Goal: Task Accomplishment & Management: Manage account settings

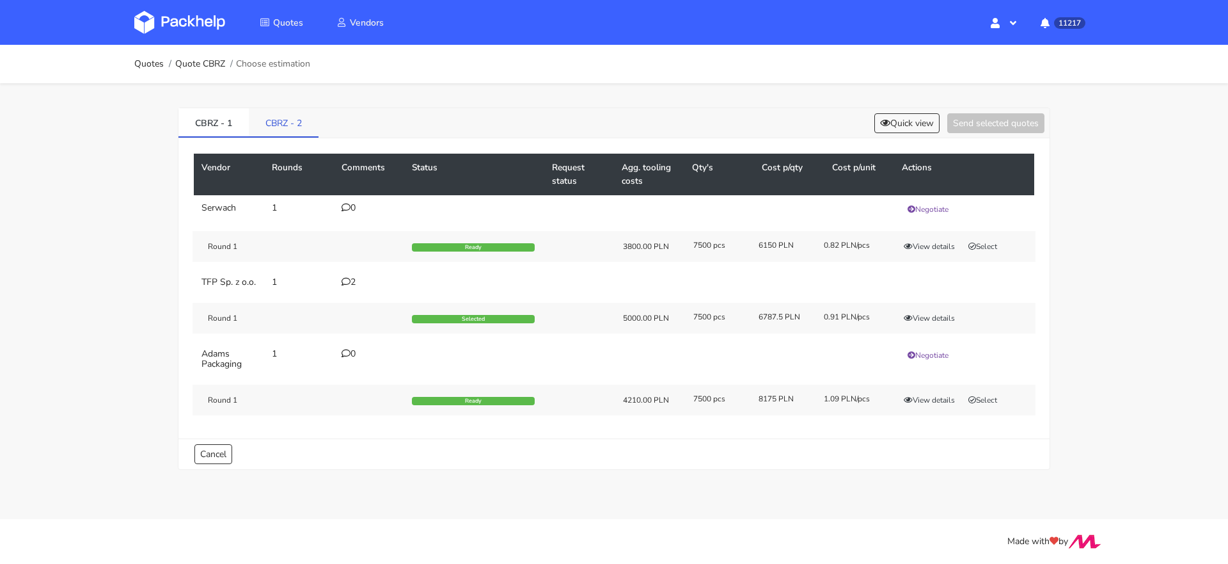
click at [273, 121] on link "CBRZ - 2" at bounding box center [284, 122] width 70 height 28
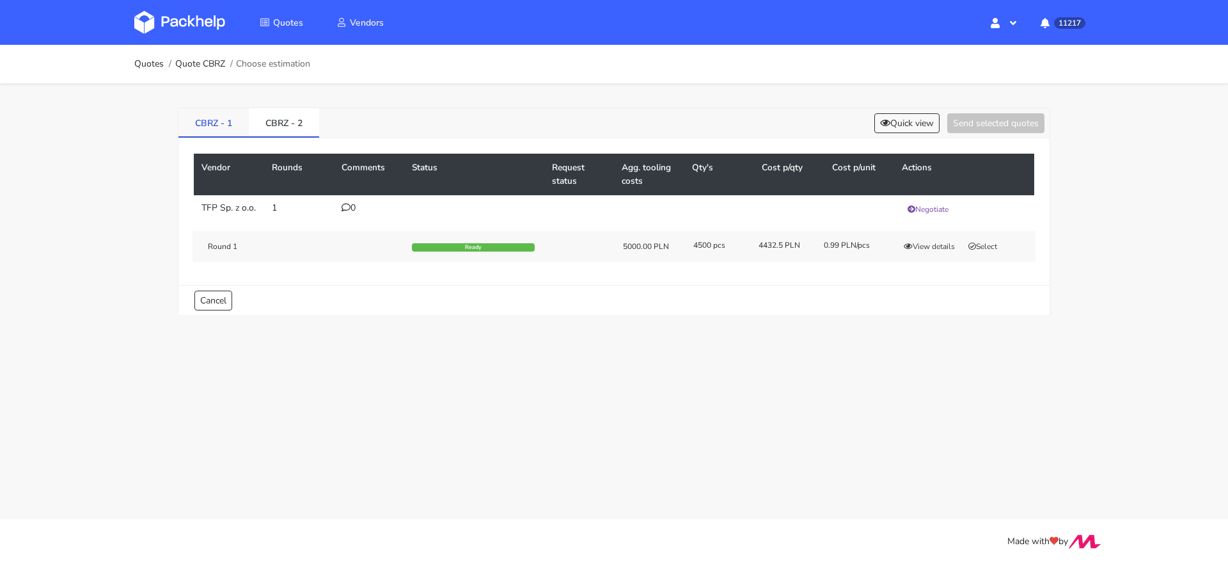
click at [239, 122] on link "CBRZ - 1" at bounding box center [213, 122] width 70 height 28
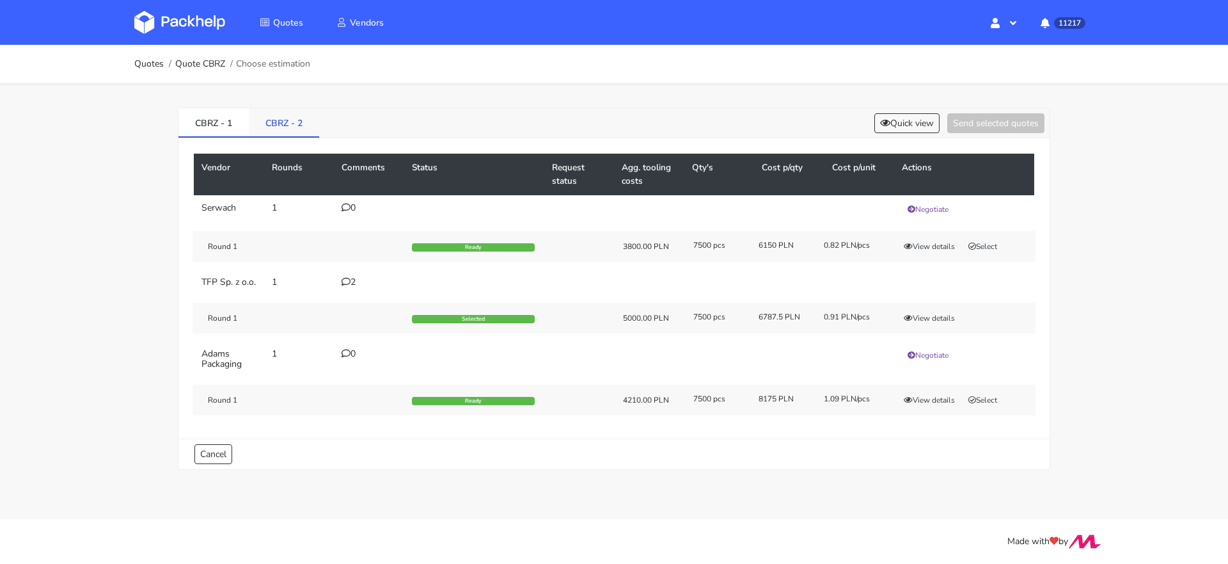
click at [267, 122] on link "CBRZ - 2" at bounding box center [284, 122] width 70 height 28
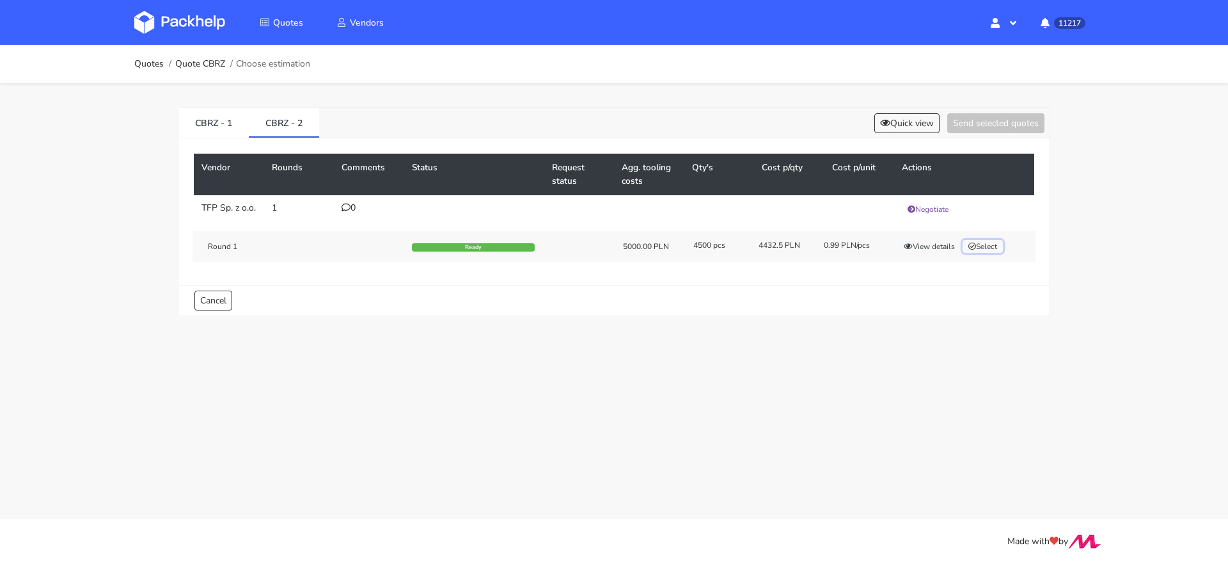
click at [979, 251] on button "Select" at bounding box center [983, 246] width 40 height 13
click at [980, 118] on button "Send selected quotes ( 1 )" at bounding box center [987, 123] width 115 height 20
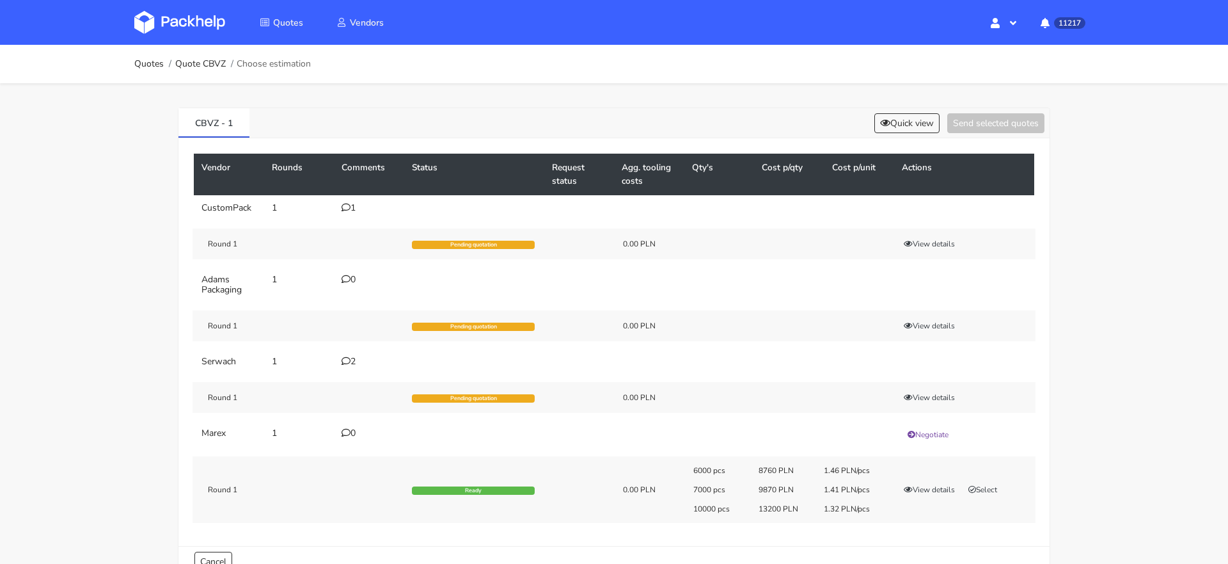
click at [344, 362] on icon at bounding box center [346, 360] width 9 height 9
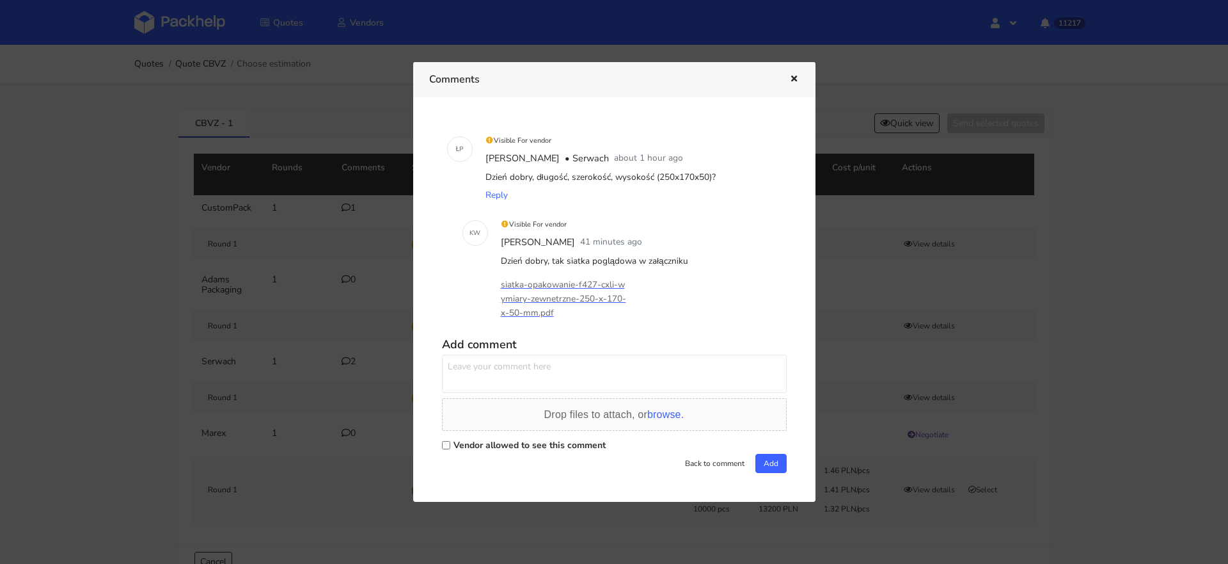
click at [321, 305] on div at bounding box center [614, 282] width 1228 height 564
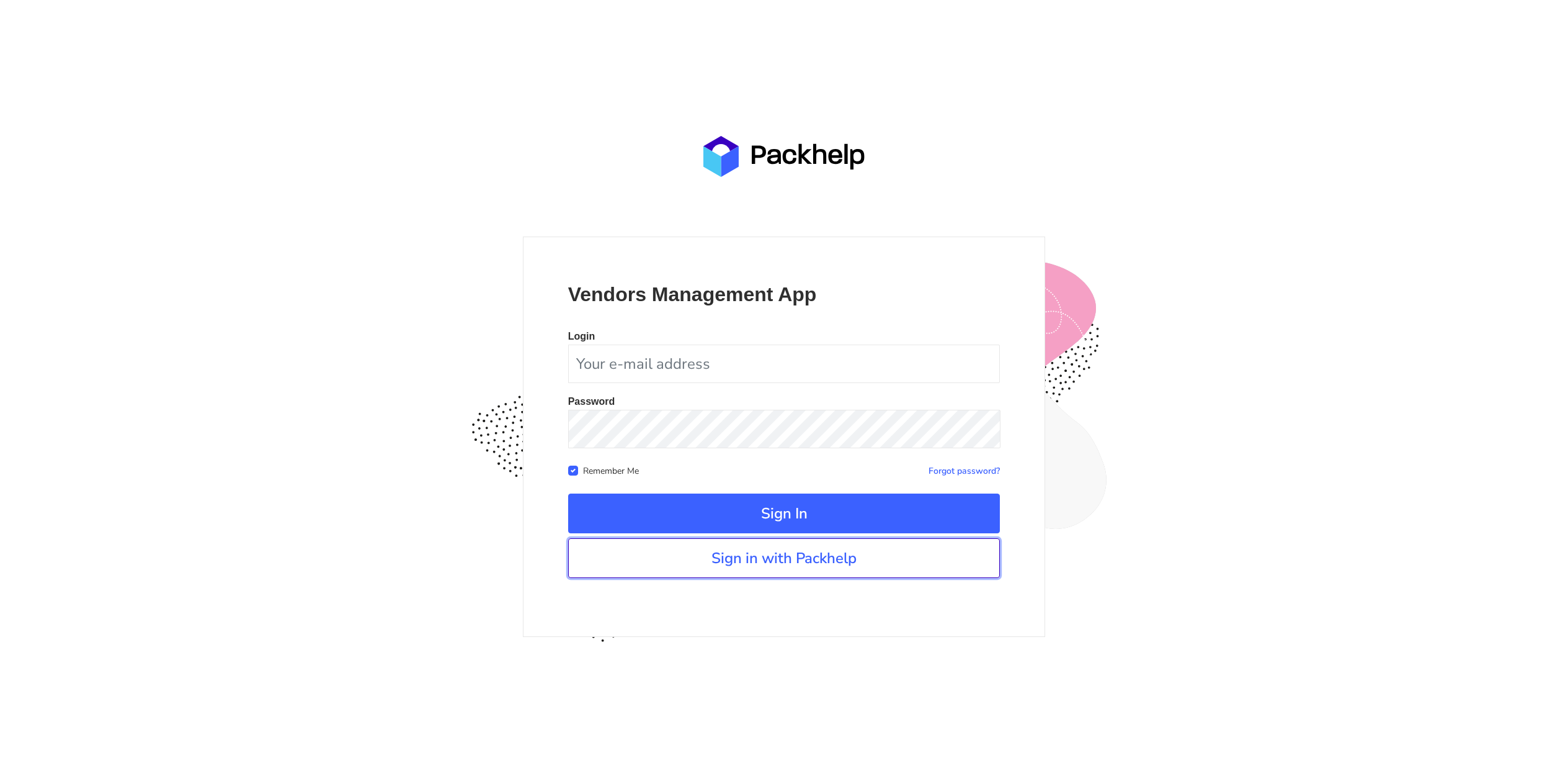
click at [822, 565] on link "Sign in with Packhelp" at bounding box center [784, 558] width 432 height 40
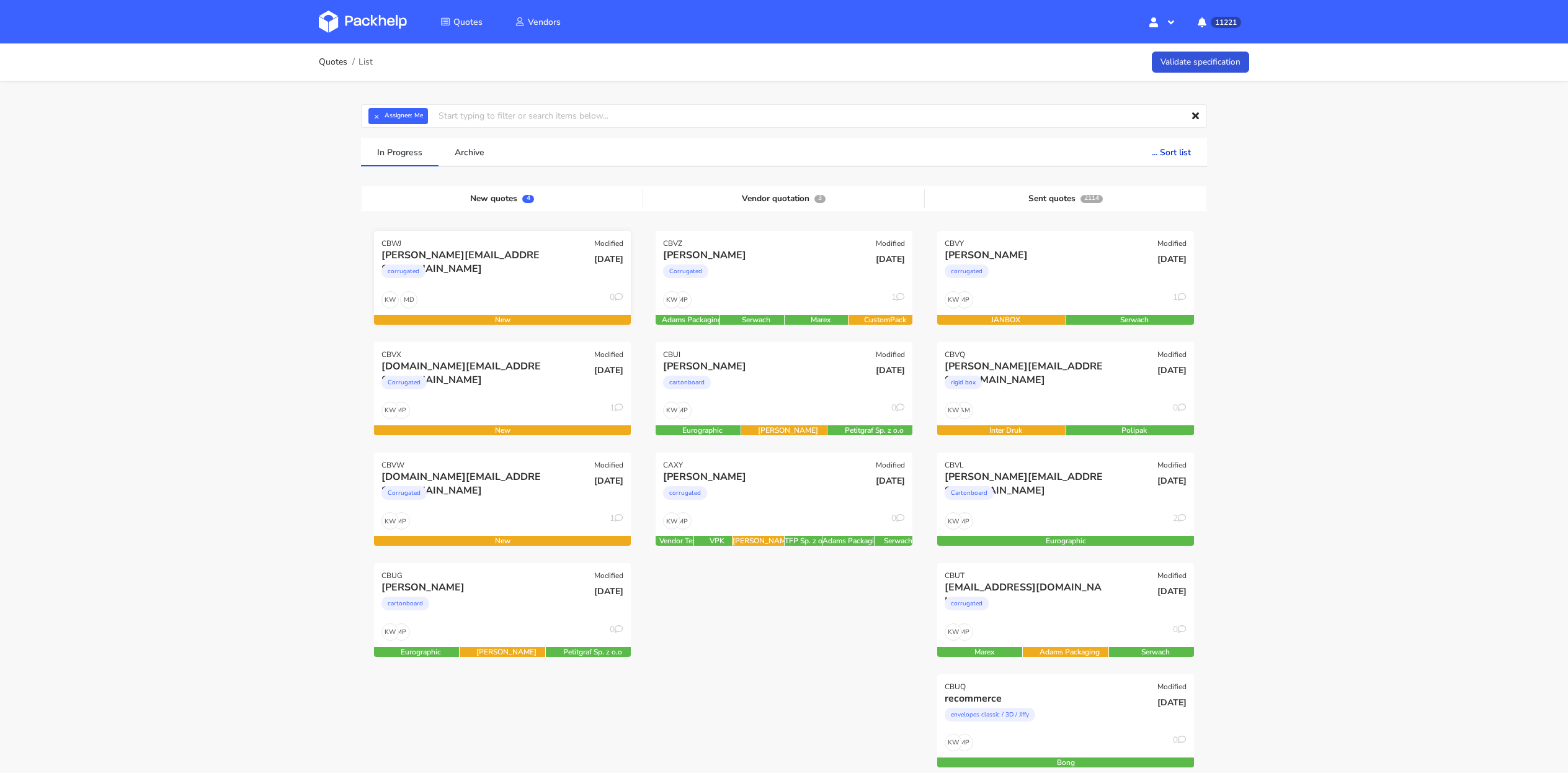
click at [470, 288] on div "robin.flykt@havenporvoo.fi corrugated" at bounding box center [459, 270] width 173 height 43
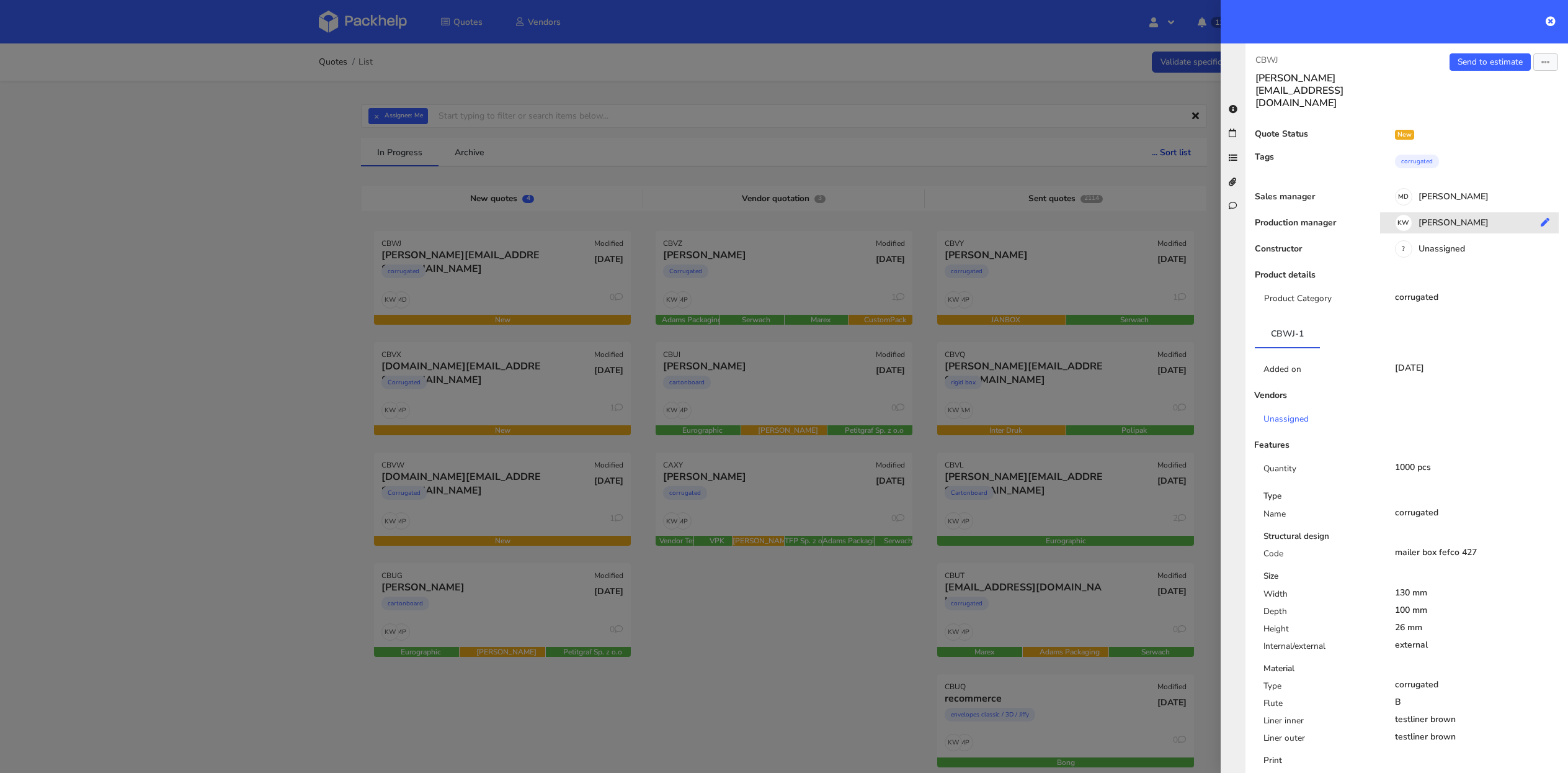
click at [1441, 218] on div "KW Klaudia Wiśniewska" at bounding box center [1474, 225] width 188 height 14
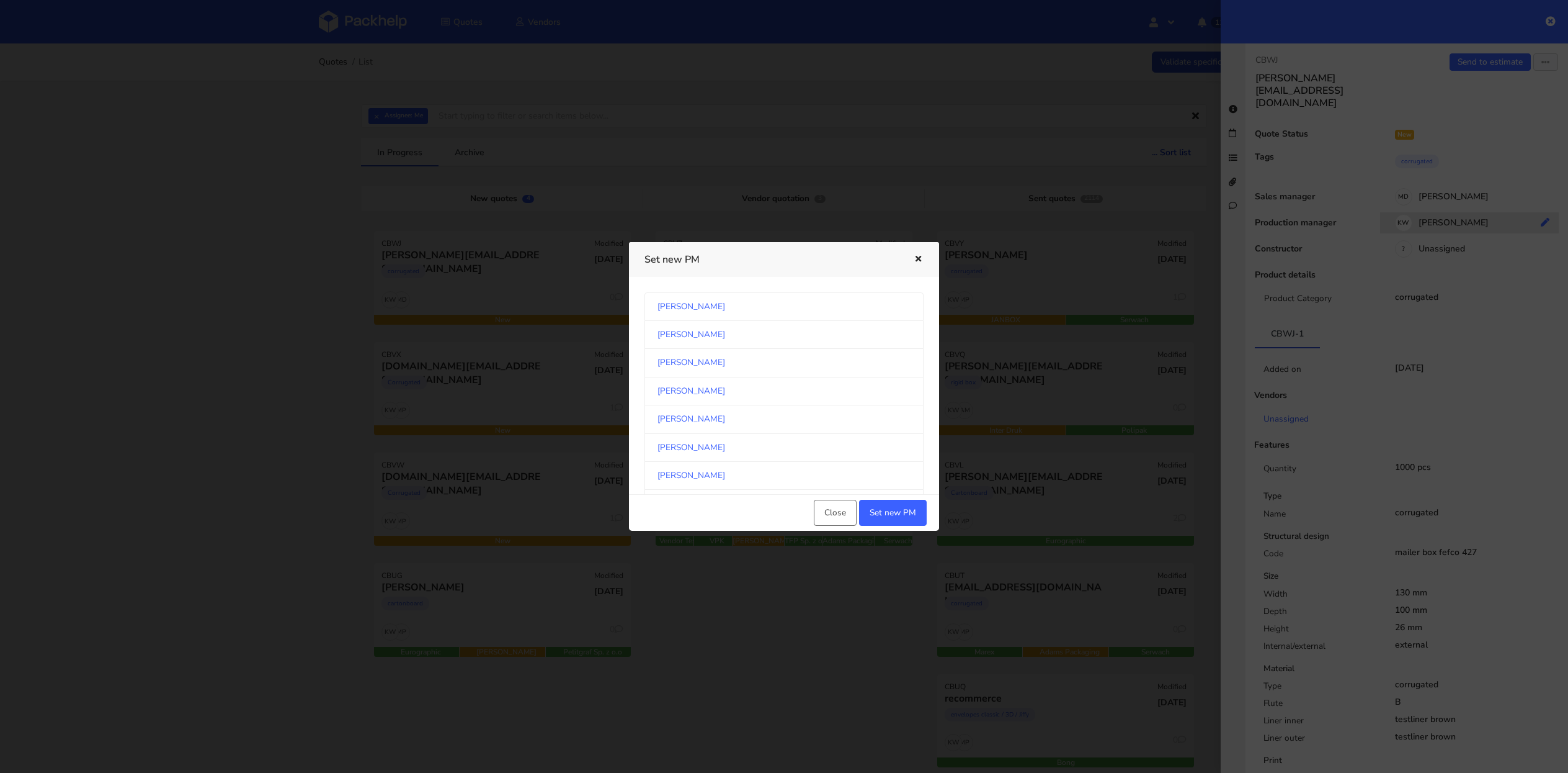
scroll to position [1123, 0]
click at [789, 388] on link "[PERSON_NAME]" at bounding box center [784, 394] width 279 height 28
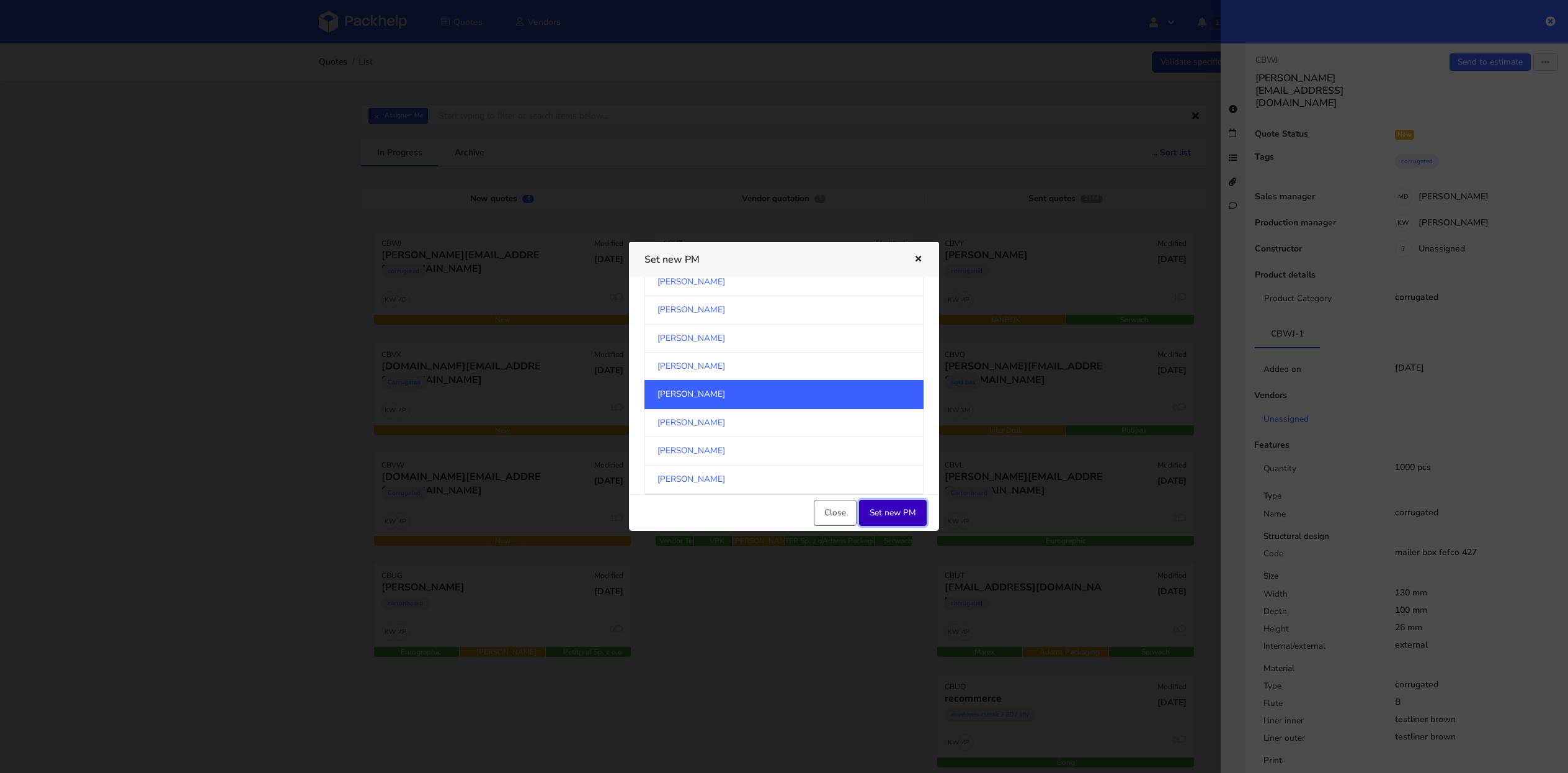
click at [889, 517] on button "Set new PM" at bounding box center [893, 512] width 68 height 26
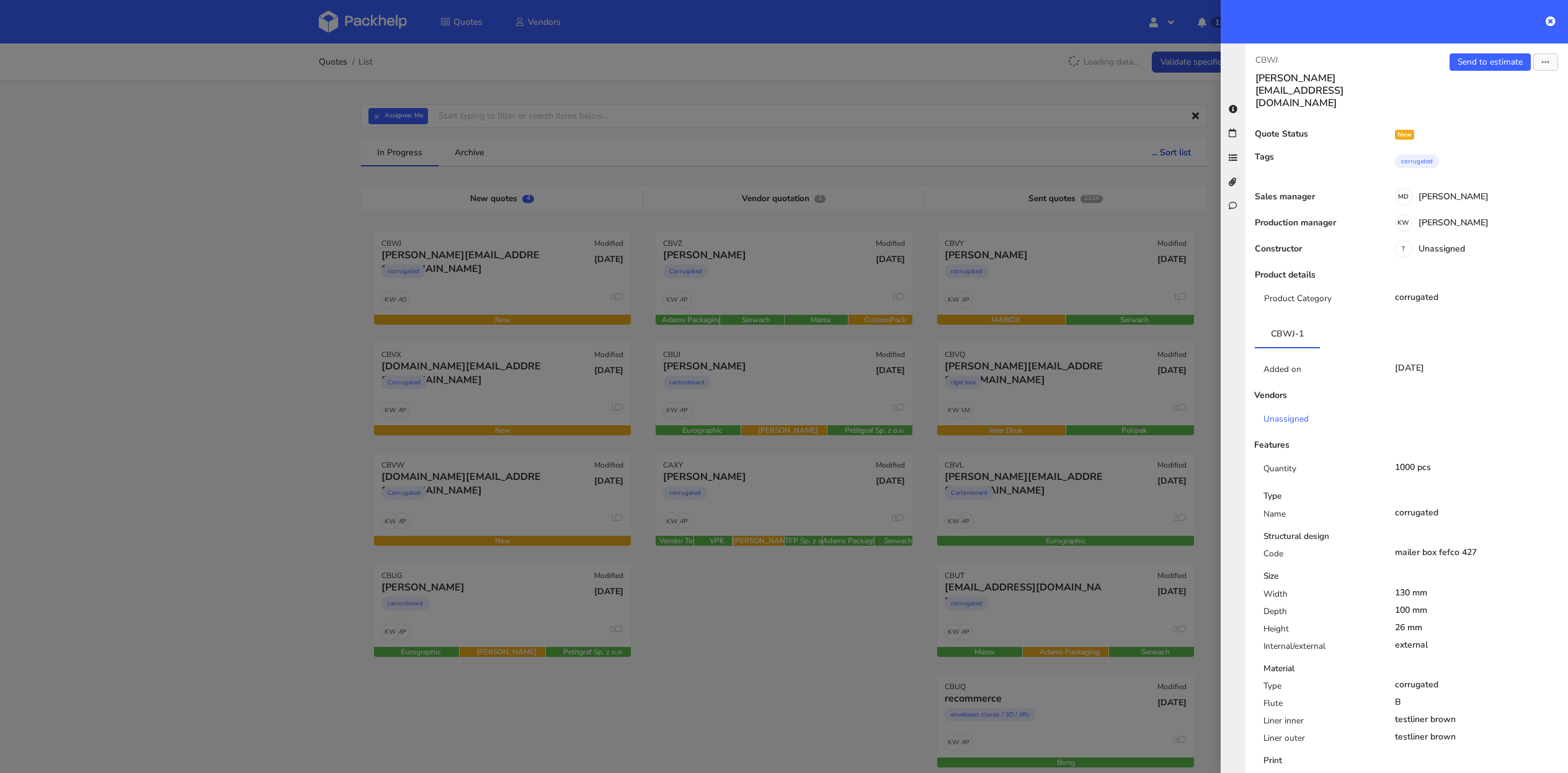
click at [345, 547] on div at bounding box center [784, 386] width 1568 height 773
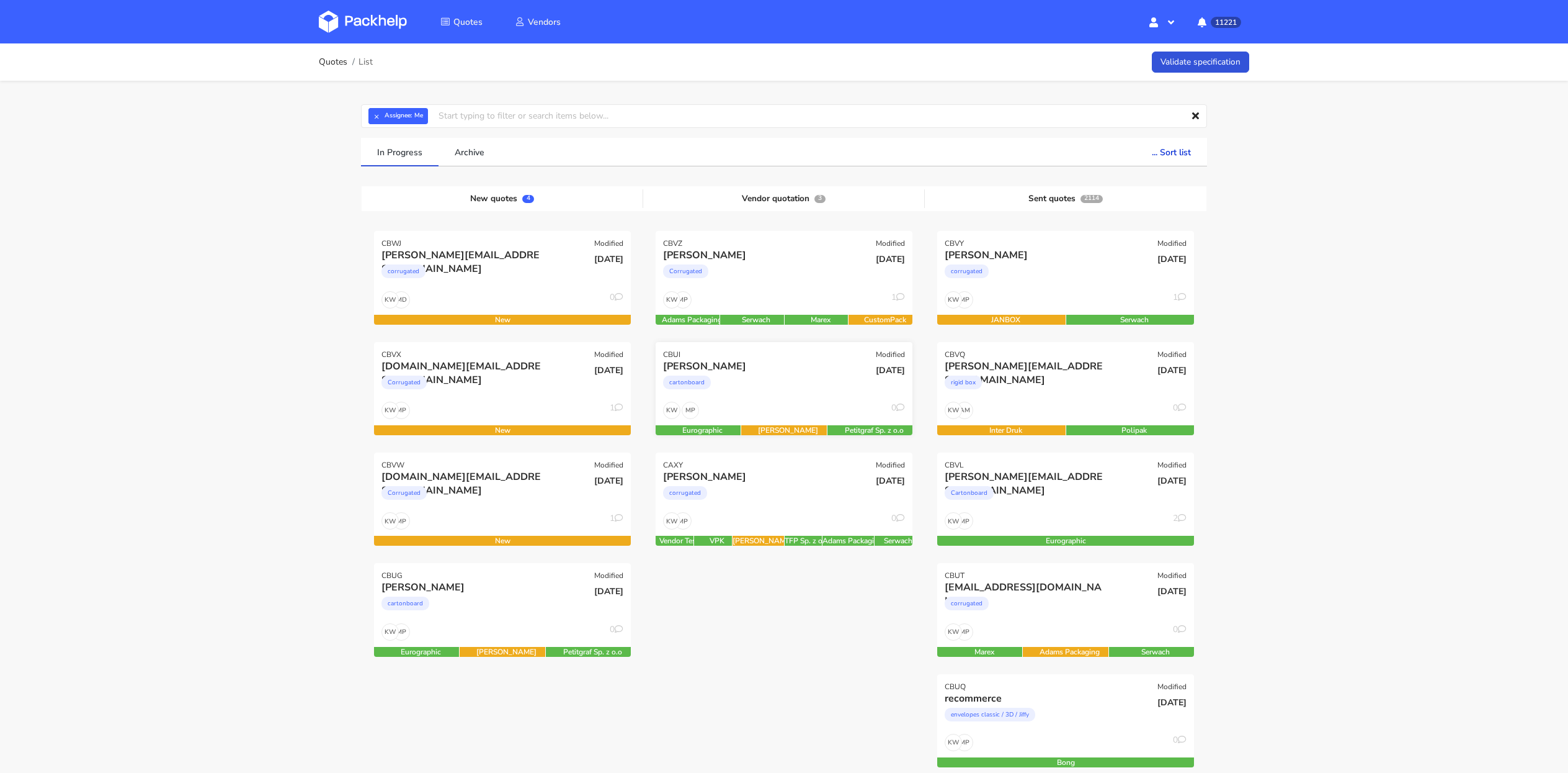
click at [750, 383] on div "cartonboard" at bounding box center [746, 385] width 165 height 25
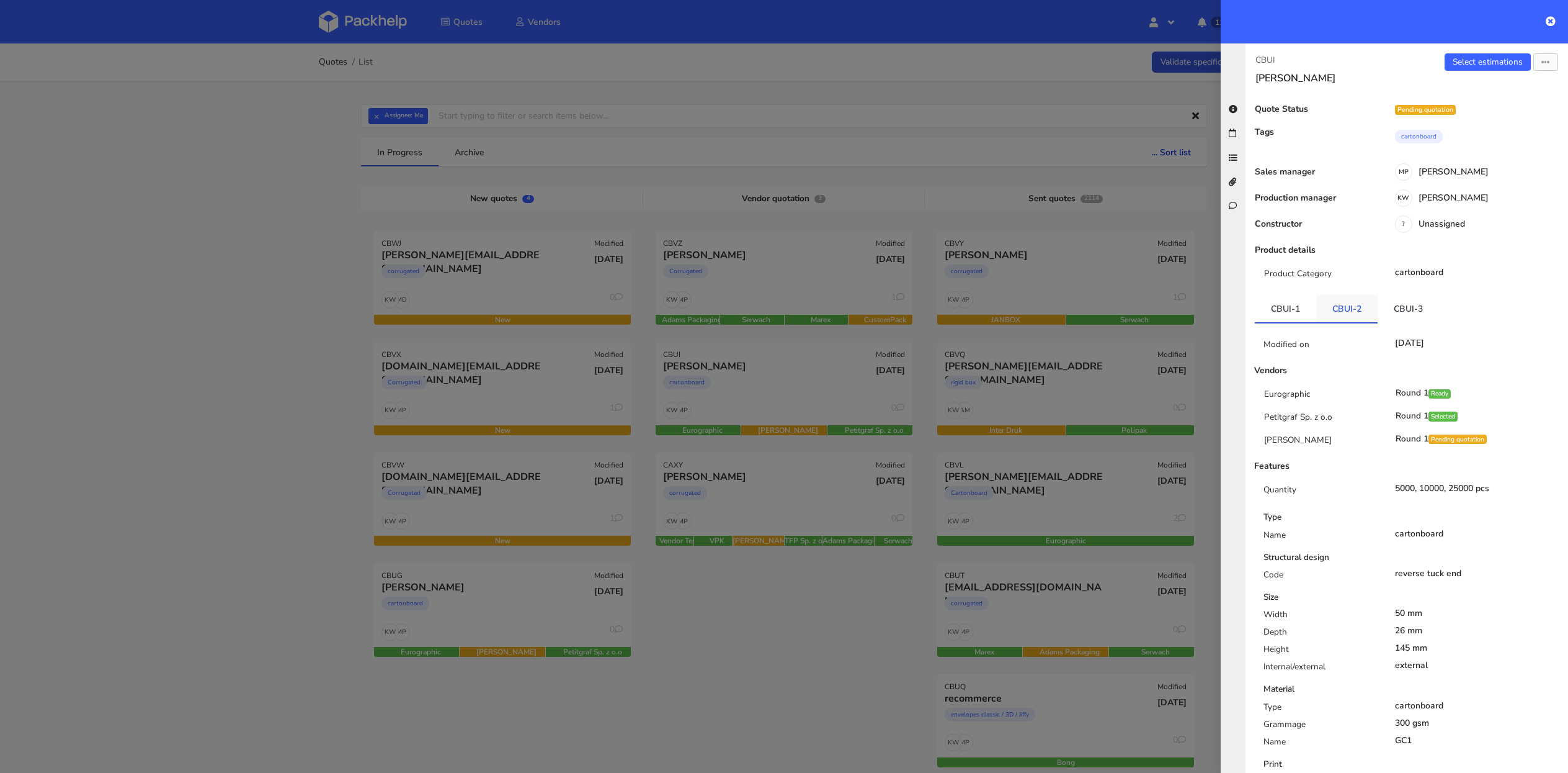
click at [1349, 317] on link "CBUI-2" at bounding box center [1347, 308] width 61 height 27
click at [1409, 313] on link "CBUI-3" at bounding box center [1408, 308] width 61 height 27
click at [1389, 307] on link "CBUI-3" at bounding box center [1408, 308] width 61 height 27
click at [1340, 307] on link "CBUI-2" at bounding box center [1347, 308] width 61 height 27
click at [1266, 307] on link "CBUI-1" at bounding box center [1285, 308] width 61 height 27
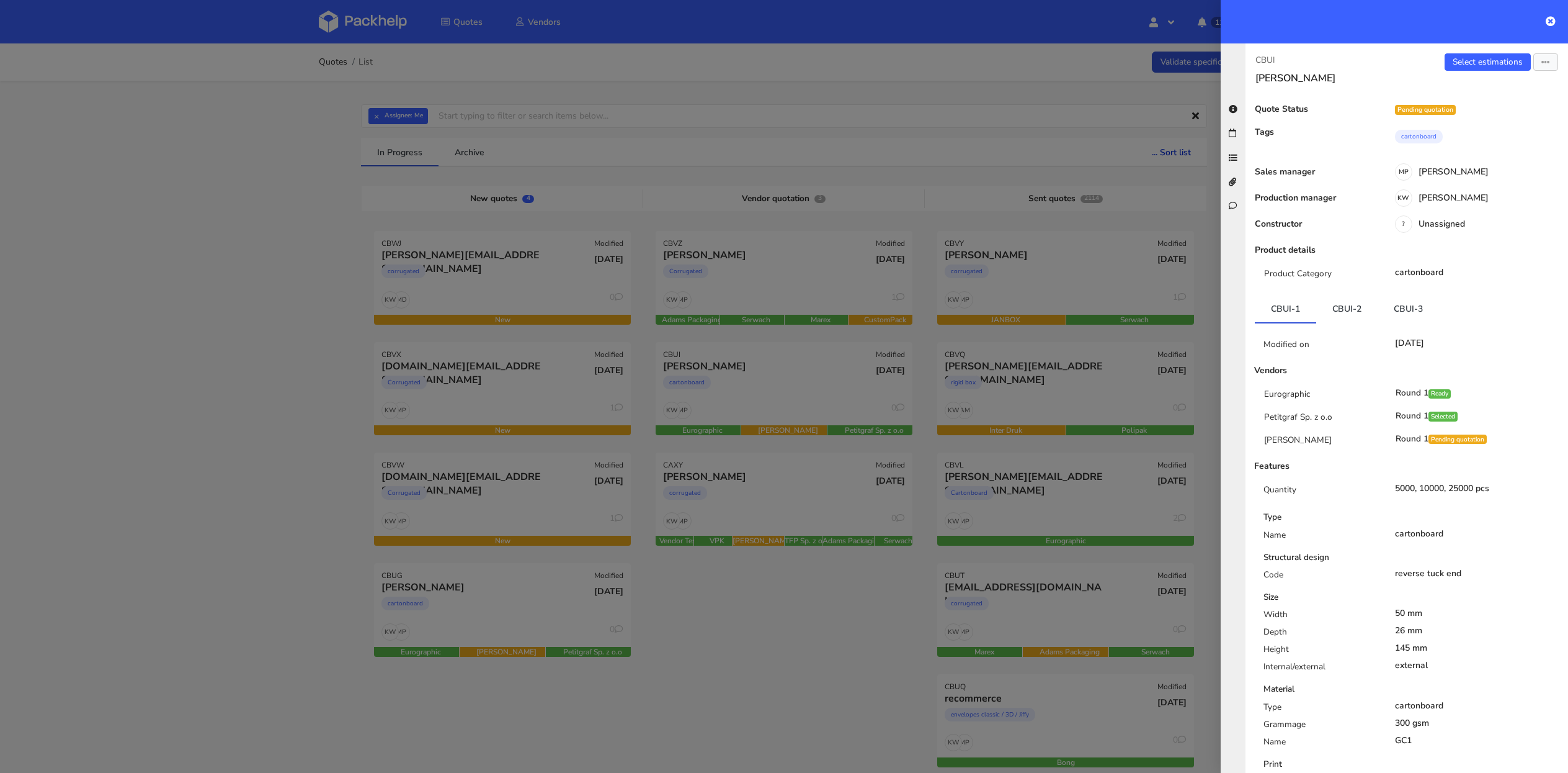
click at [592, 579] on div at bounding box center [784, 386] width 1568 height 773
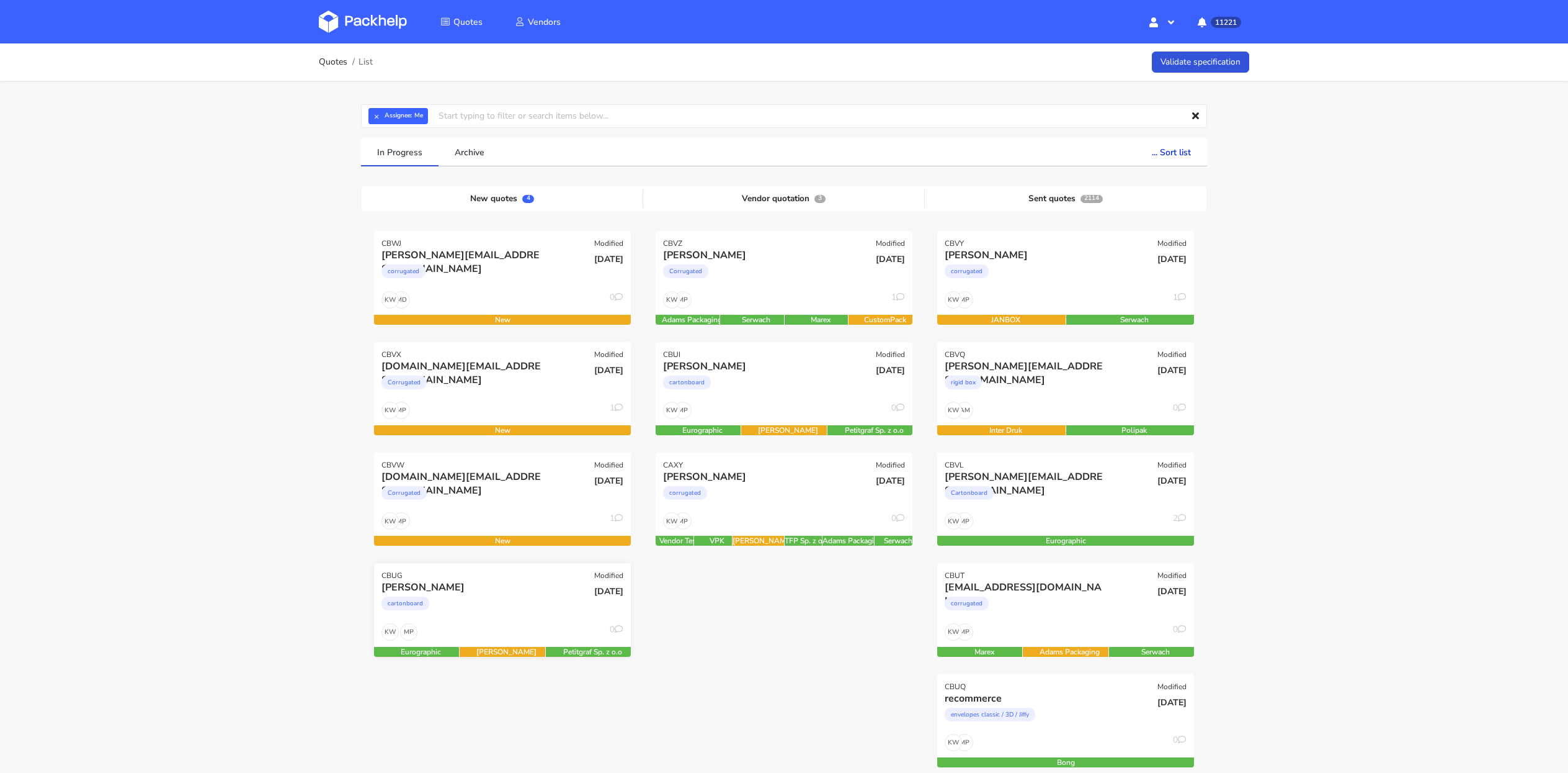
click at [542, 590] on div "[PERSON_NAME]" at bounding box center [464, 587] width 165 height 14
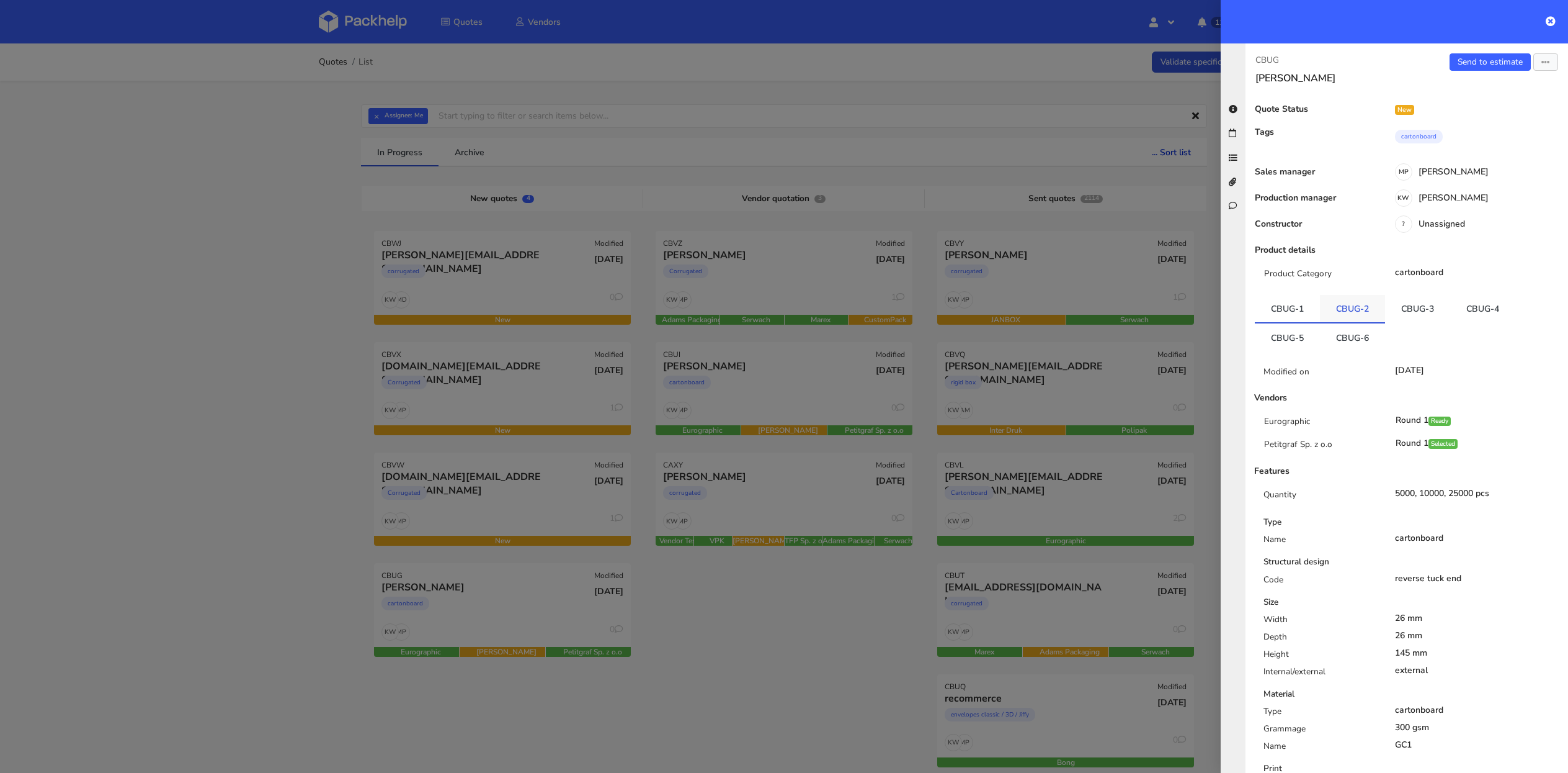
click at [1349, 306] on link "CBUG-2" at bounding box center [1352, 308] width 65 height 27
click at [1349, 341] on link "CBUG-6" at bounding box center [1352, 337] width 65 height 27
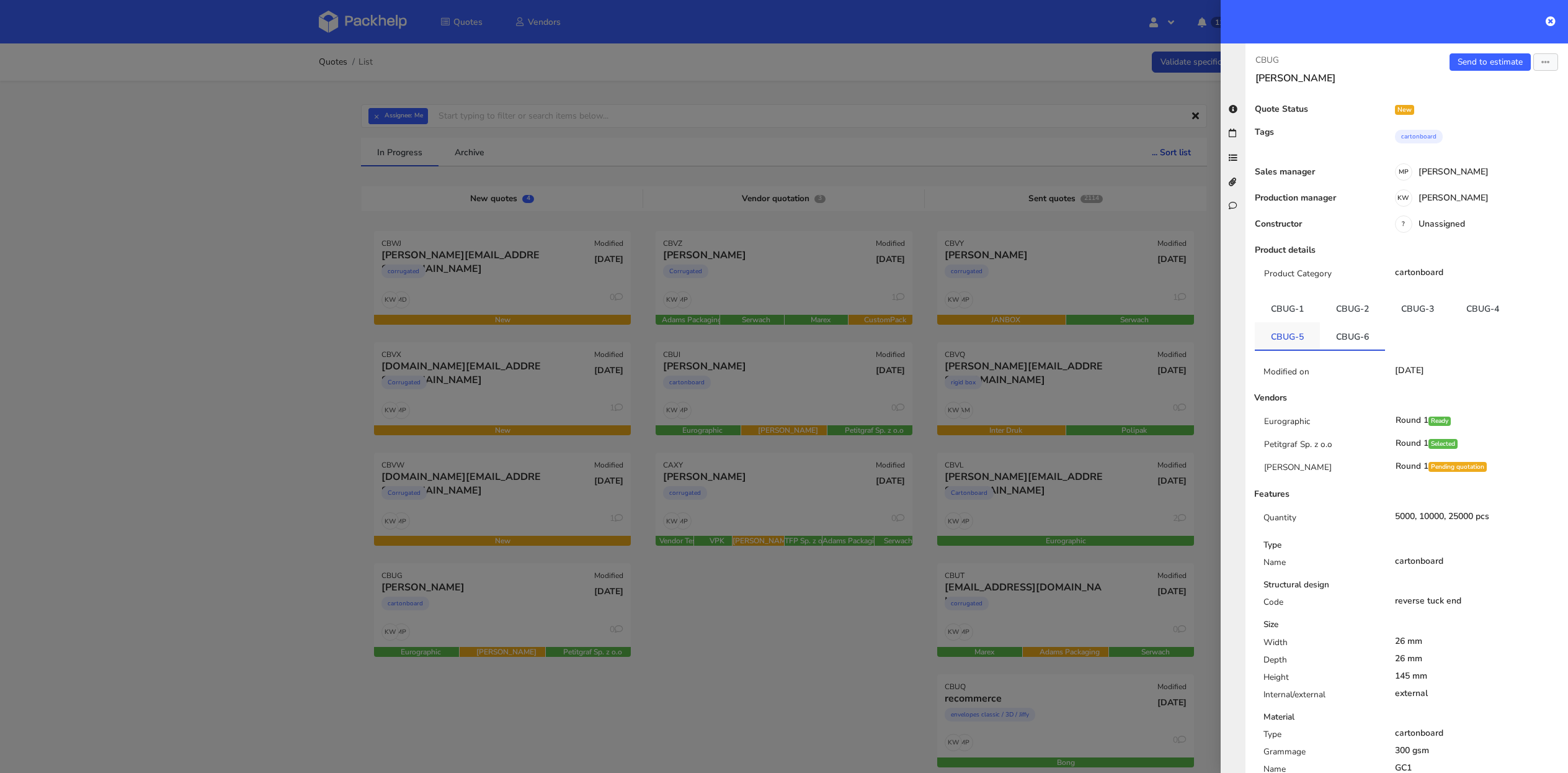
click at [1269, 338] on link "CBUG-5" at bounding box center [1287, 336] width 65 height 27
click at [842, 652] on div at bounding box center [784, 386] width 1568 height 773
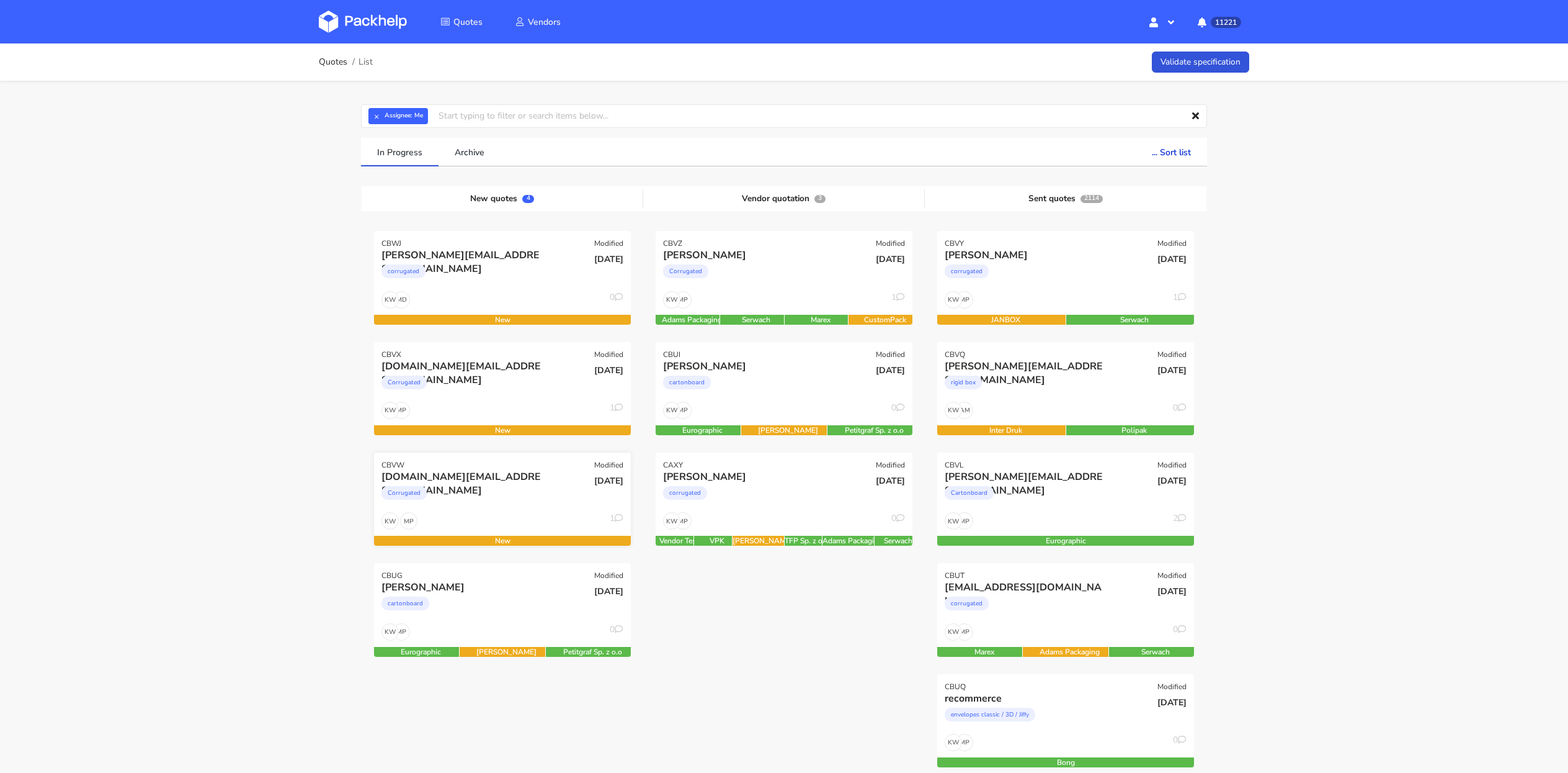
click at [469, 507] on div "peichan.li@aceandtate.com Corrugated" at bounding box center [459, 491] width 173 height 43
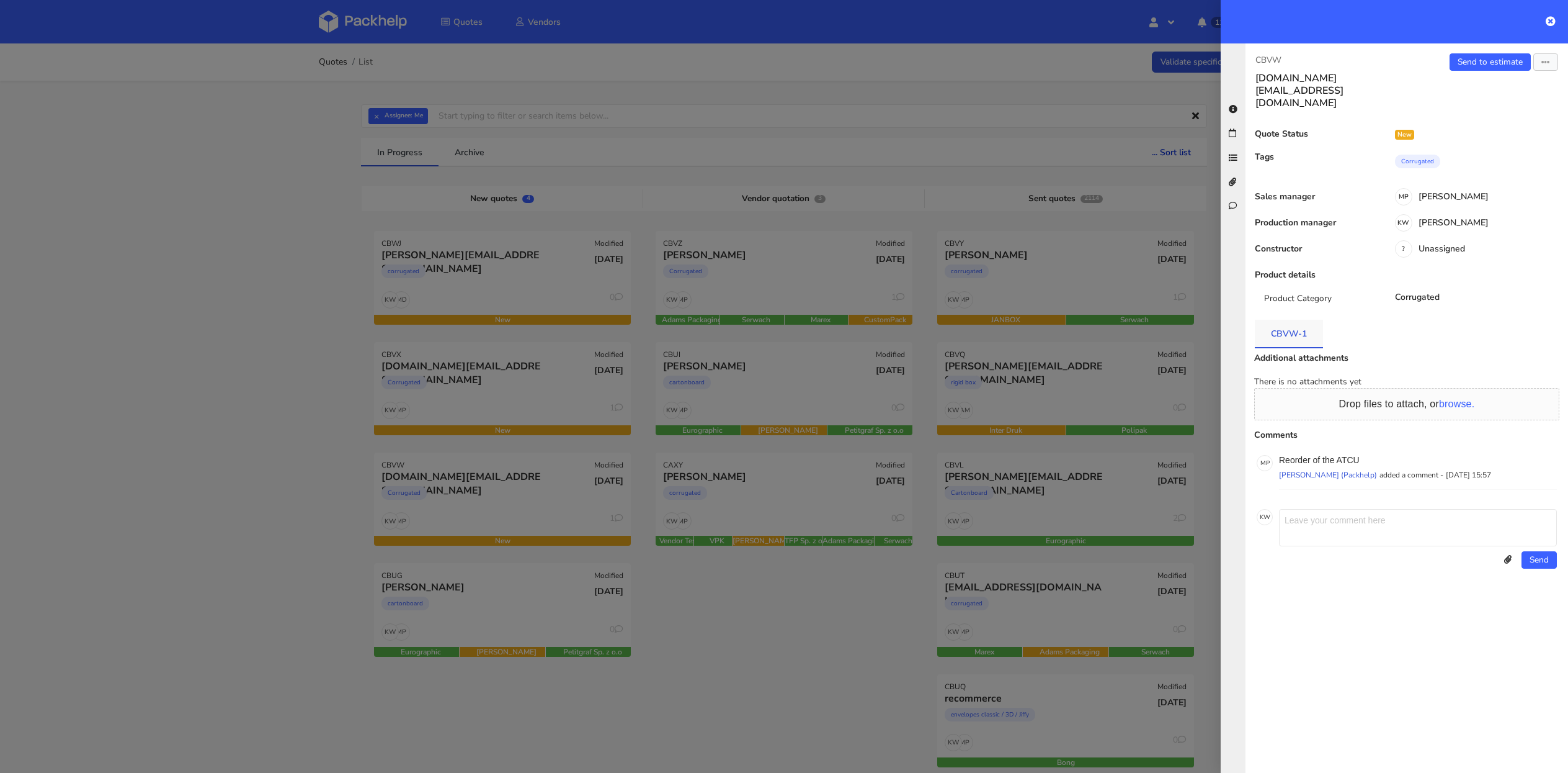
click at [1290, 319] on link "CBVW-1" at bounding box center [1289, 333] width 68 height 27
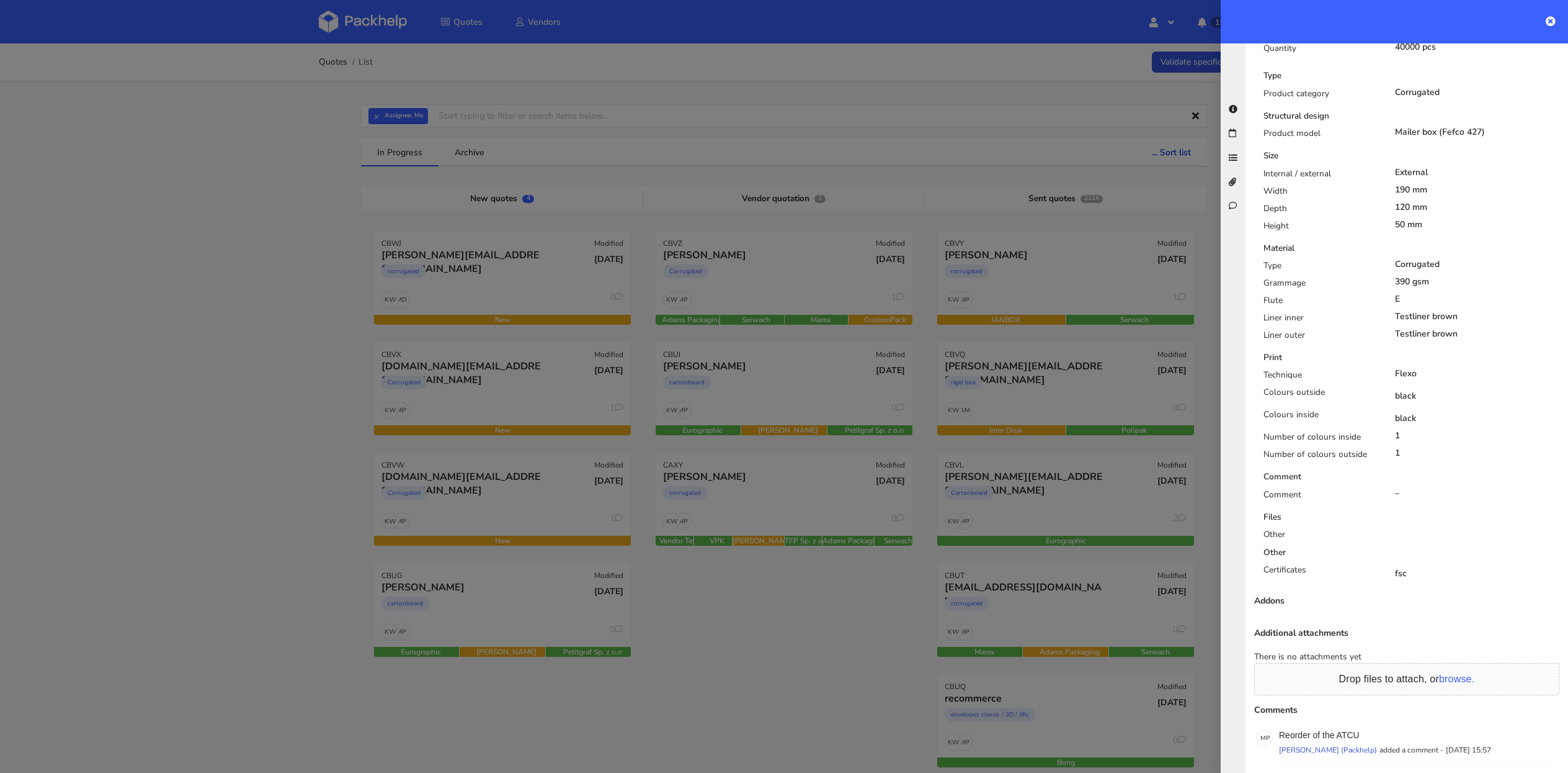
scroll to position [487, 0]
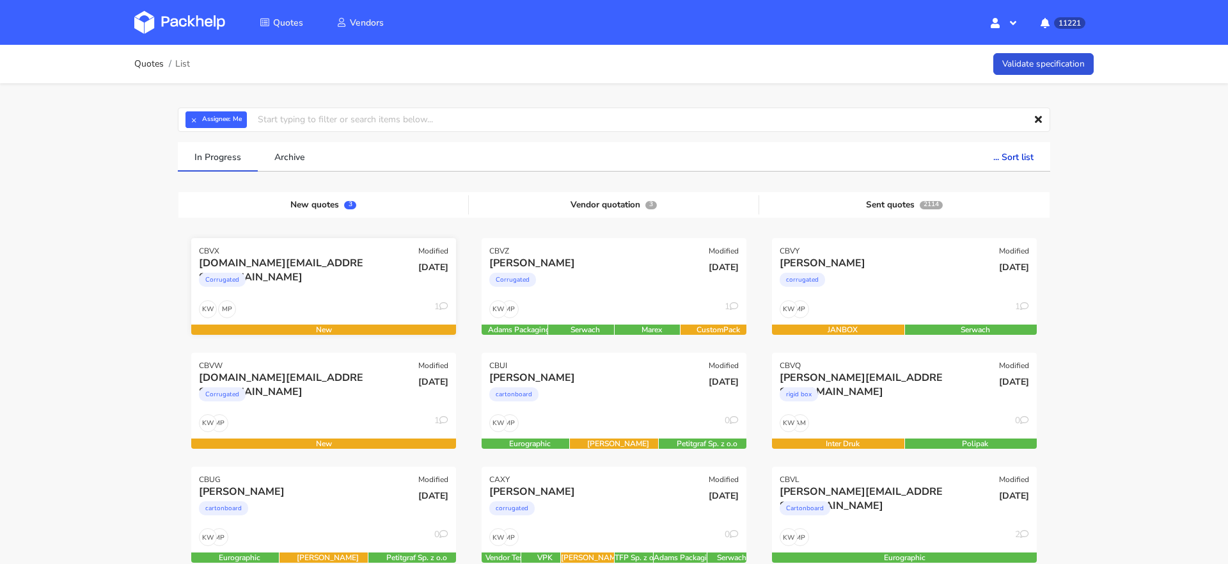
click at [281, 279] on div "Corrugated" at bounding box center [284, 283] width 170 height 26
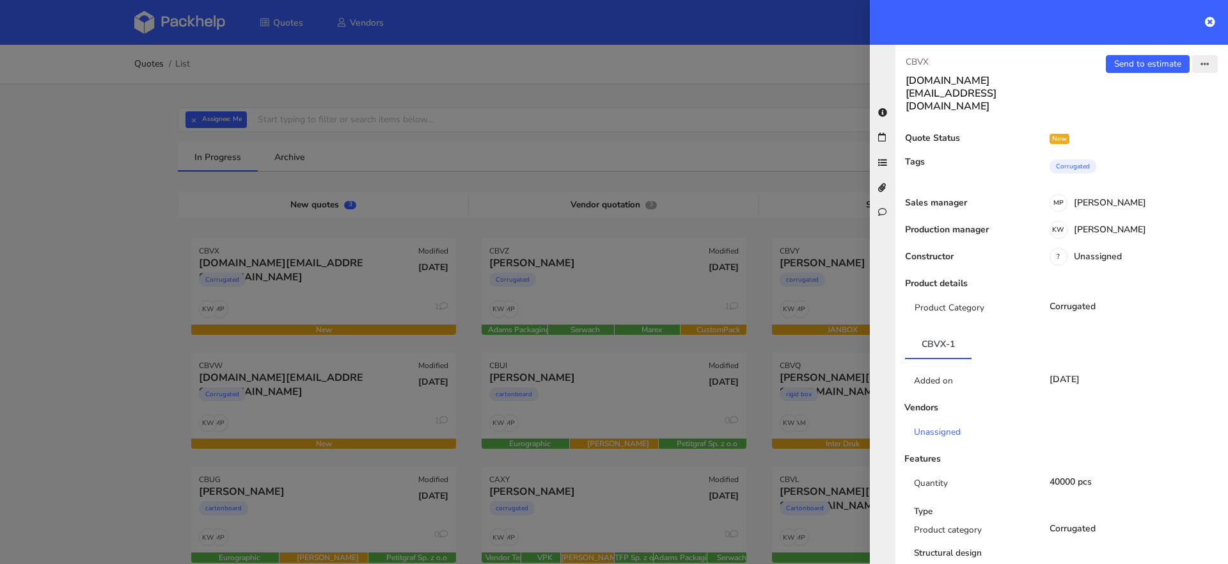
click at [1205, 66] on icon "button" at bounding box center [1205, 64] width 9 height 9
click at [1139, 113] on link "Edit quote" at bounding box center [1163, 112] width 113 height 21
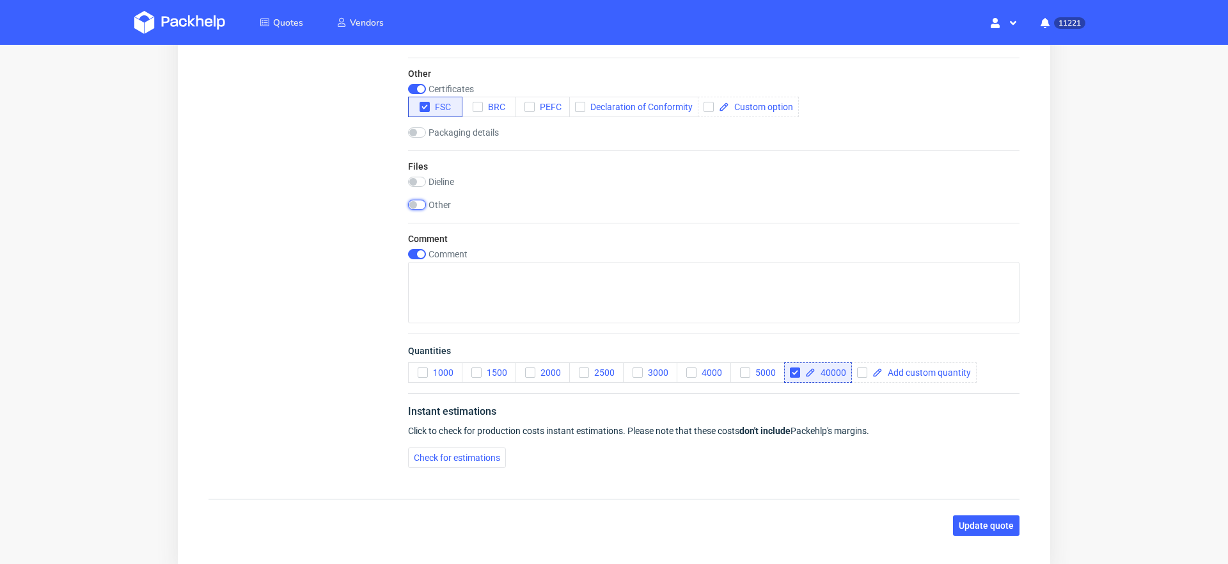
click at [416, 202] on input "checkbox" at bounding box center [417, 205] width 18 height 10
checkbox input "true"
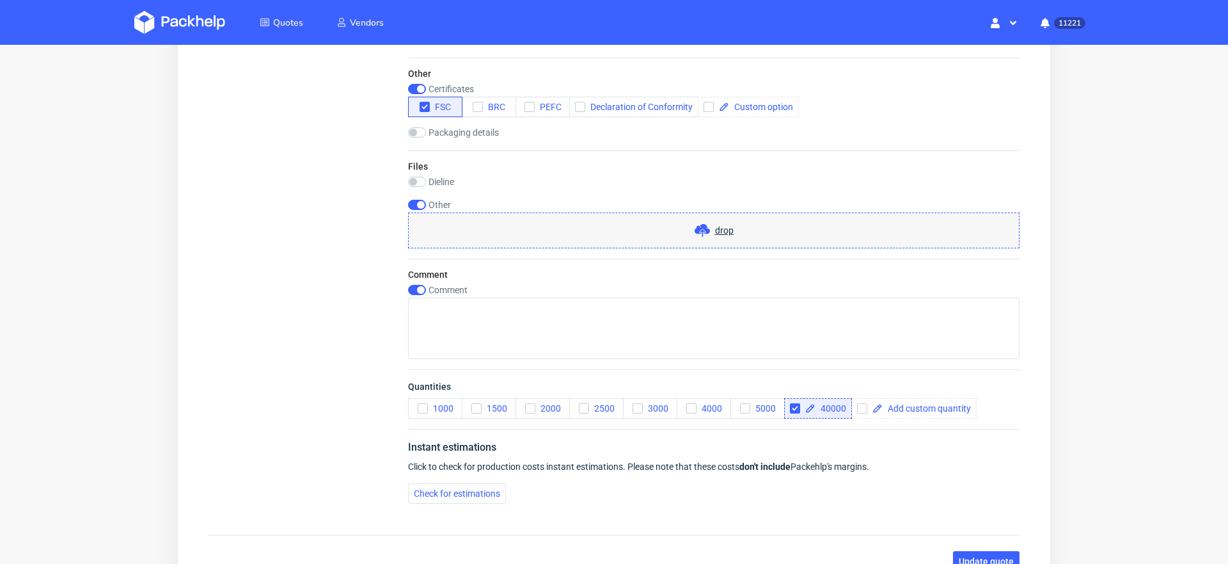
click at [726, 227] on div "drop" at bounding box center [714, 230] width 612 height 36
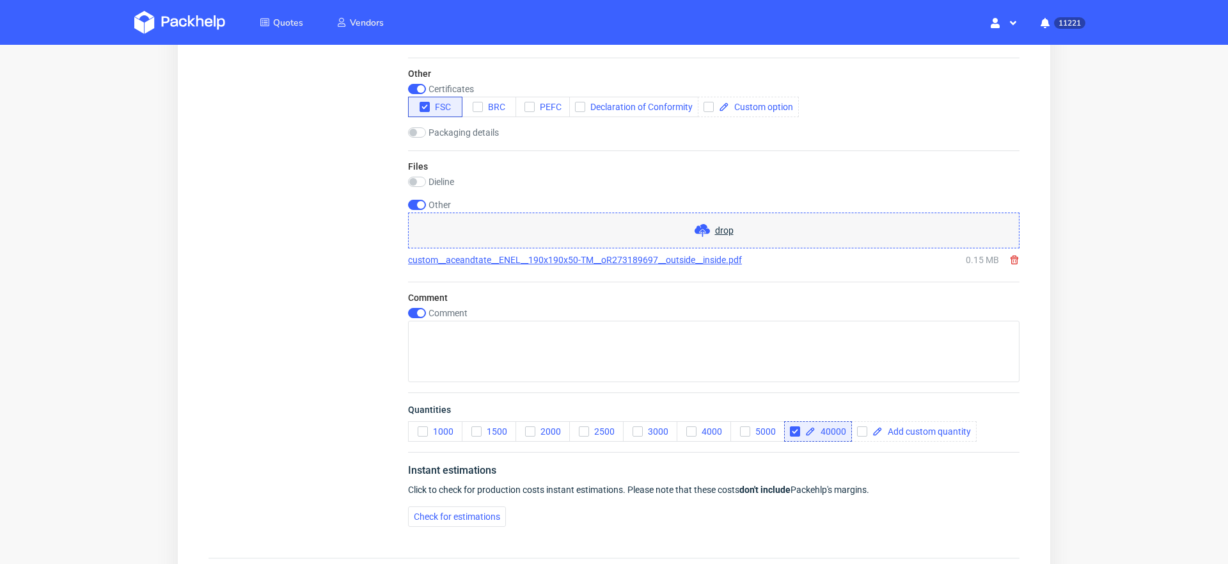
scroll to position [1372, 0]
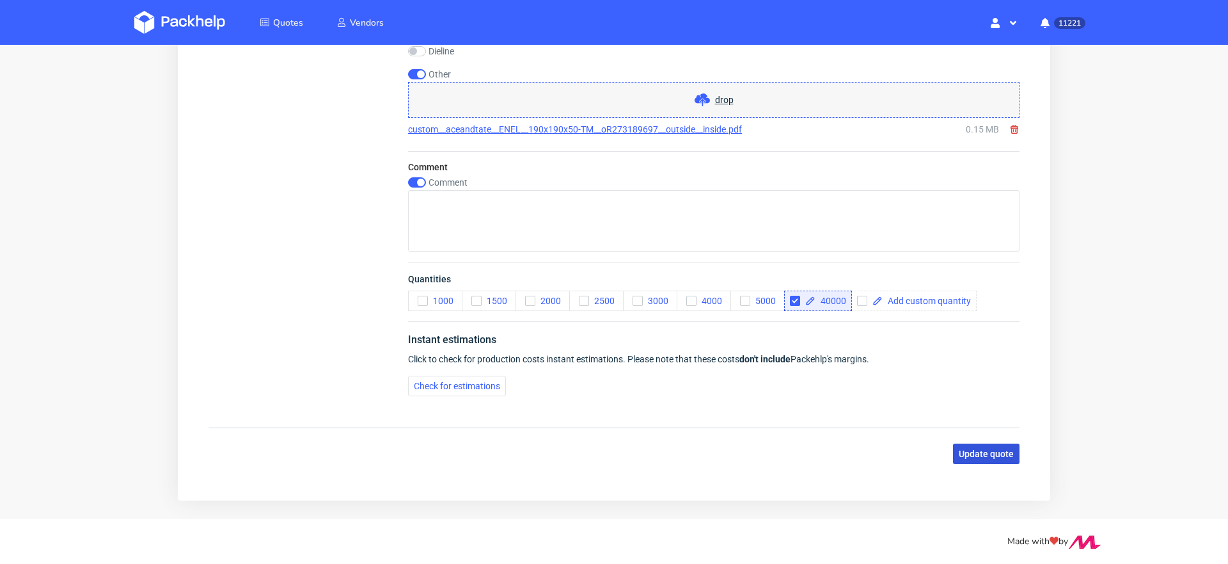
click at [986, 449] on span "Update quote" at bounding box center [986, 453] width 55 height 9
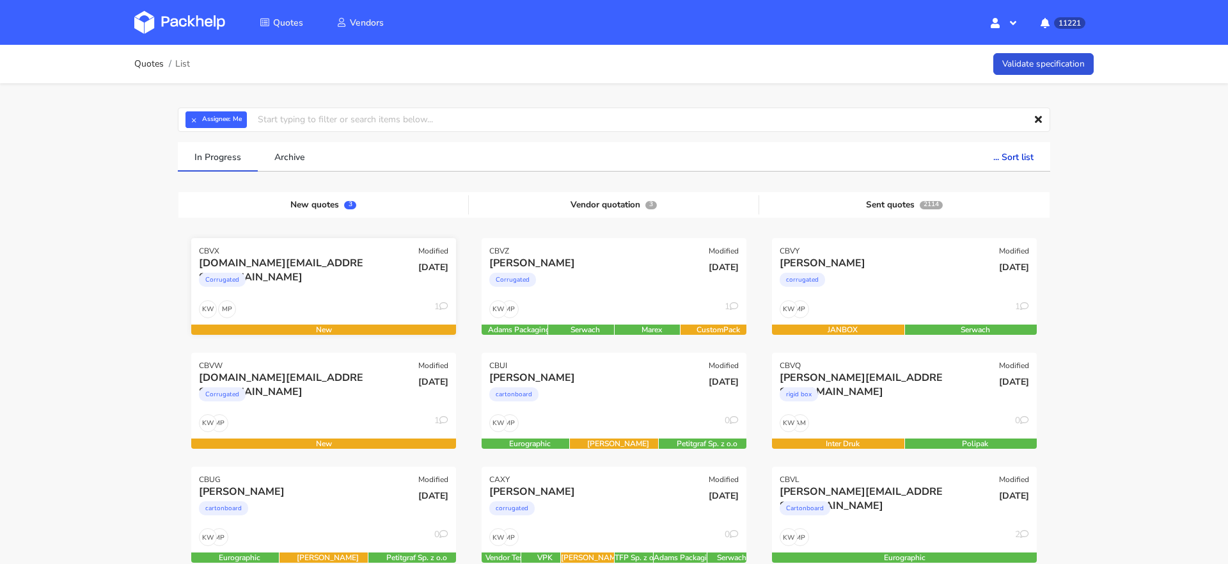
click at [290, 300] on div "MP KW 1" at bounding box center [323, 312] width 265 height 24
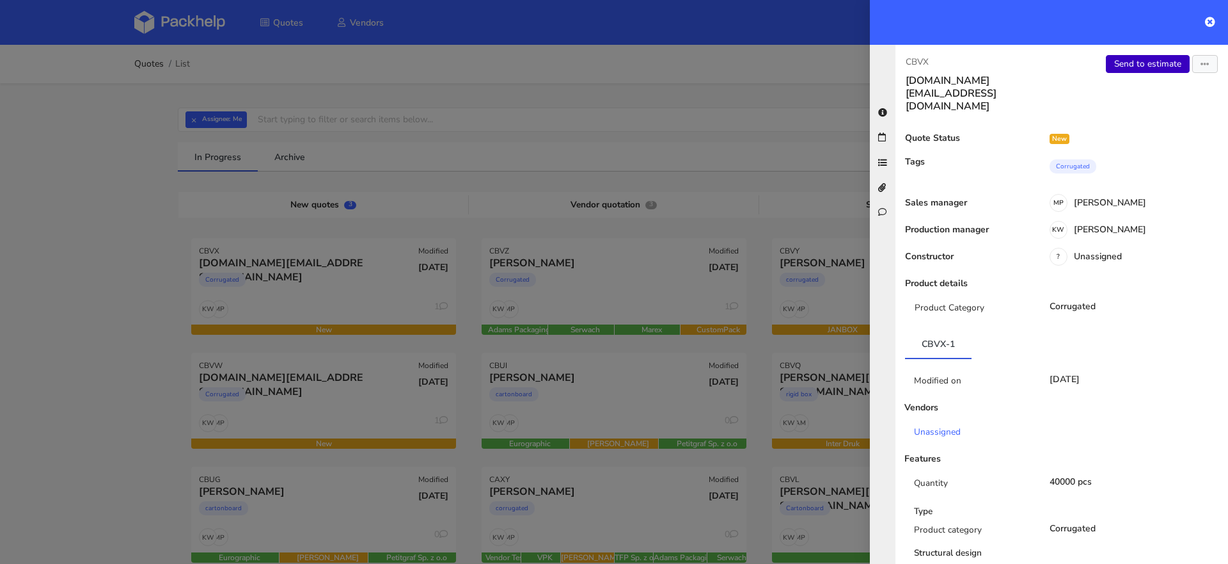
click at [1135, 63] on link "Send to estimate" at bounding box center [1148, 64] width 84 height 18
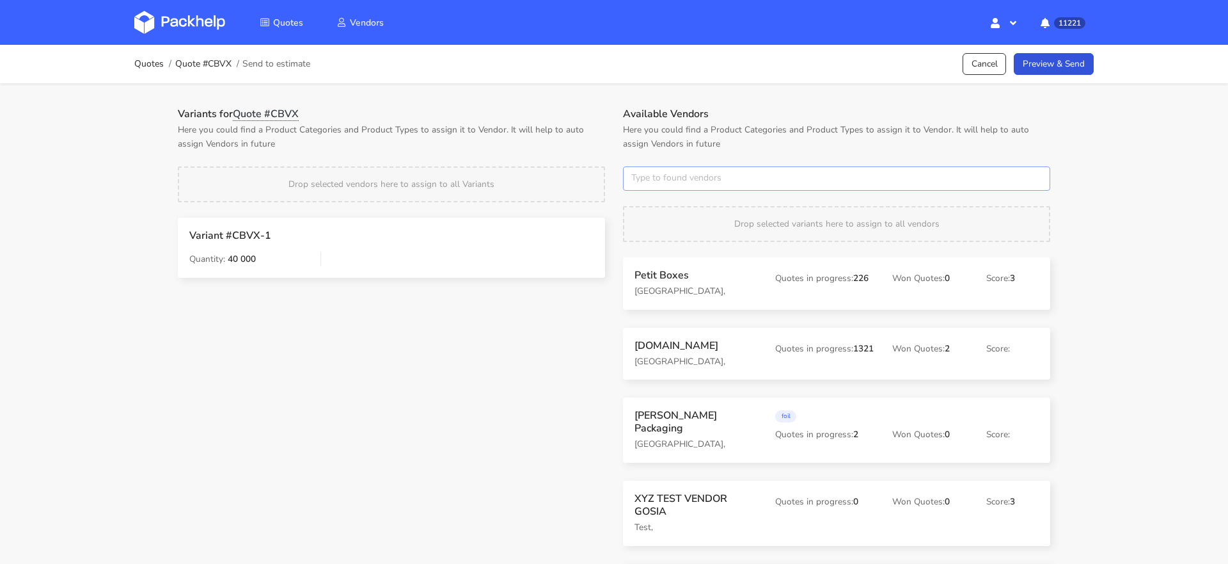
click at [658, 177] on input "text" at bounding box center [836, 178] width 427 height 24
type input "adams"
click at [654, 223] on link "adams" at bounding box center [703, 227] width 119 height 24
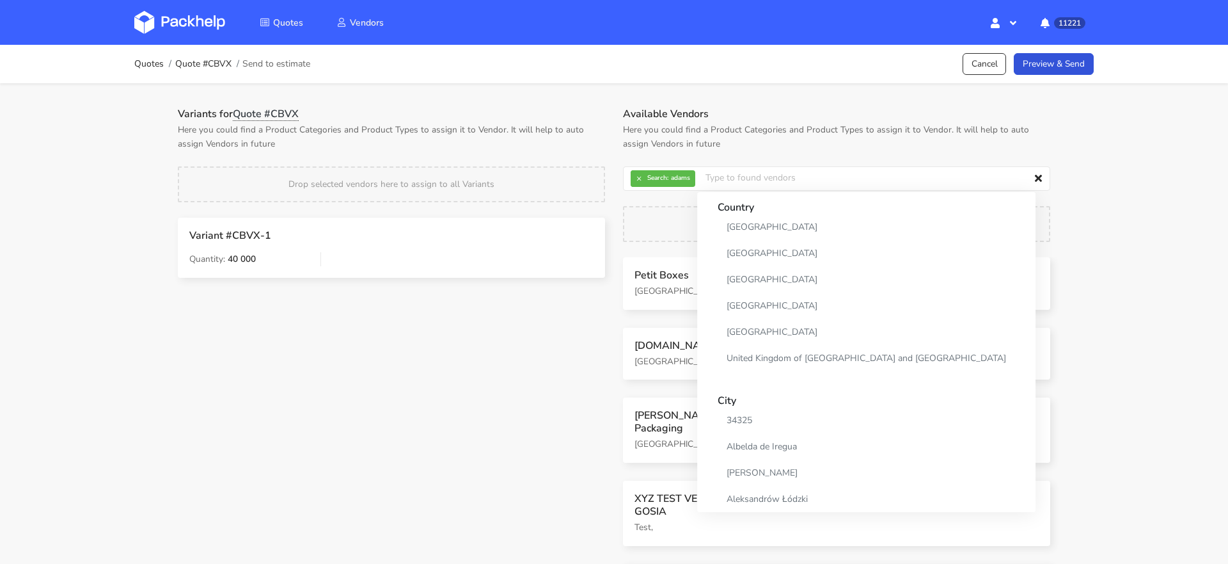
click at [539, 123] on p "Here you could find a Product Categories and Product Types to assign it to Vend…" at bounding box center [391, 137] width 427 height 28
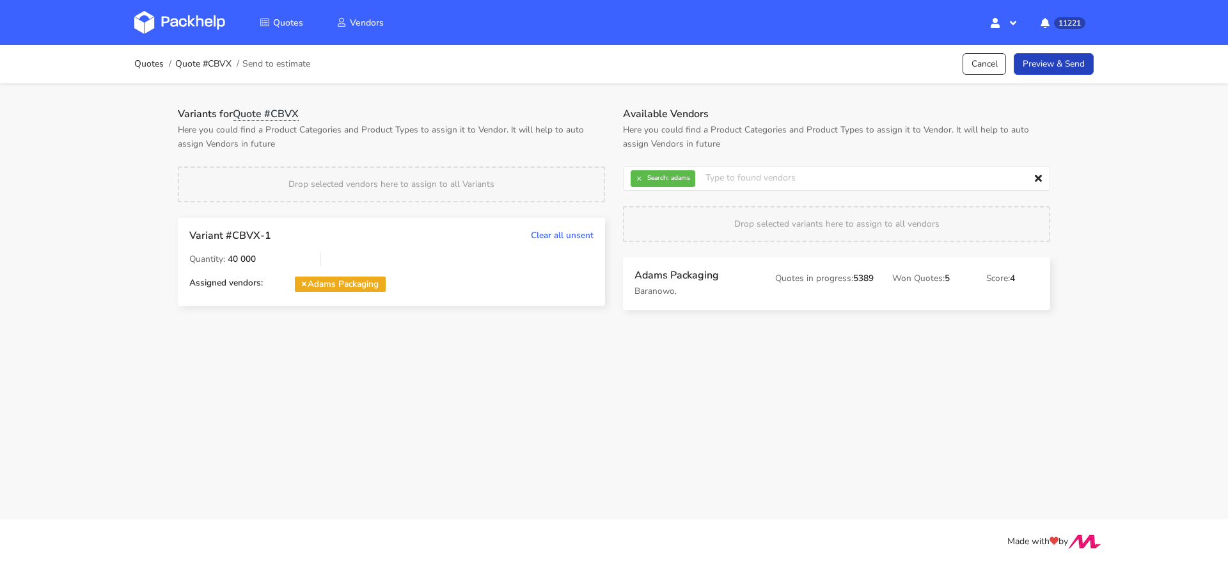
click at [1046, 71] on link "Preview & Send" at bounding box center [1054, 64] width 80 height 22
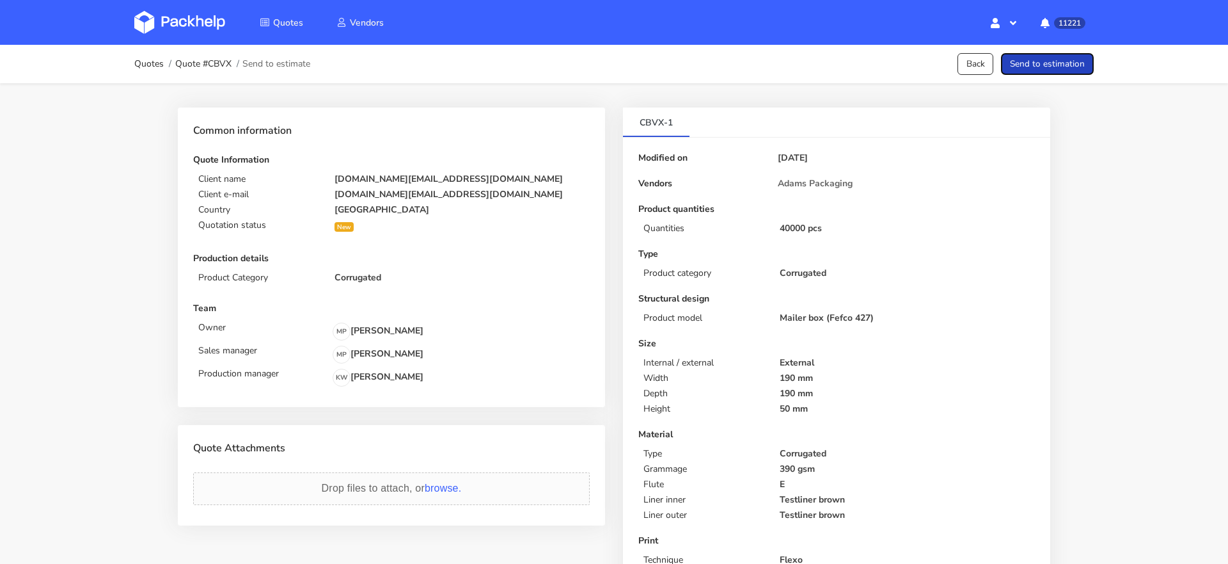
click at [1059, 65] on button "Send to estimation" at bounding box center [1047, 64] width 93 height 22
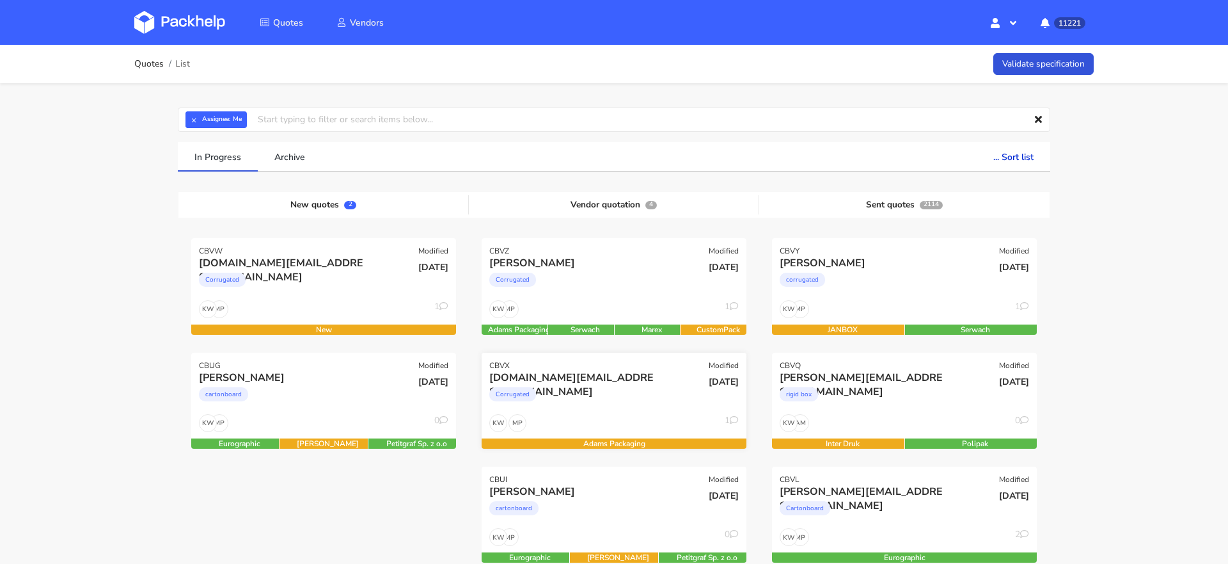
click at [633, 390] on div "Corrugated" at bounding box center [574, 397] width 170 height 26
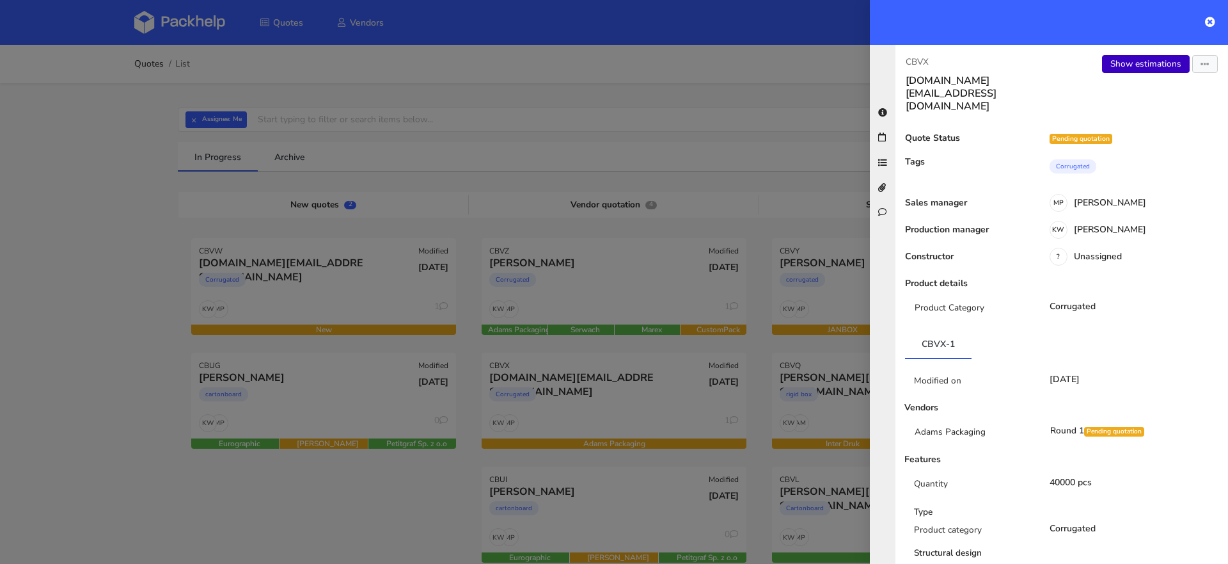
click at [1145, 70] on link "Show estimations" at bounding box center [1146, 64] width 88 height 18
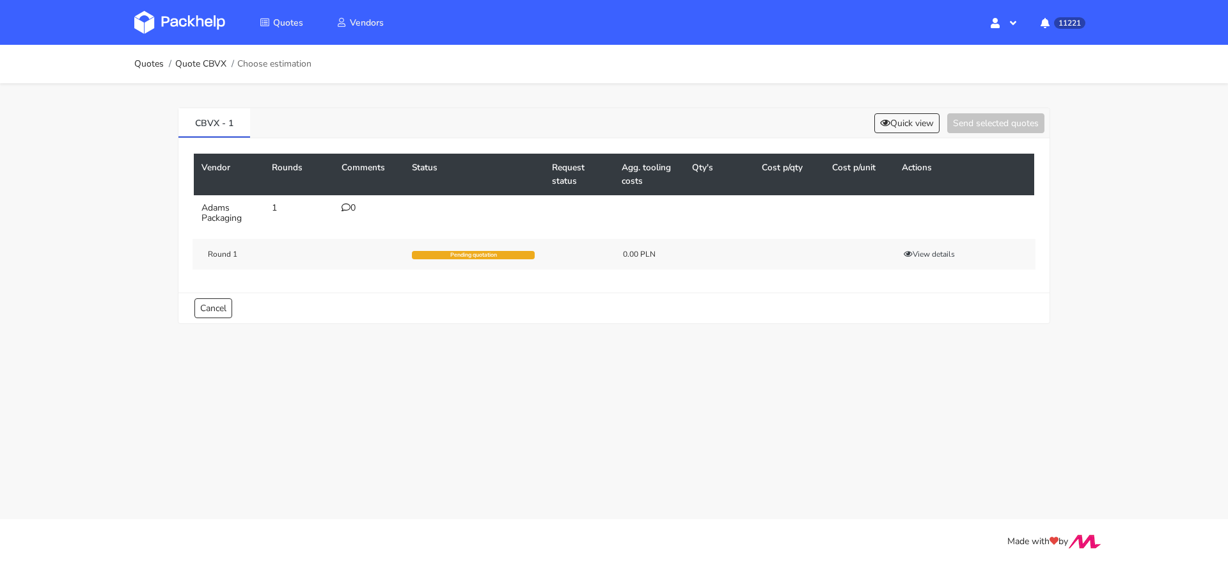
click at [351, 207] on div "0" at bounding box center [369, 208] width 55 height 10
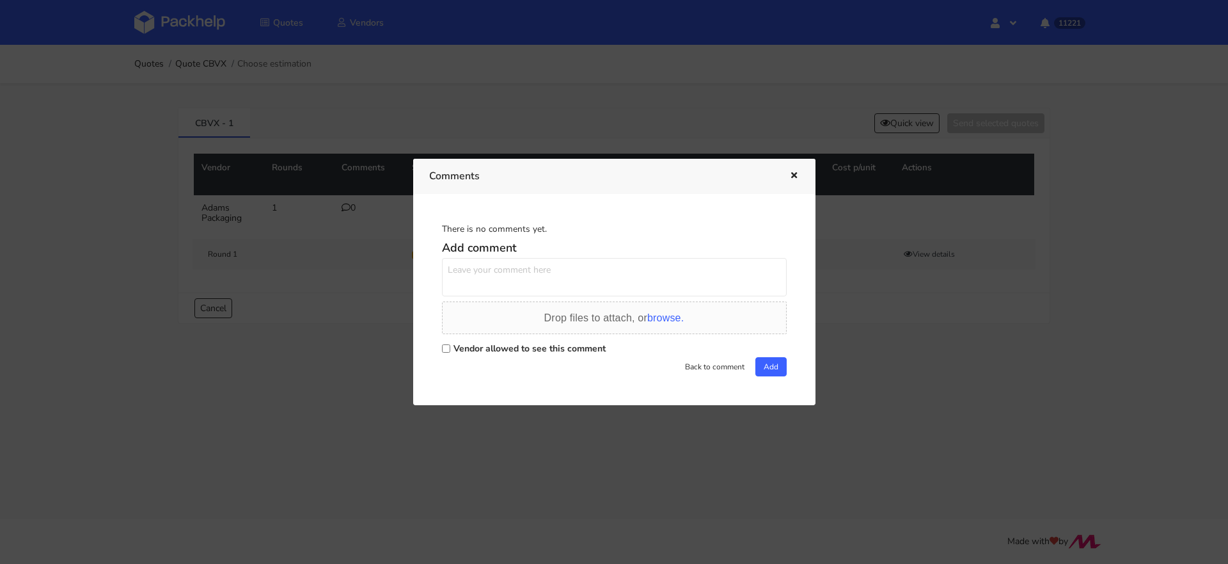
click at [442, 353] on div "Vendor allowed to see this comment" at bounding box center [614, 348] width 345 height 18
click at [448, 351] on input "Vendor allowed to see this comment" at bounding box center [446, 348] width 8 height 8
checkbox input "true"
click at [473, 285] on textarea at bounding box center [614, 277] width 345 height 38
paste textarea "R743352145_BAOS"
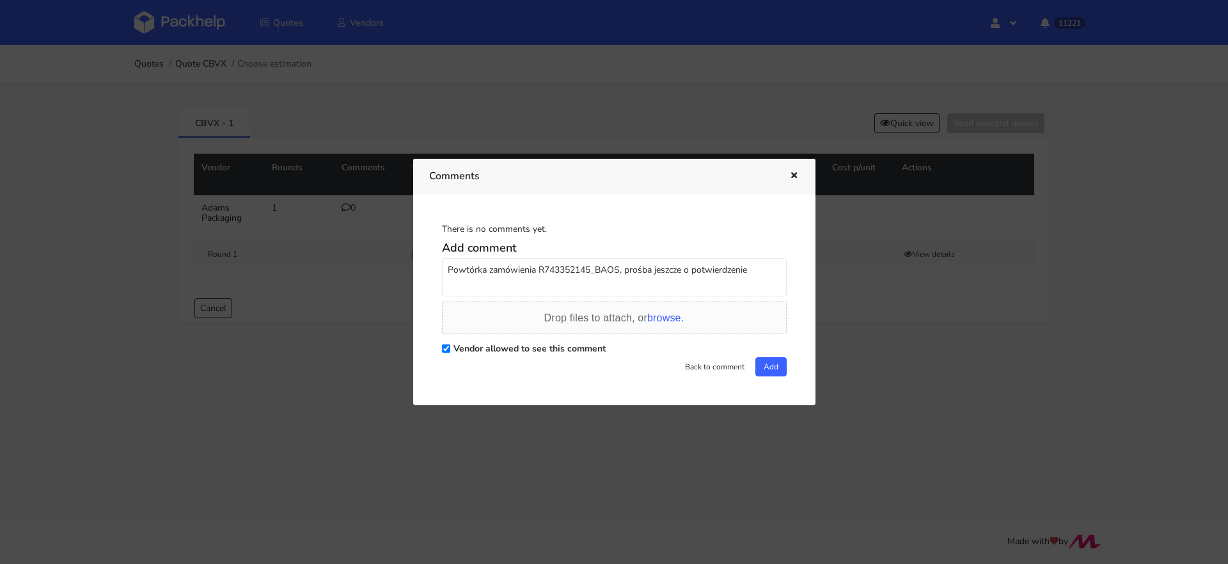
click at [762, 269] on textarea "Powtórka zamówienia R743352145_BAOS, prośba jeszcze o potwierdzenie" at bounding box center [614, 277] width 345 height 38
drag, startPoint x: 630, startPoint y: 281, endPoint x: 550, endPoint y: 280, distance: 80.0
click at [549, 280] on textarea "Powtórka zamówienia R743352145_BAOS, prośba jeszcze o potwierdzenie czy specyfi…" at bounding box center [614, 277] width 345 height 38
click at [496, 284] on textarea "Powtórka zamówienia R743352145_BAOS, prośba jeszcze o potwierdzenie czy specyfi…" at bounding box center [614, 277] width 345 height 38
click at [751, 279] on textarea "Powtórka zamówienia R743352145_BAOS, prośba jeszcze o potwierdzenie czy specyfi…" at bounding box center [614, 277] width 345 height 38
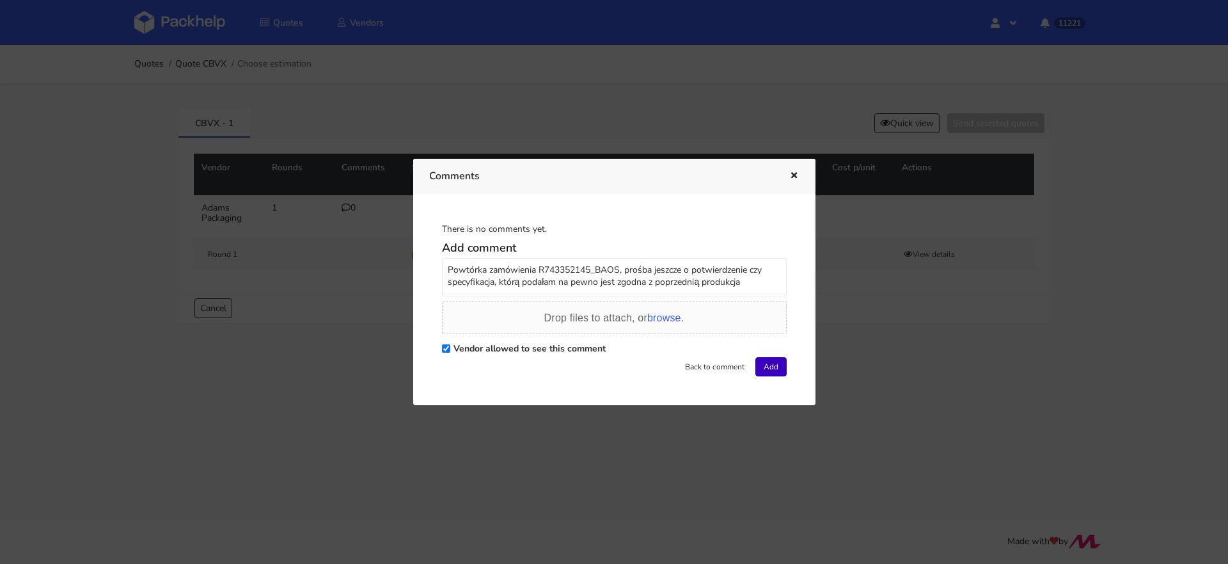
type textarea "Powtórka zamówienia R743352145_BAOS, prośba jeszcze o potwierdzenie czy specyfi…"
click at [774, 374] on button "Add" at bounding box center [771, 366] width 31 height 19
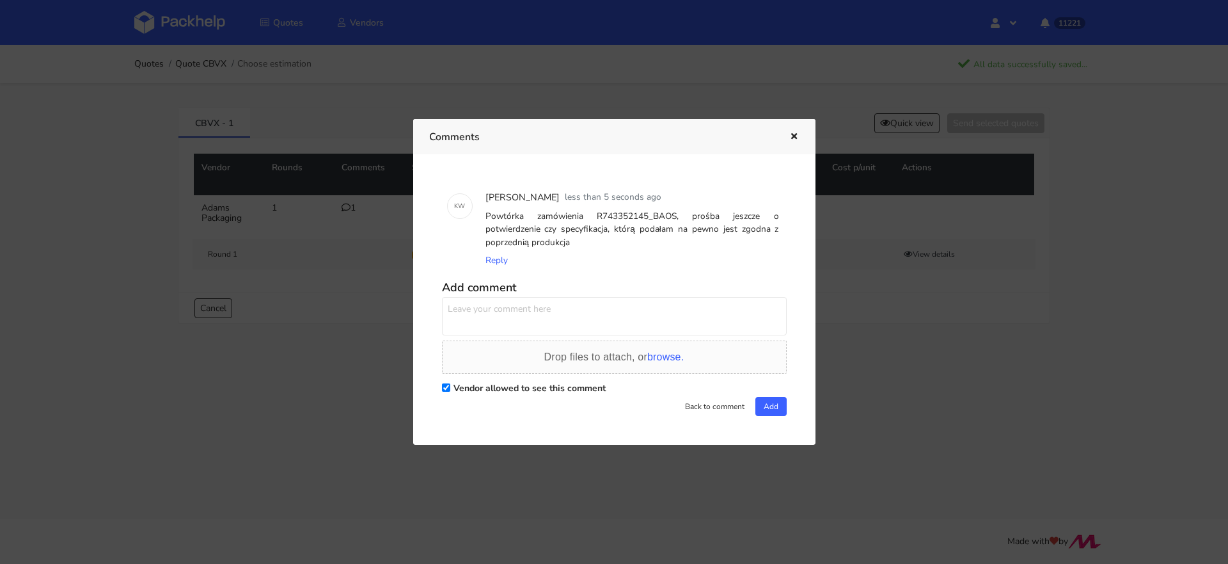
click at [115, 124] on div at bounding box center [614, 282] width 1228 height 564
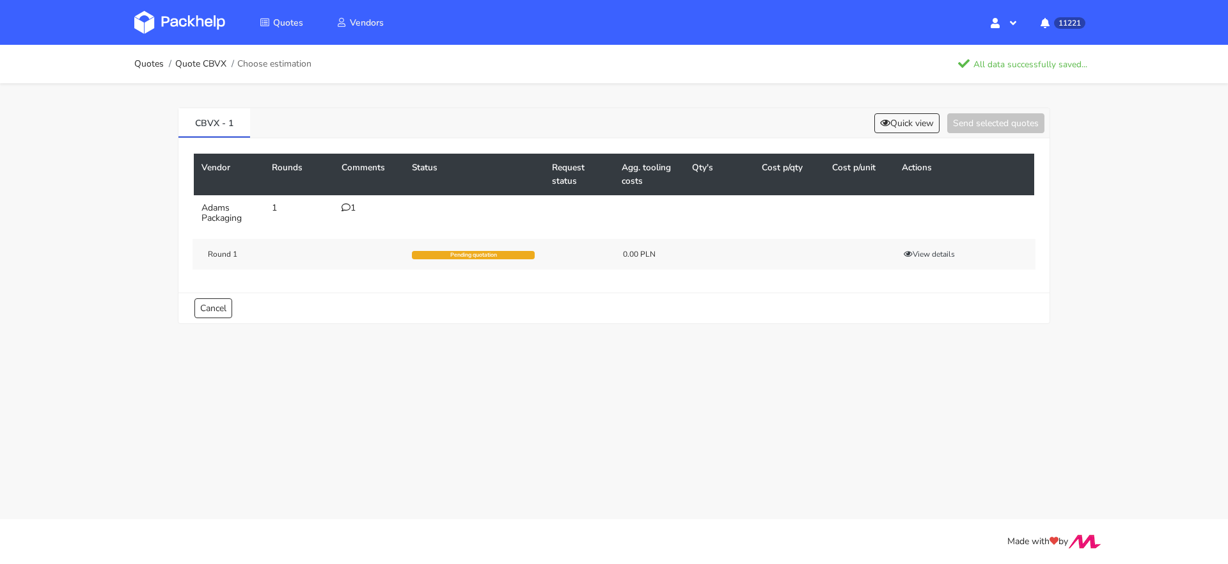
click at [174, 27] on img at bounding box center [179, 22] width 91 height 23
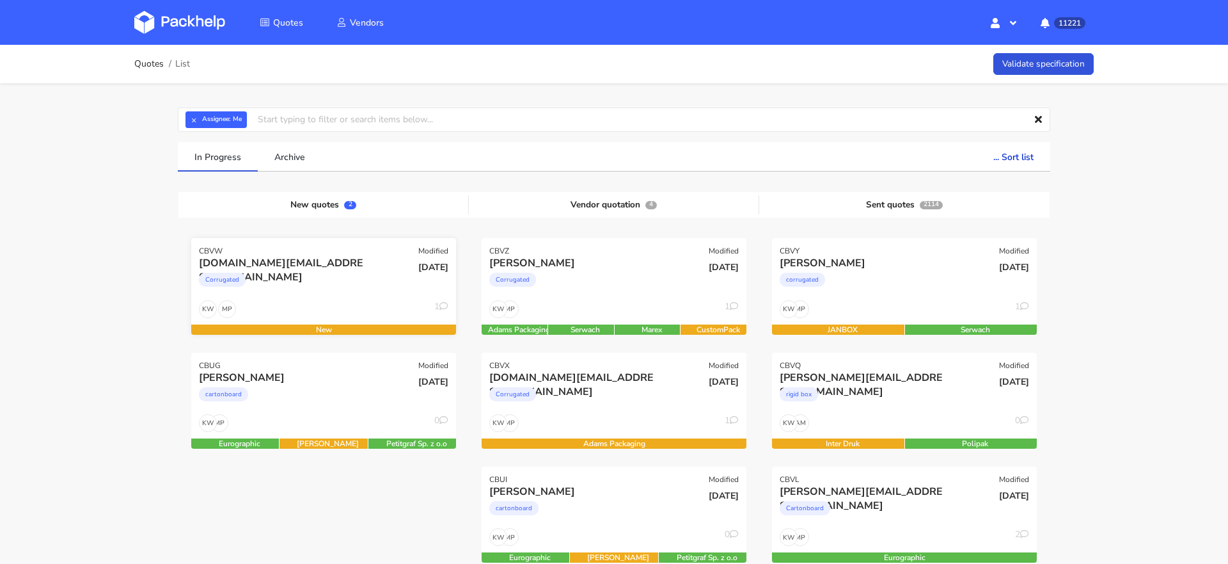
click at [329, 294] on div "Corrugated" at bounding box center [284, 283] width 170 height 26
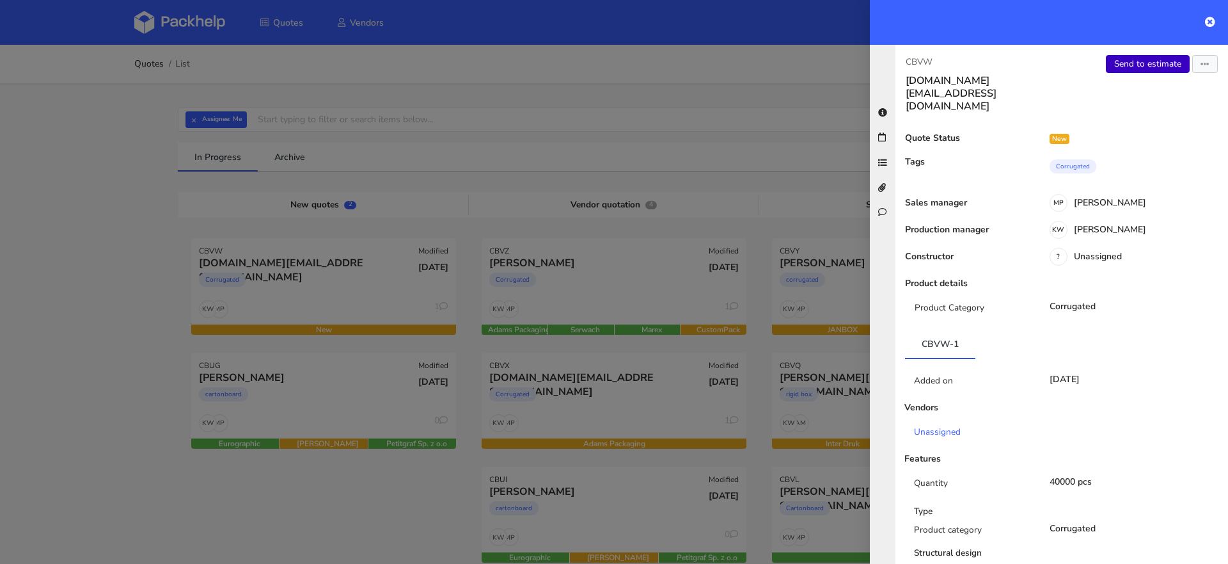
click at [1138, 59] on link "Send to estimate" at bounding box center [1148, 64] width 84 height 18
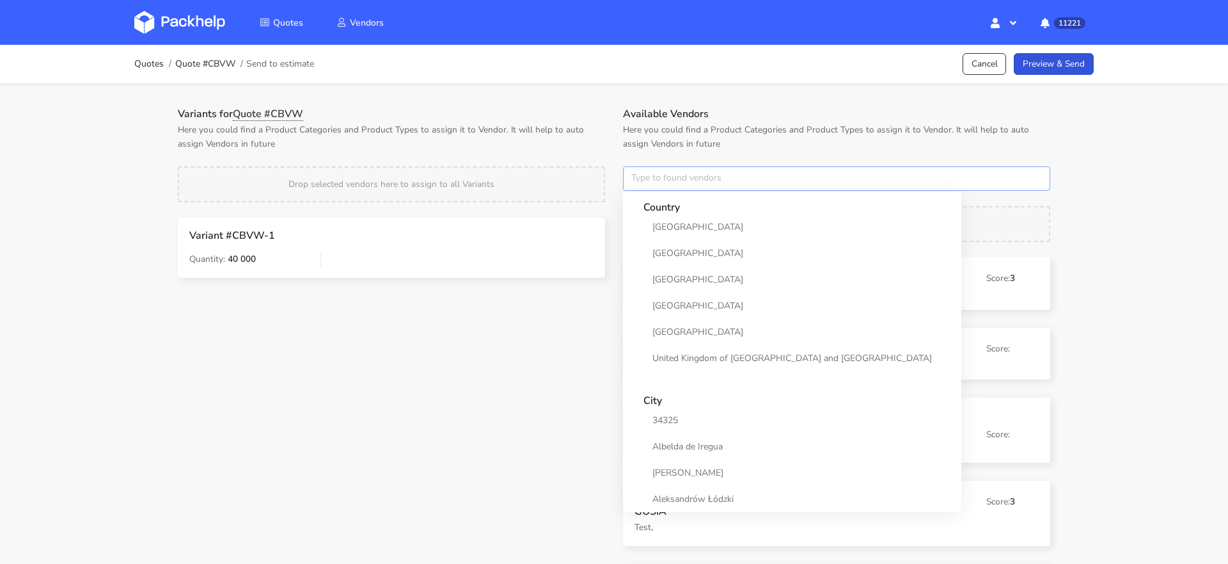
click at [654, 183] on input "text" at bounding box center [836, 178] width 427 height 24
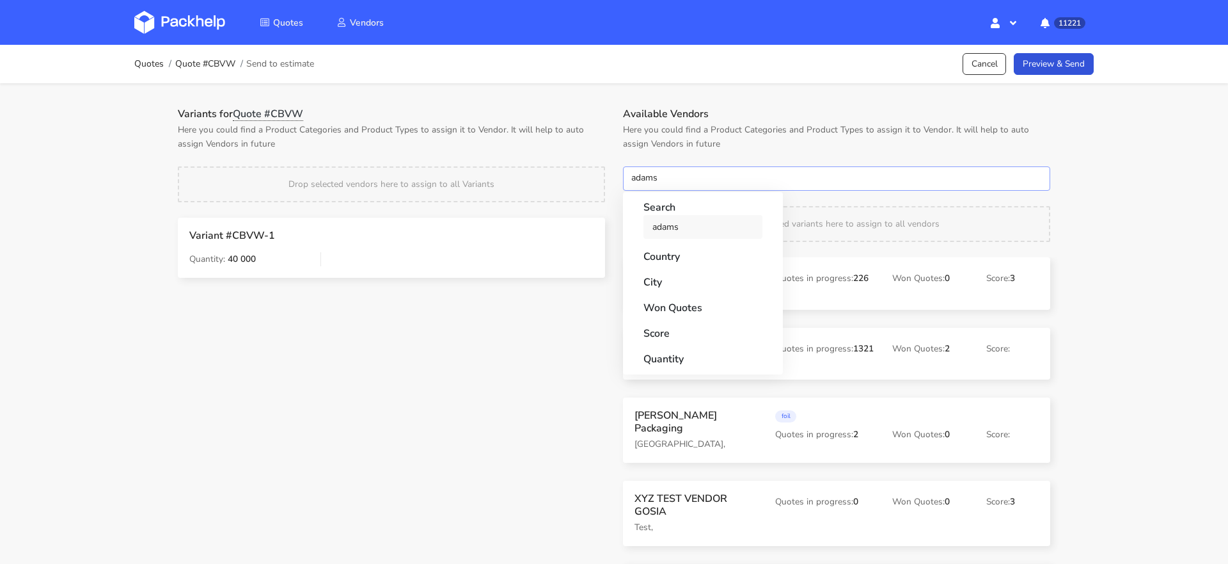
type input "adams"
click at [667, 237] on link "adams" at bounding box center [703, 227] width 119 height 24
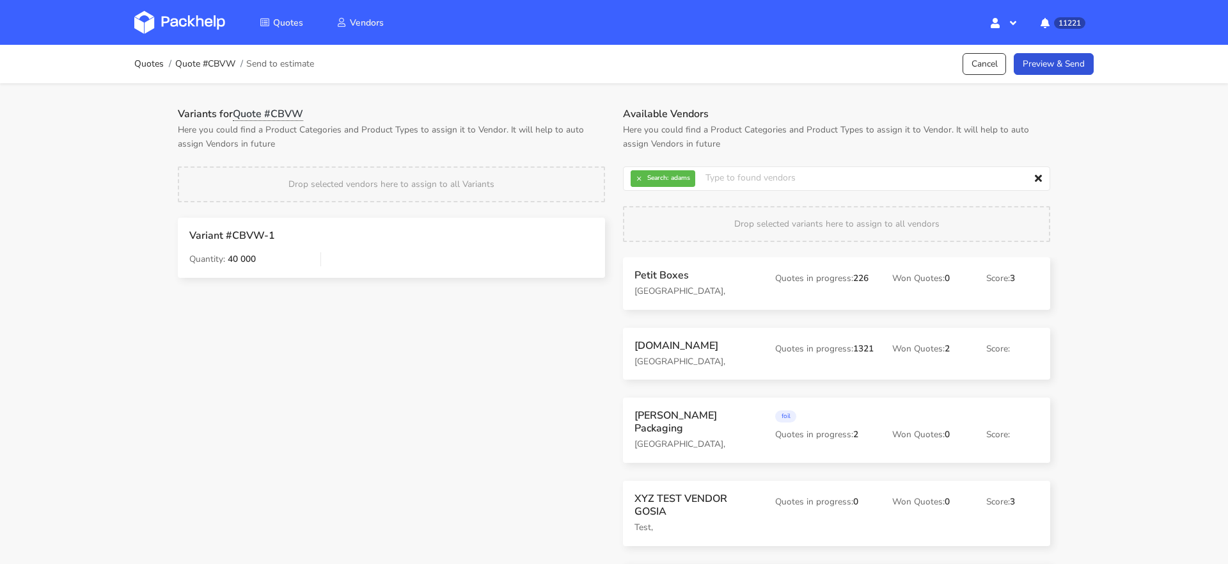
click at [493, 91] on div "Variants for Quote #CBVW Here you could find a Product Categories and Product T…" at bounding box center [614, 325] width 921 height 484
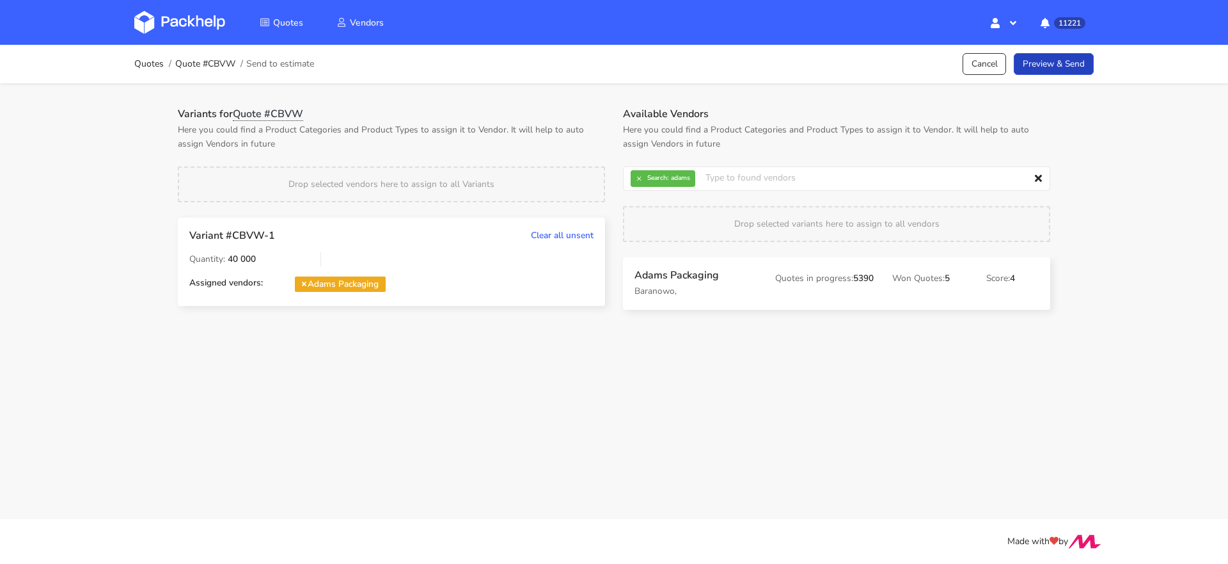
click at [1061, 61] on link "Preview & Send" at bounding box center [1054, 64] width 80 height 22
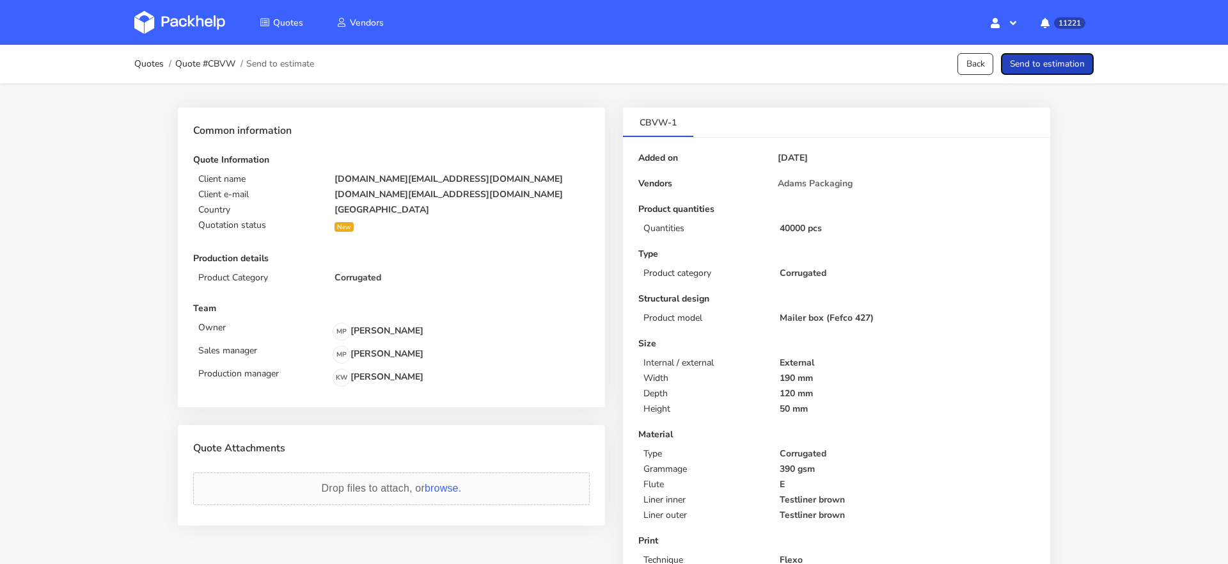
click at [1068, 62] on button "Send to estimation" at bounding box center [1047, 64] width 93 height 22
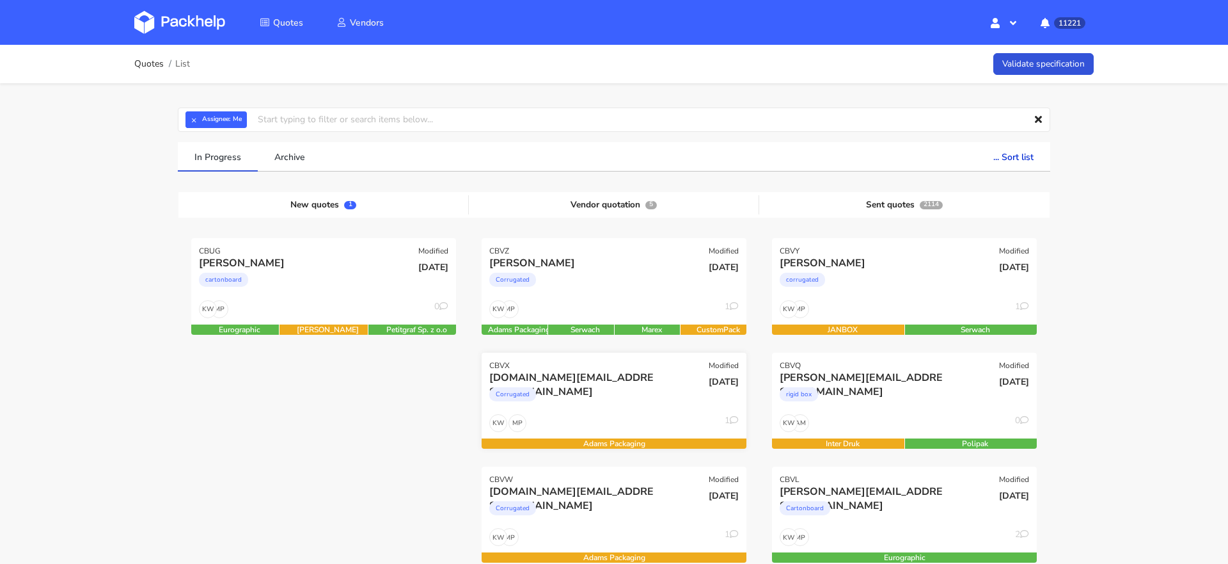
scroll to position [124, 0]
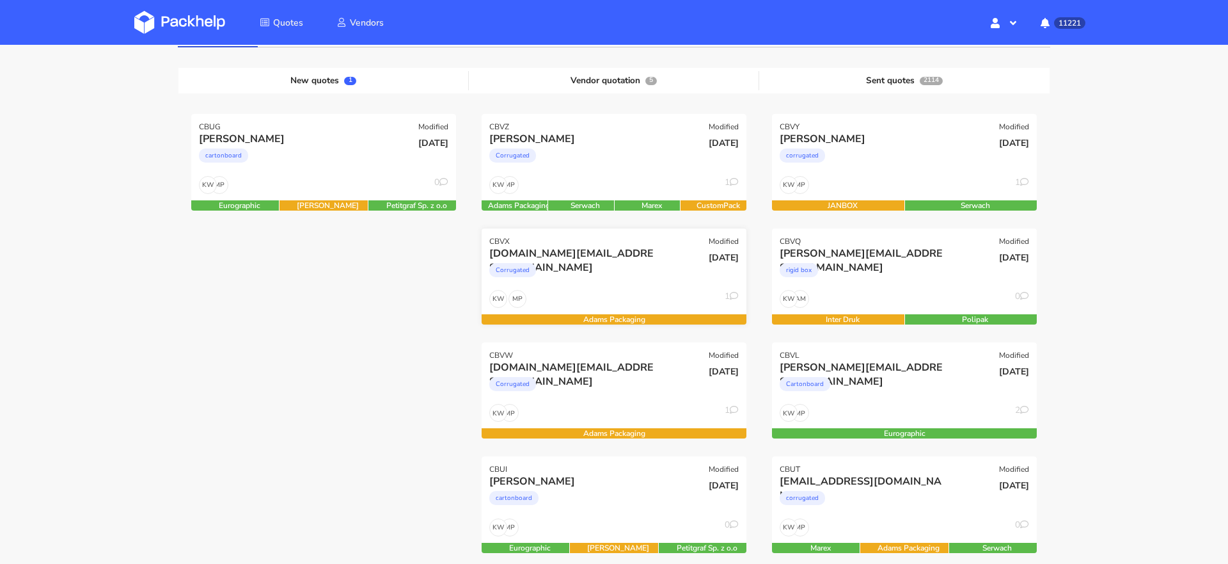
click at [609, 286] on div "[DOMAIN_NAME][EMAIL_ADDRESS][DOMAIN_NAME] Corrugated" at bounding box center [569, 268] width 178 height 44
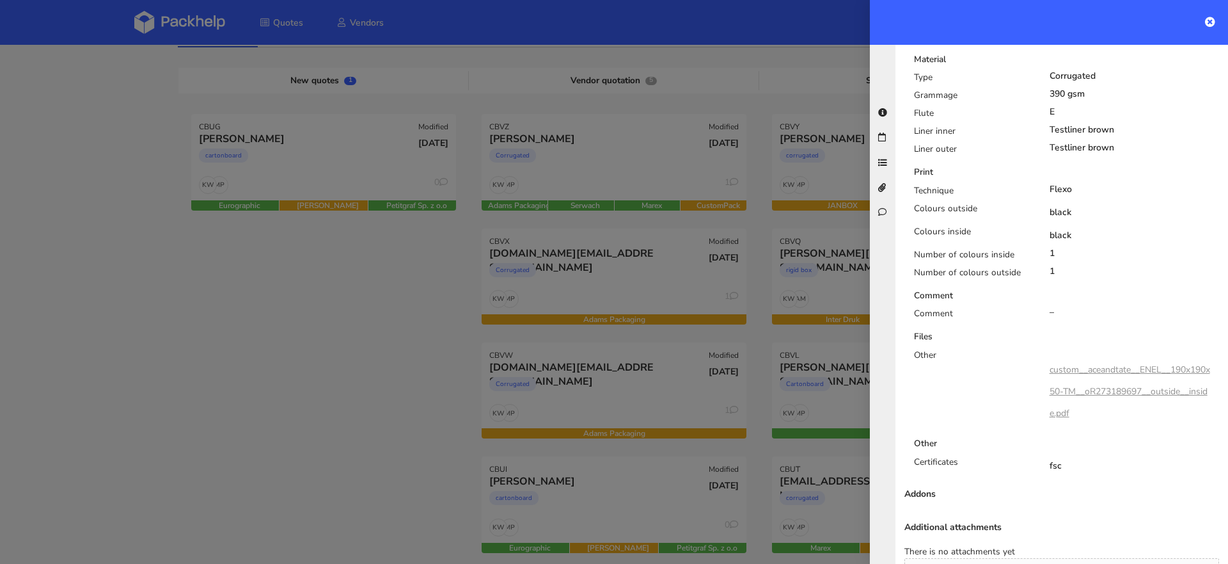
scroll to position [635, 0]
click at [637, 360] on div at bounding box center [614, 282] width 1228 height 564
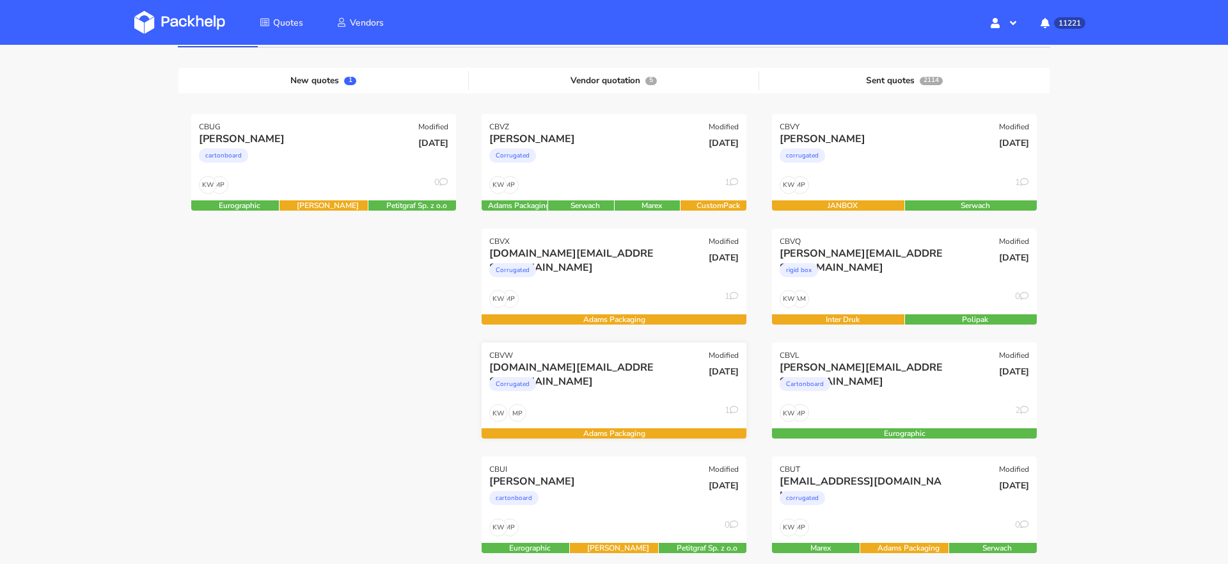
click at [599, 411] on div "MP KW 1" at bounding box center [614, 416] width 265 height 24
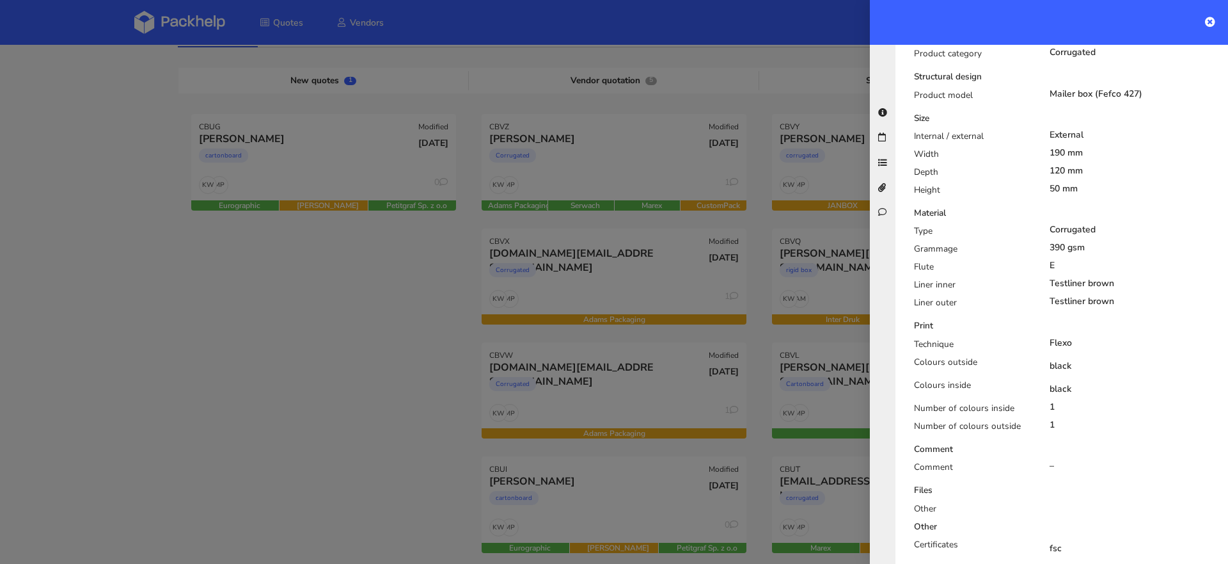
scroll to position [0, 0]
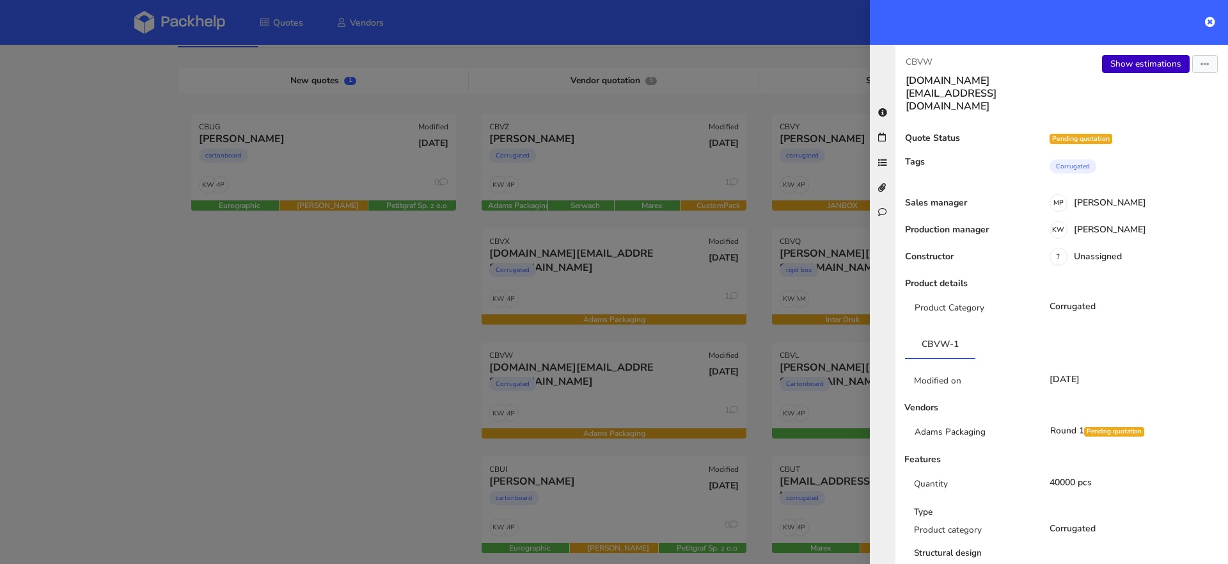
click at [1140, 63] on link "Show estimations" at bounding box center [1146, 64] width 88 height 18
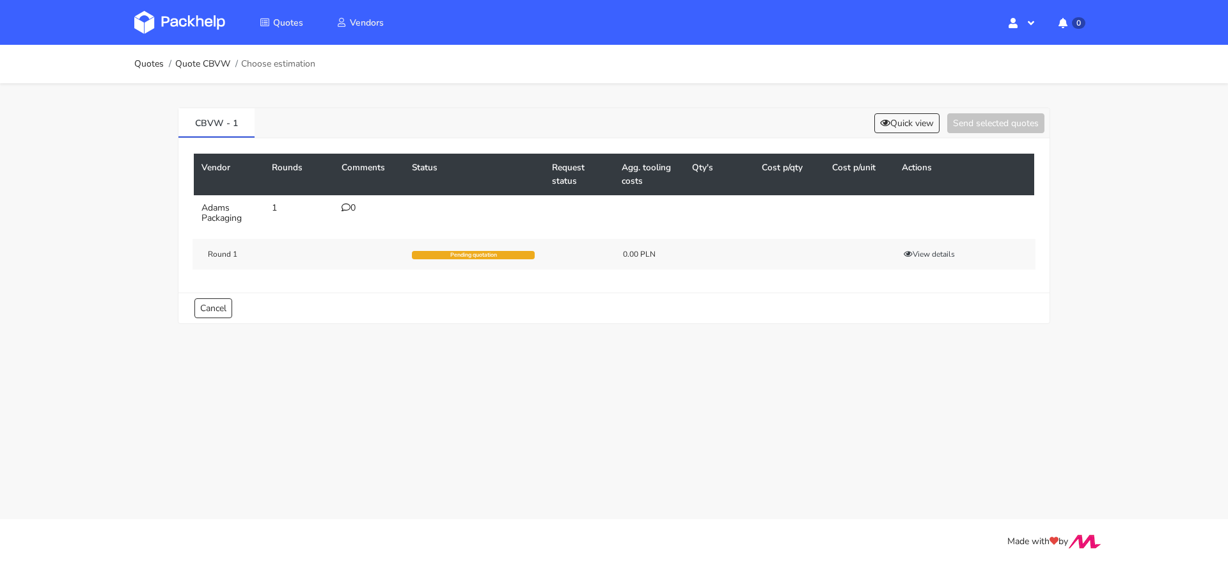
click at [352, 217] on td "0" at bounding box center [369, 213] width 70 height 36
click at [351, 212] on div "0" at bounding box center [369, 208] width 55 height 10
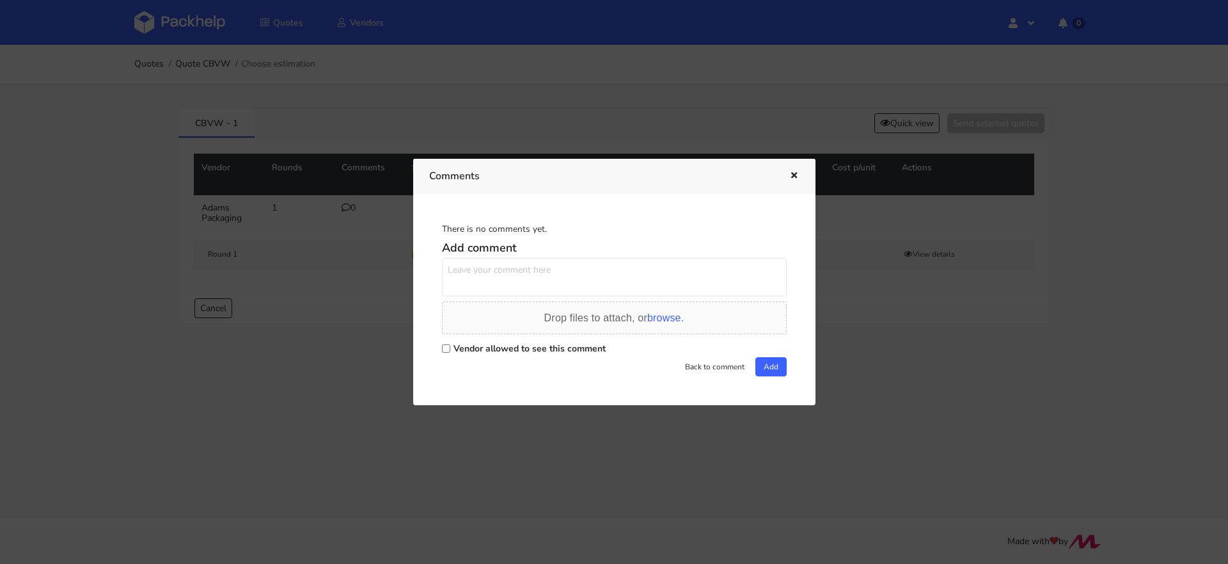
click at [450, 347] on div "Vendor allowed to see this comment" at bounding box center [614, 348] width 345 height 18
click at [447, 342] on div "Vendor allowed to see this comment" at bounding box center [614, 348] width 345 height 18
click at [443, 353] on div "Vendor allowed to see this comment" at bounding box center [614, 348] width 345 height 18
click at [445, 350] on input "Vendor allowed to see this comment" at bounding box center [446, 348] width 8 height 8
checkbox input "true"
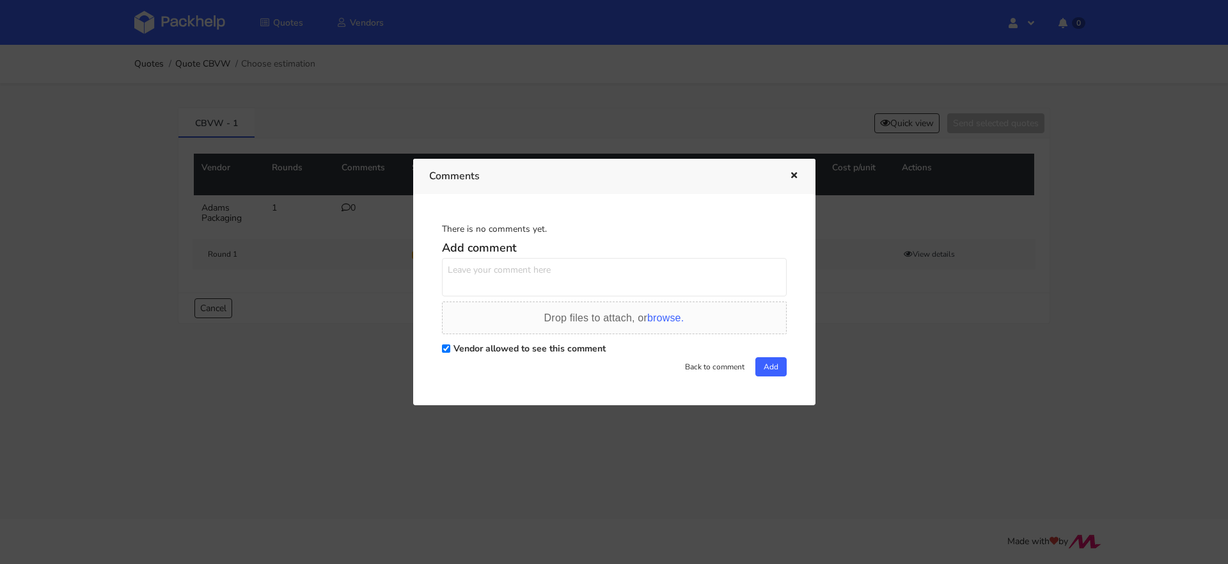
click at [466, 276] on textarea at bounding box center [614, 277] width 345 height 38
paste textarea "R743352145_IPSW"
click at [637, 304] on div "Drop files to attach, or browse." at bounding box center [614, 317] width 345 height 33
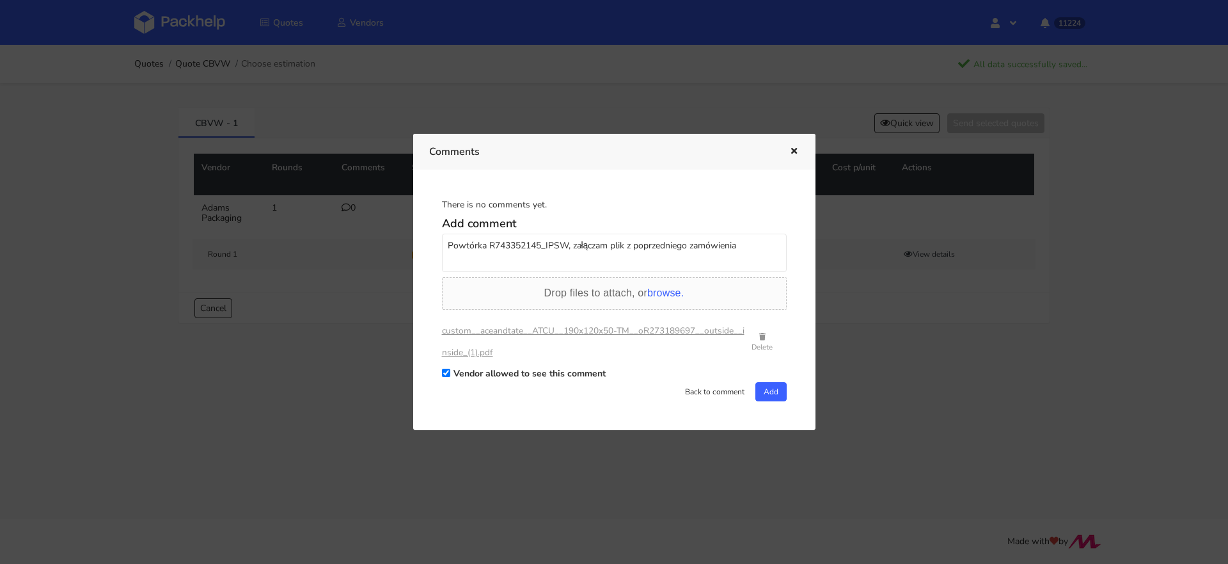
click at [752, 245] on textarea "Powtórka R743352145_IPSW, załączam plik z poprzedniego zamówienia" at bounding box center [614, 253] width 345 height 38
type textarea "Powtórka R743352145_IPSW, załączam plik z poprzedniego zamówienia. Tutaj równie…"
click at [774, 395] on button "Add" at bounding box center [771, 391] width 31 height 19
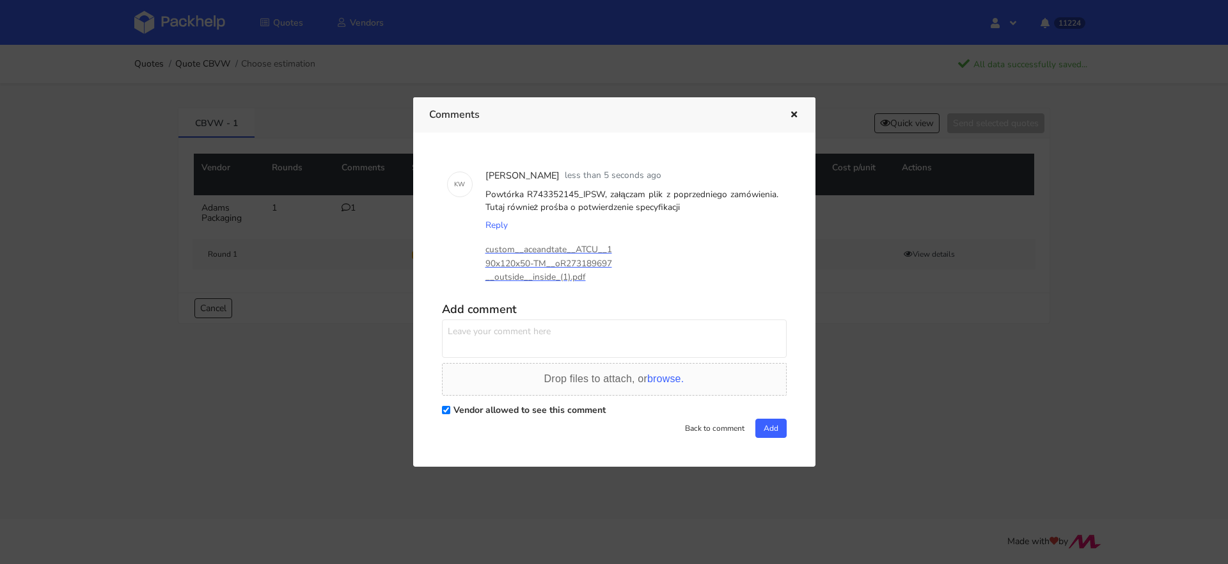
click at [91, 245] on div at bounding box center [614, 282] width 1228 height 564
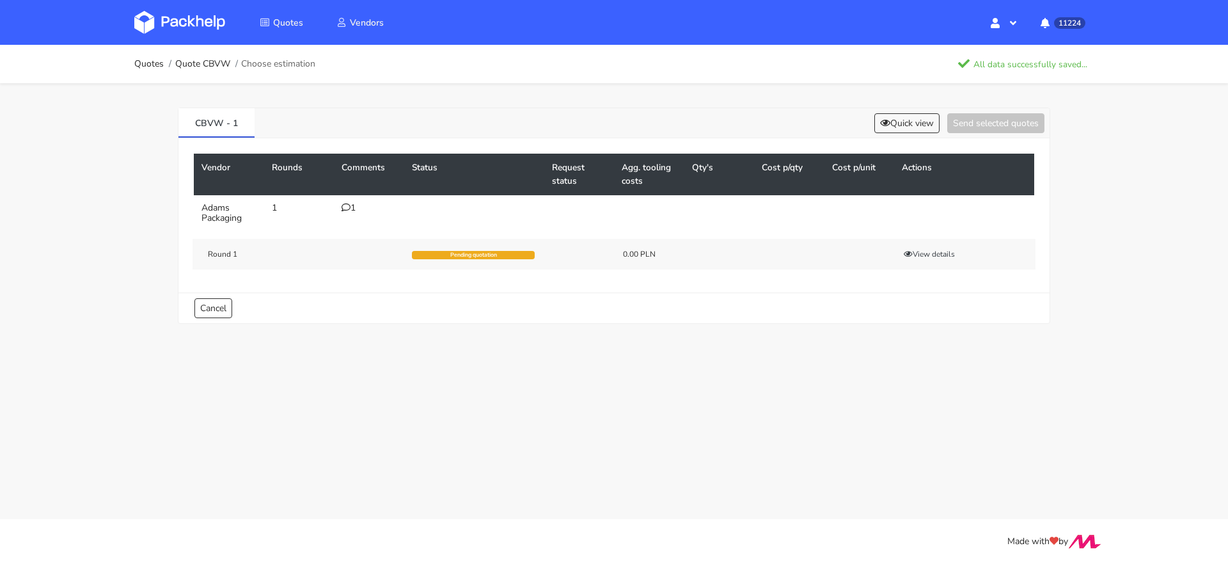
click at [172, 17] on img at bounding box center [179, 22] width 91 height 23
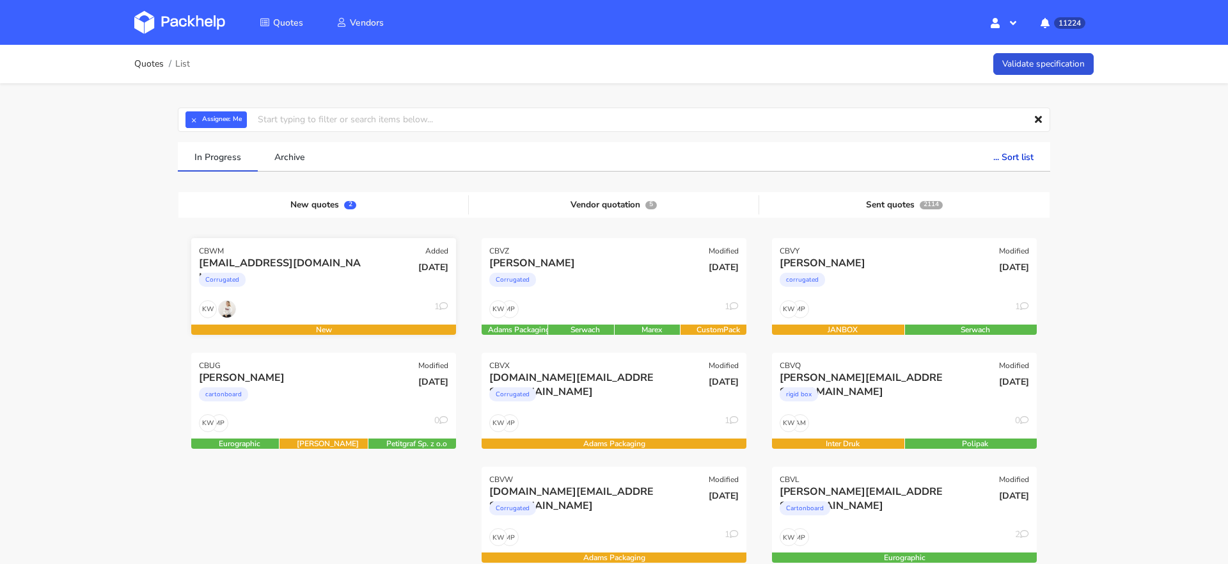
click at [278, 285] on div "Corrugated" at bounding box center [284, 283] width 170 height 26
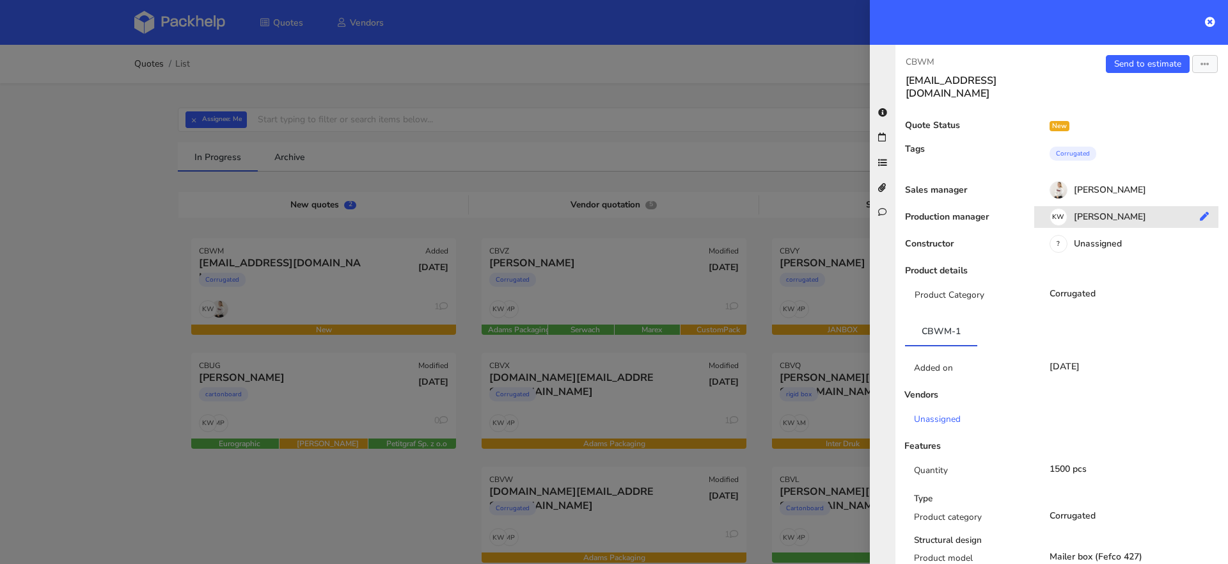
click at [1102, 212] on div "KW [PERSON_NAME]" at bounding box center [1132, 219] width 194 height 14
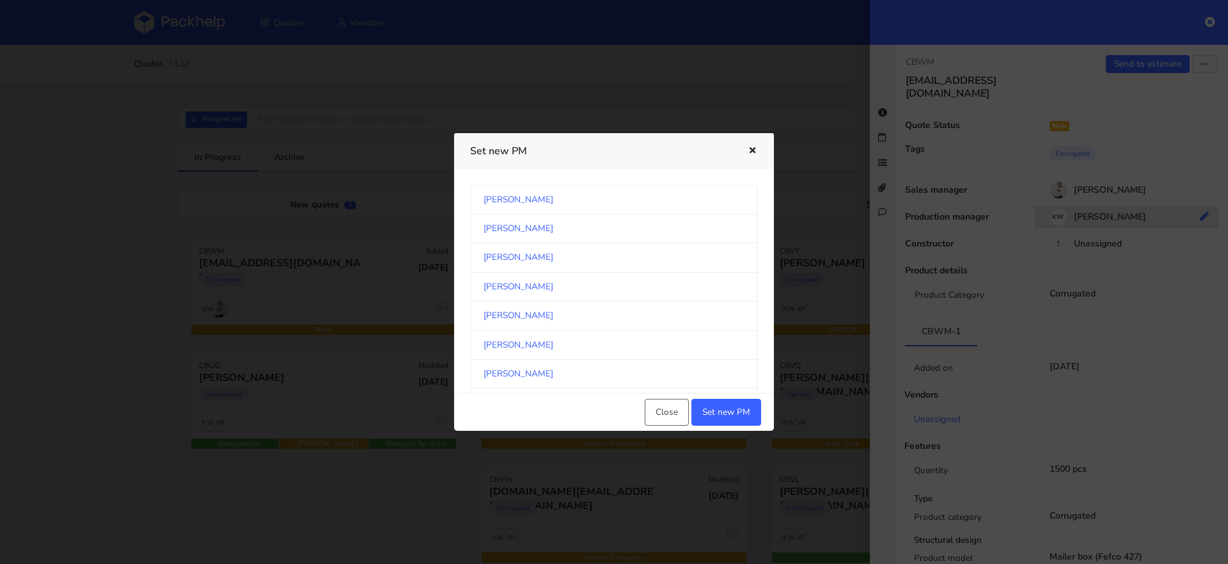
scroll to position [2115, 0]
click at [685, 364] on link "[PERSON_NAME]" at bounding box center [614, 378] width 288 height 29
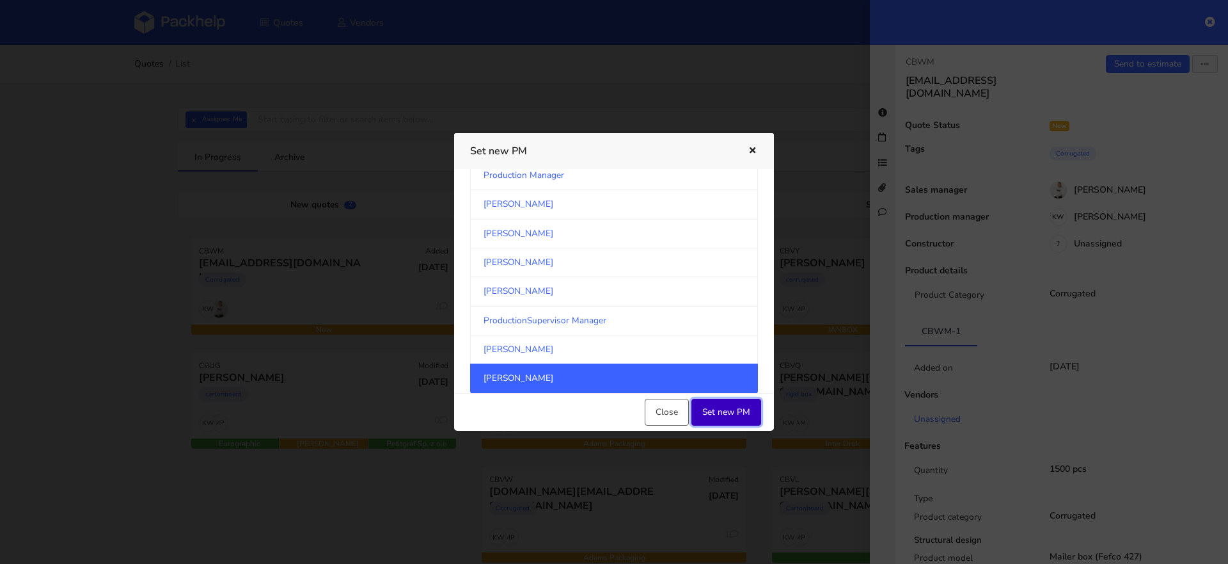
click at [727, 412] on button "Set new PM" at bounding box center [727, 412] width 70 height 27
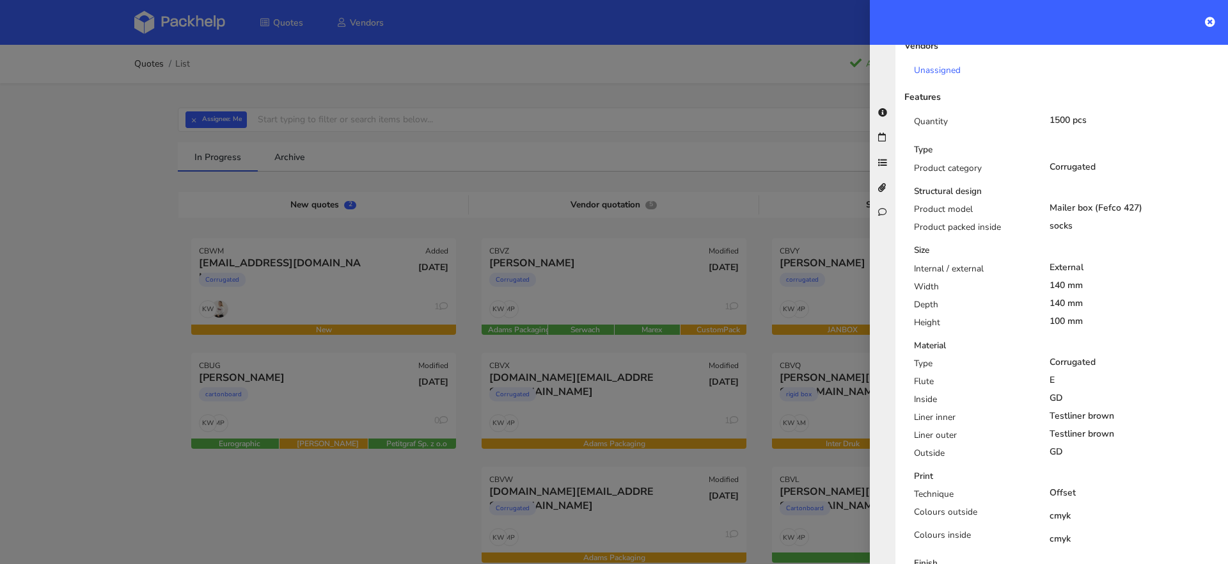
scroll to position [1030, 0]
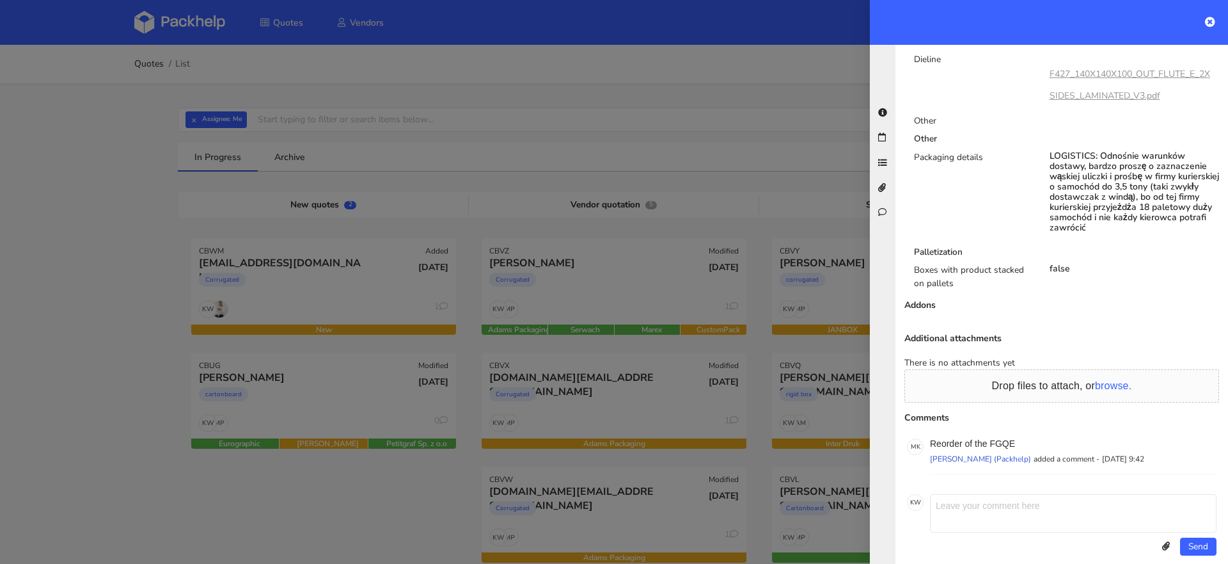
click at [137, 245] on div at bounding box center [614, 282] width 1228 height 564
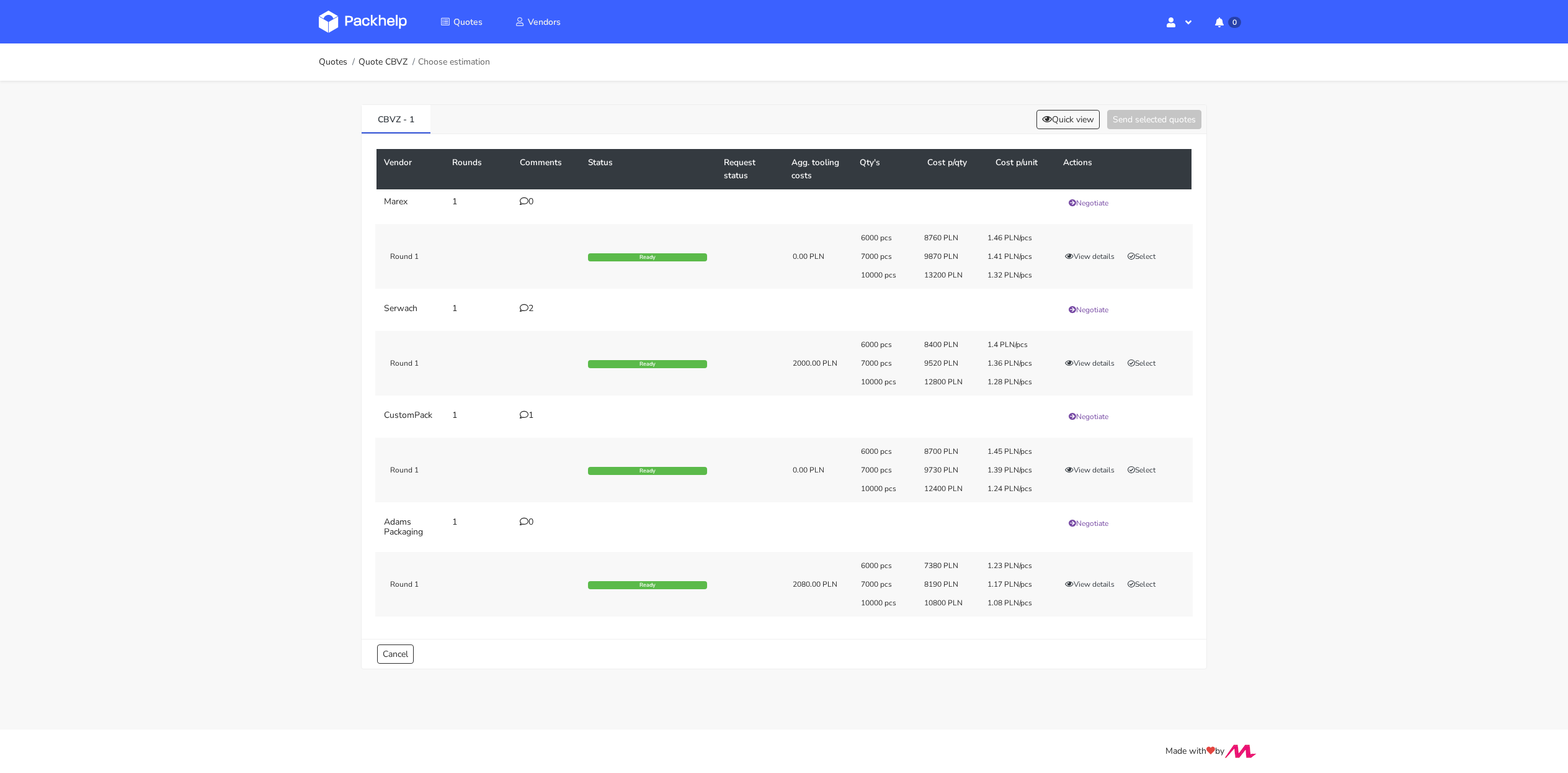
click at [521, 412] on icon at bounding box center [524, 414] width 9 height 9
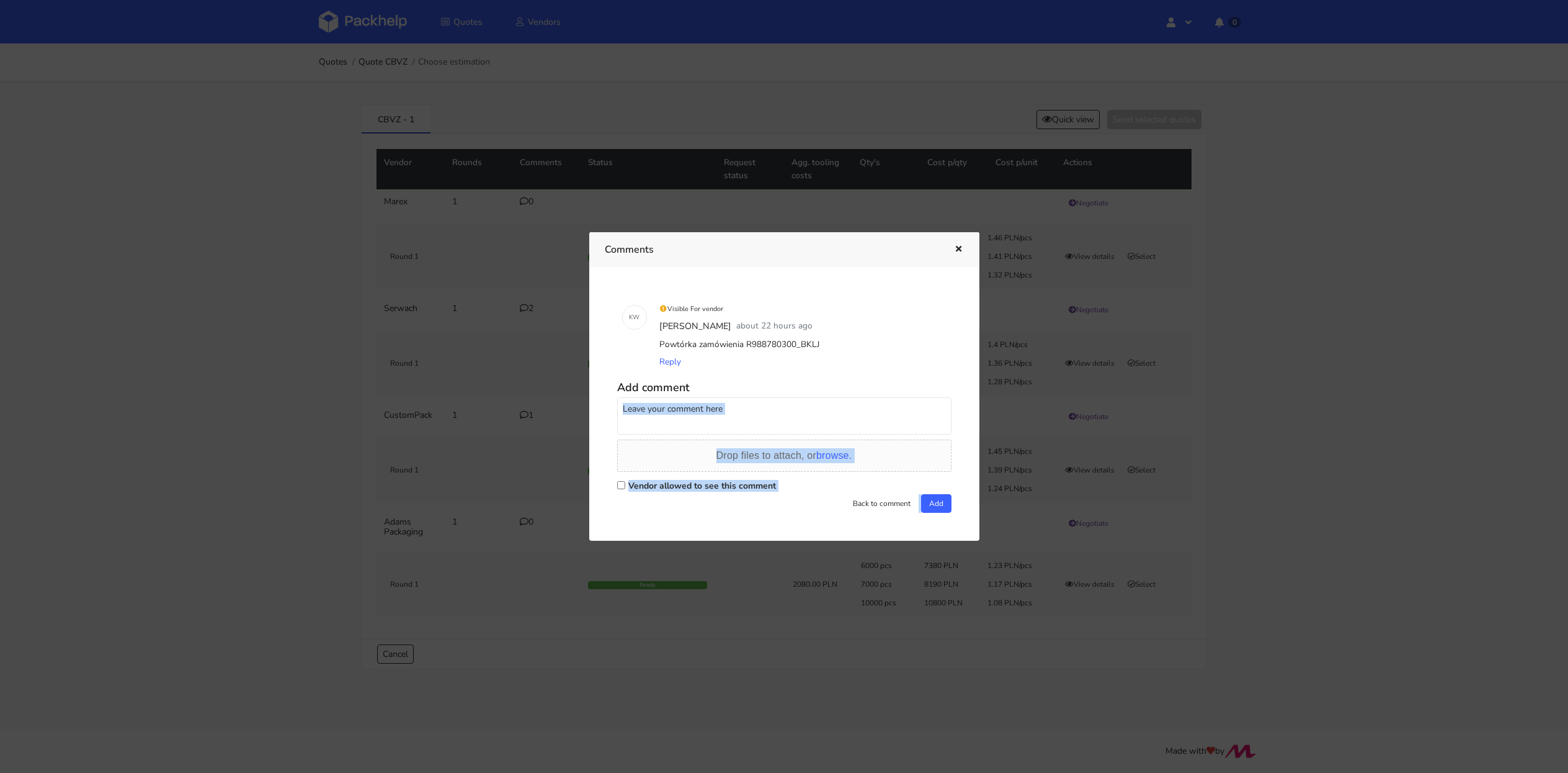
drag, startPoint x: 499, startPoint y: 397, endPoint x: 708, endPoint y: 393, distance: 209.0
click at [703, 396] on div "Comments K W Visible For vendor [PERSON_NAME] about 22 hours ago Powtórka zamów…" at bounding box center [784, 386] width 1568 height 773
click at [779, 356] on div "Reply" at bounding box center [802, 362] width 290 height 17
drag, startPoint x: 795, startPoint y: 345, endPoint x: 817, endPoint y: 345, distance: 22.0
click at [817, 345] on div "Powtórka zamówienia R988780300_BKLJ" at bounding box center [802, 344] width 290 height 17
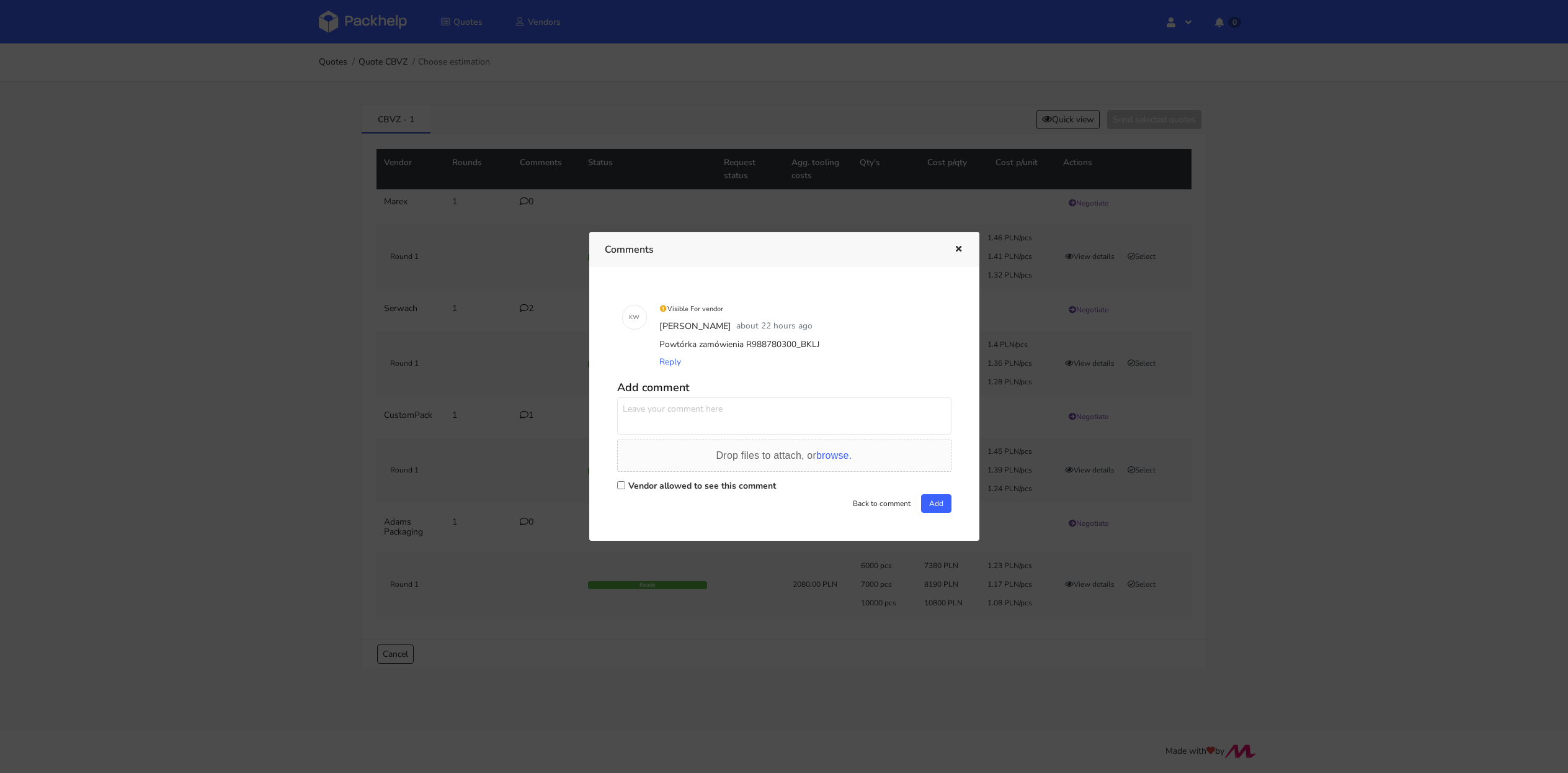
copy div "BKLJ"
click at [299, 424] on div at bounding box center [784, 386] width 1568 height 773
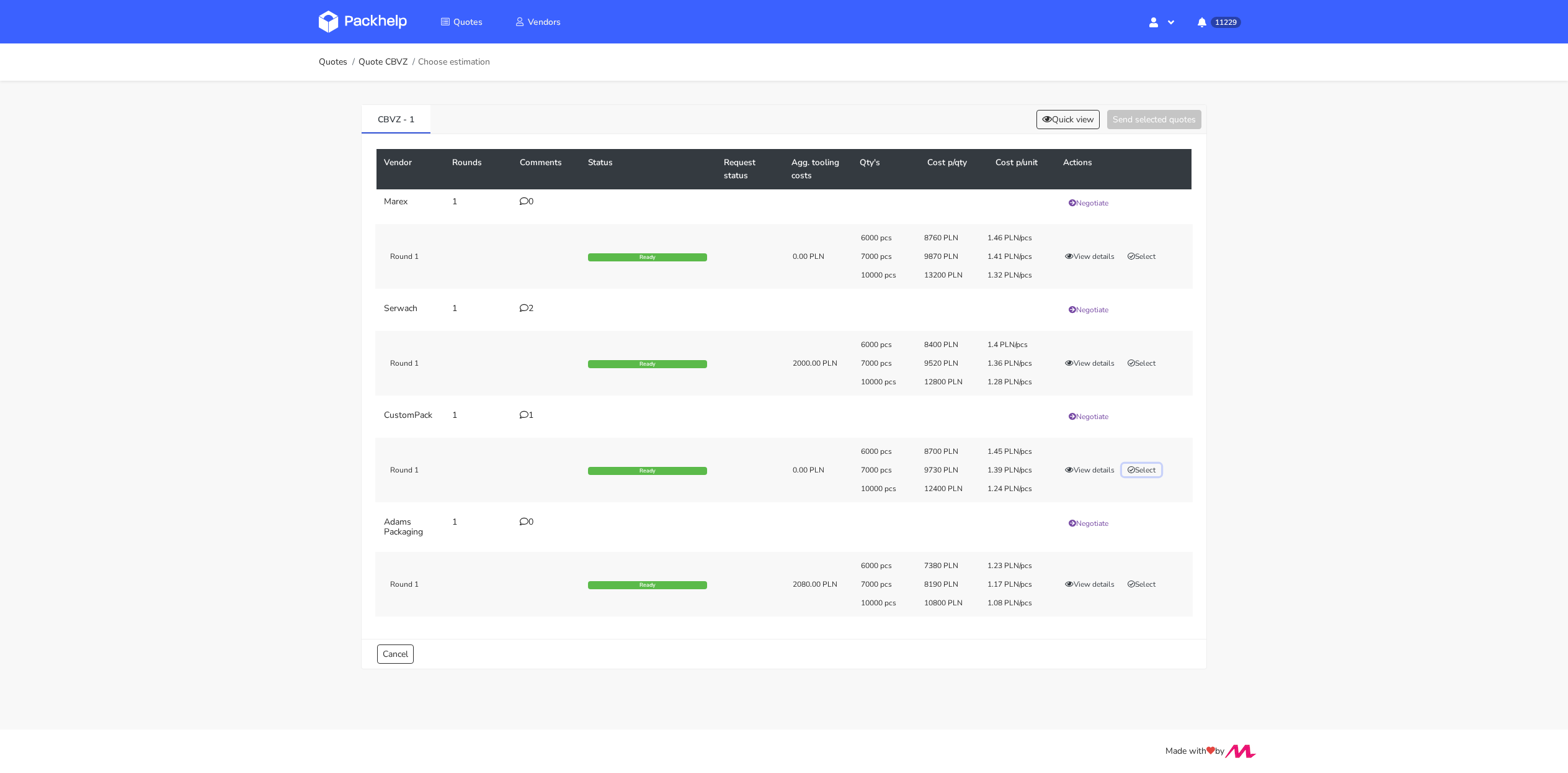
click at [1146, 471] on button "Select" at bounding box center [1141, 469] width 39 height 13
click at [1107, 117] on button "Send selected quotes ( 1 )" at bounding box center [1145, 119] width 112 height 19
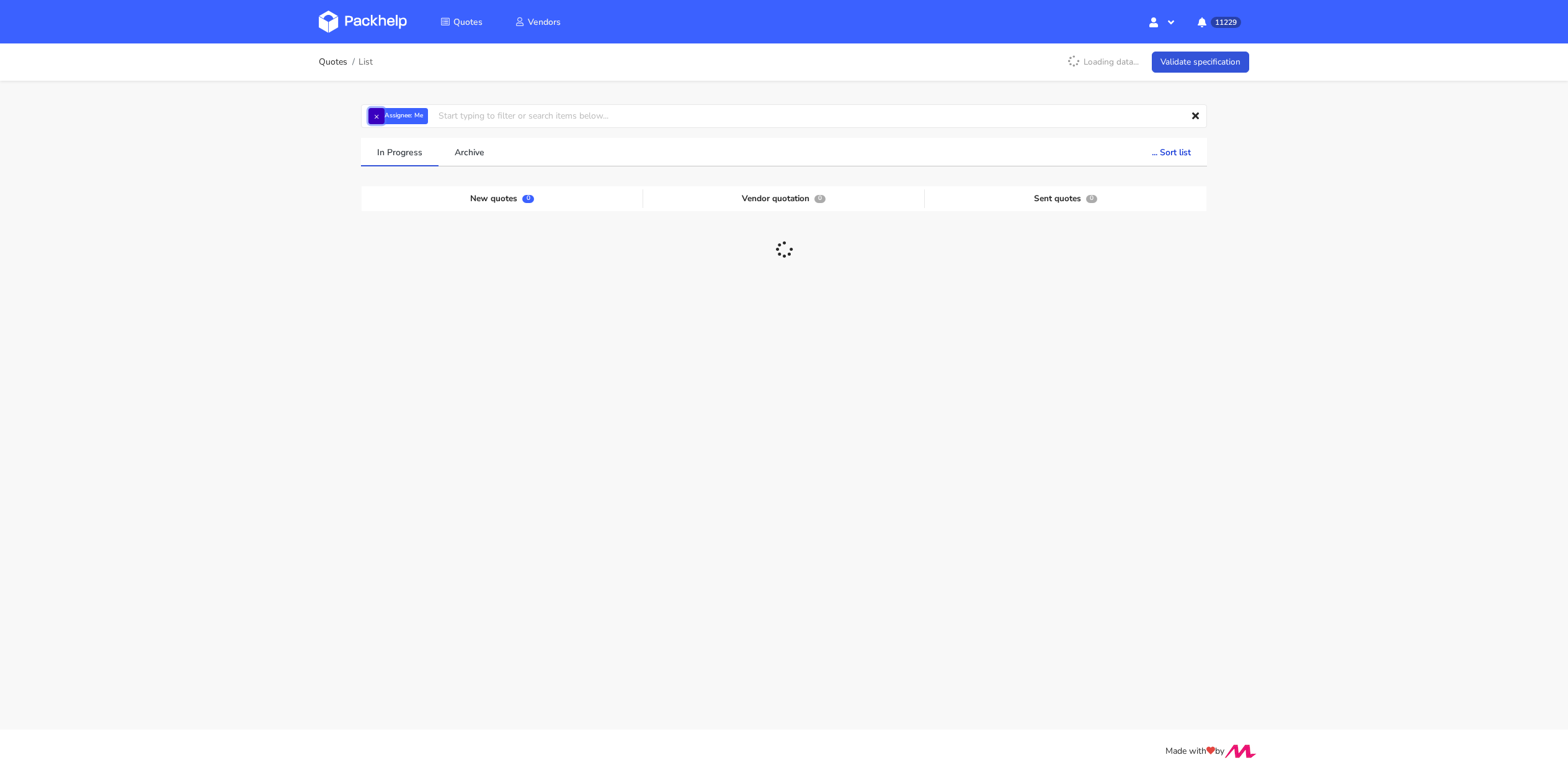
click at [375, 121] on button "×" at bounding box center [376, 115] width 16 height 16
click at [394, 121] on input "text" at bounding box center [784, 115] width 847 height 23
paste input "CBUT"
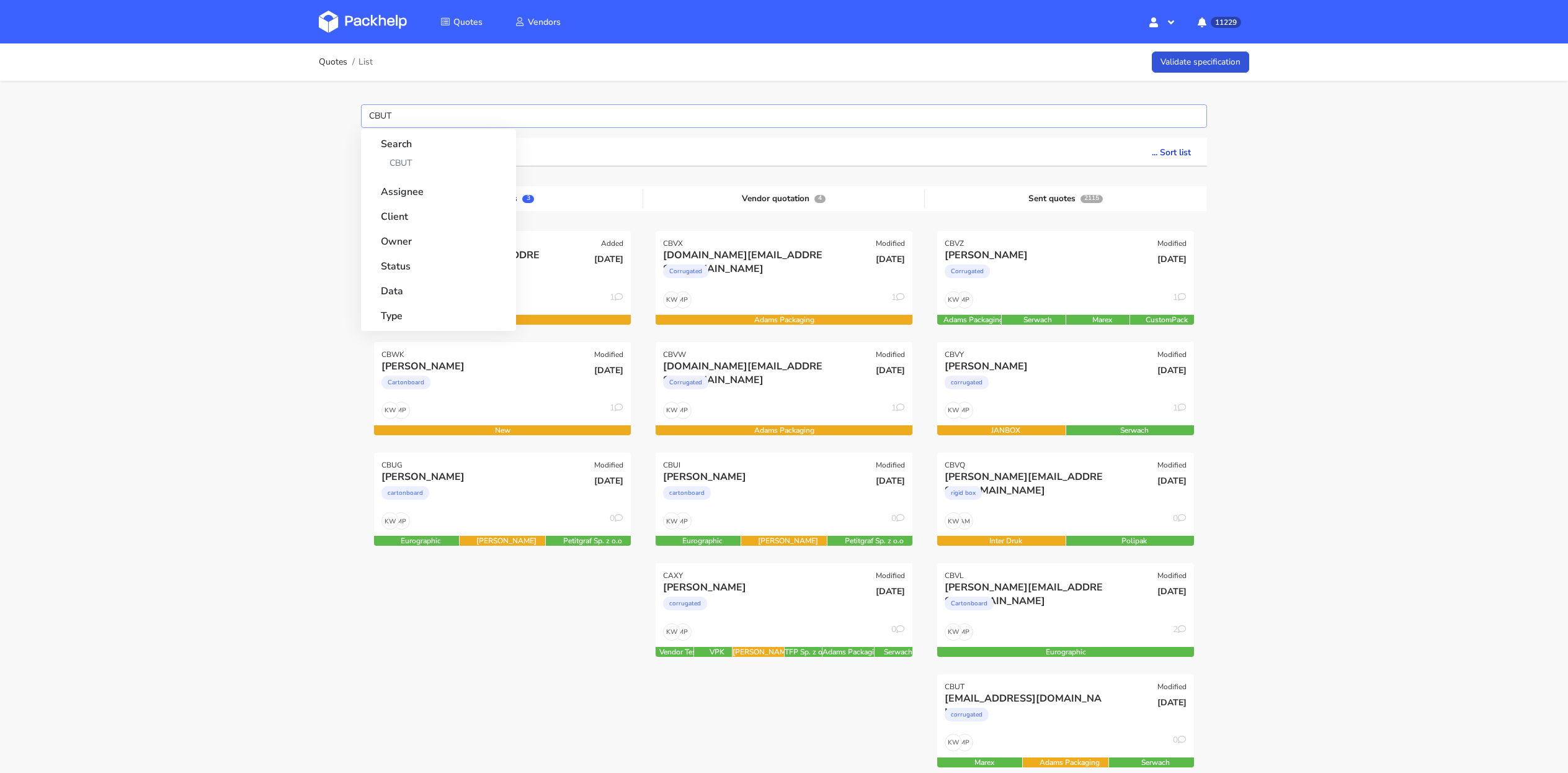
type input "CBUT"
click at [400, 147] on strong "Search" at bounding box center [438, 140] width 115 height 22
click at [400, 149] on strong "Search" at bounding box center [438, 140] width 115 height 22
click at [400, 156] on link "CBUT" at bounding box center [438, 163] width 115 height 23
click at [261, 170] on div "Quotes List Validate specification CBUT Search CBUT Assignee Client Owner Statu…" at bounding box center [784, 733] width 1568 height 1379
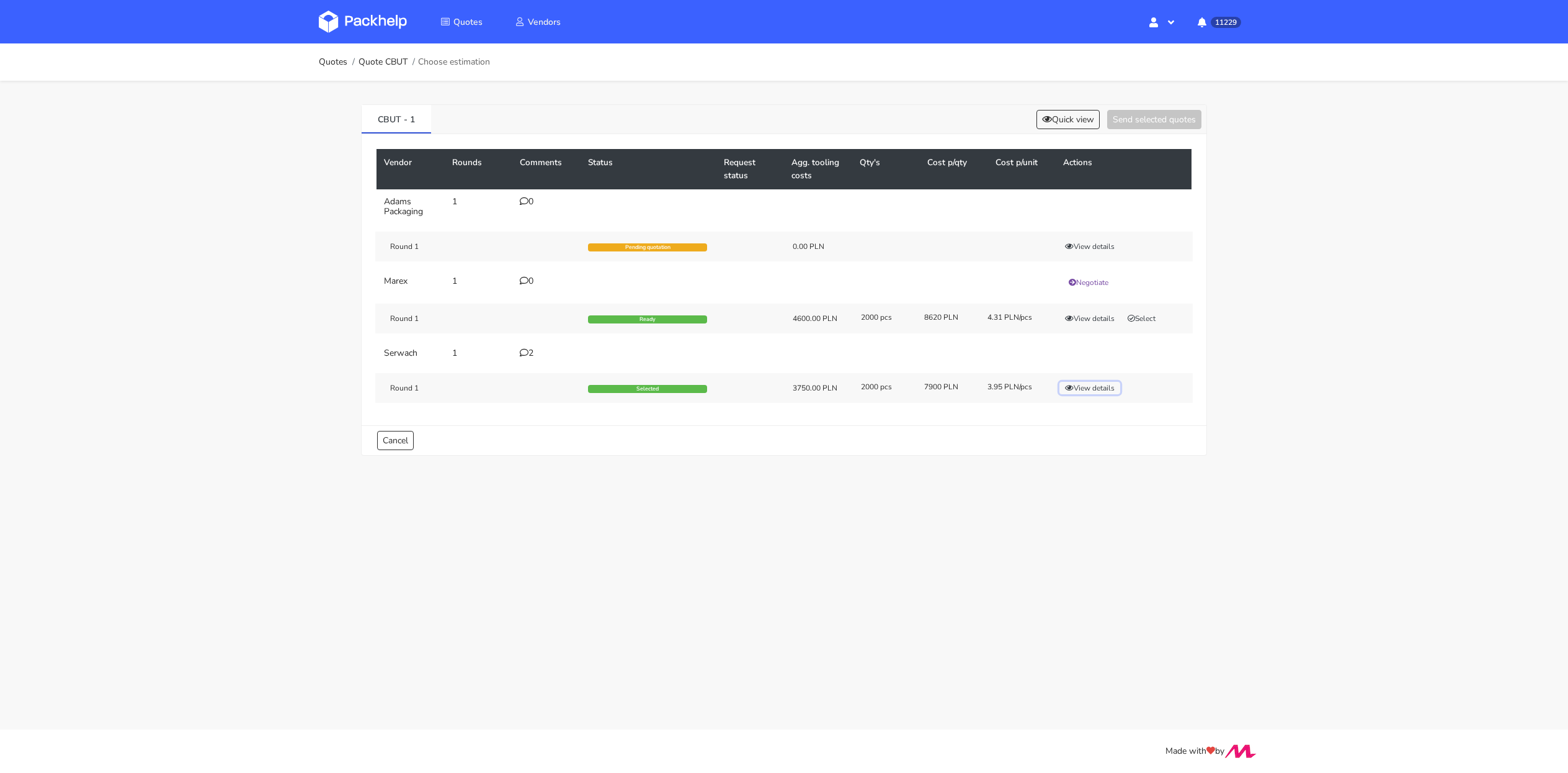
click at [1093, 385] on button "View details" at bounding box center [1090, 387] width 61 height 13
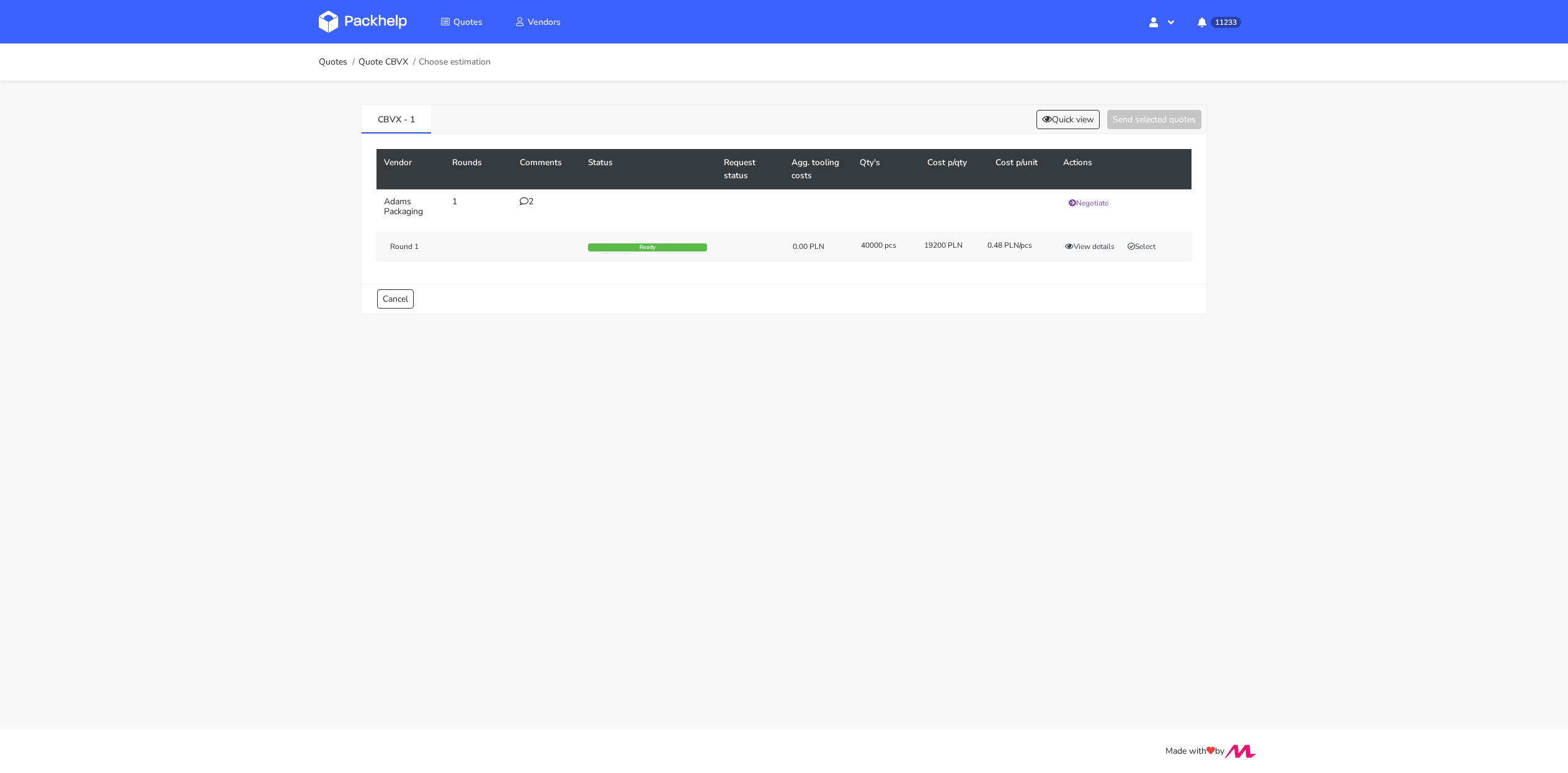
click at [528, 202] on icon at bounding box center [524, 201] width 9 height 9
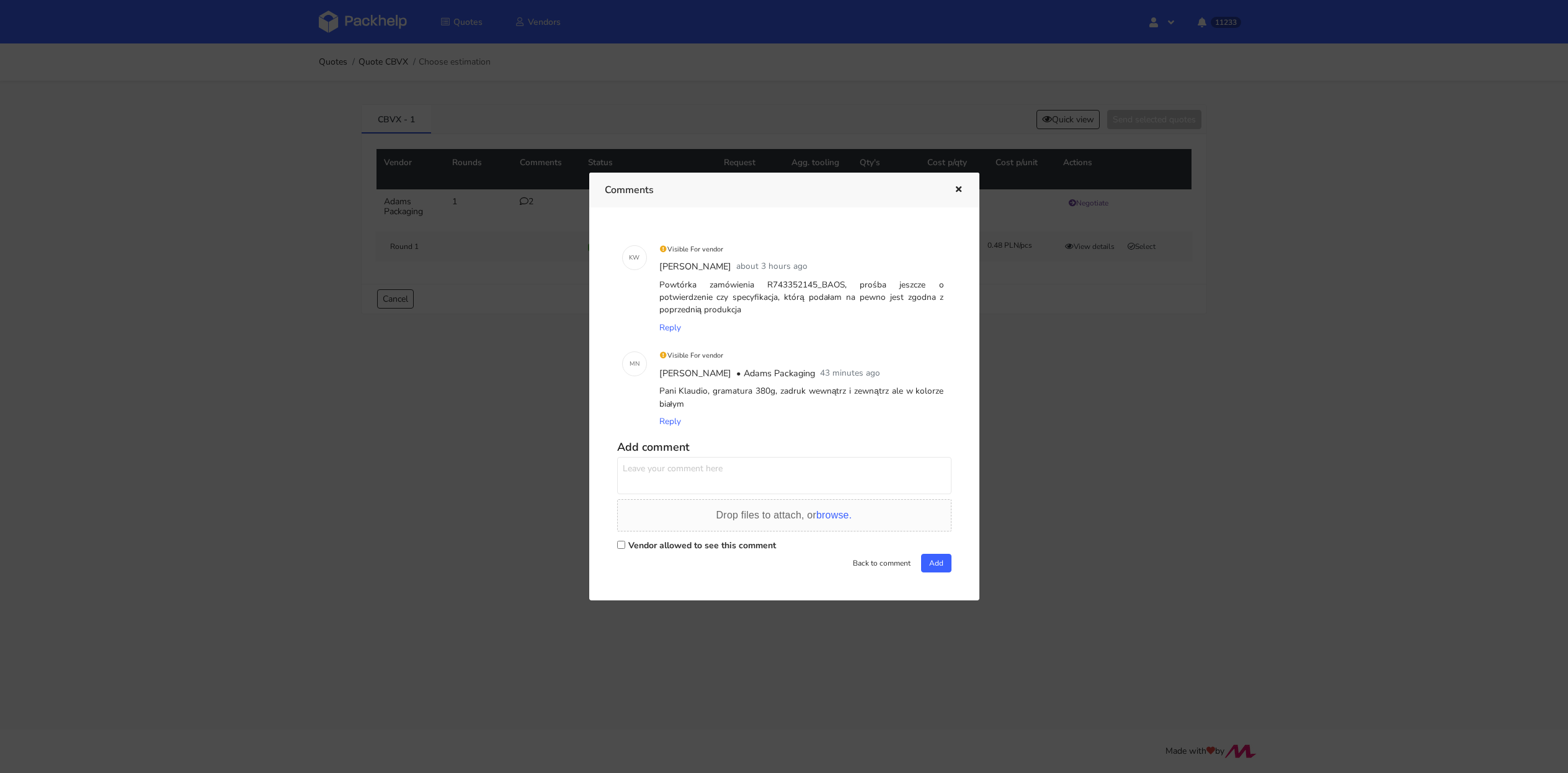
click at [1055, 116] on div at bounding box center [784, 386] width 1568 height 773
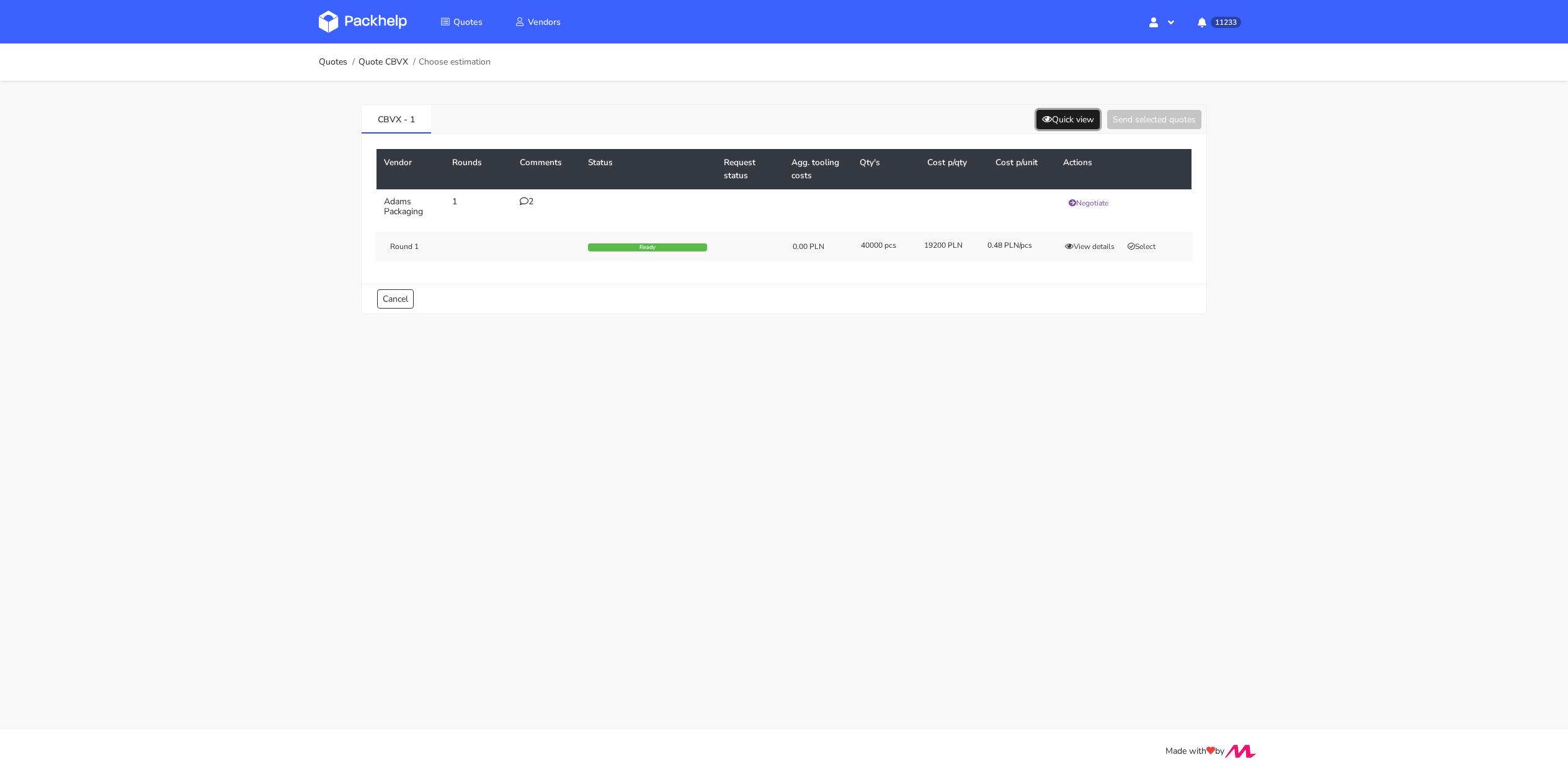
click at [1064, 116] on button "Quick view" at bounding box center [1068, 119] width 63 height 19
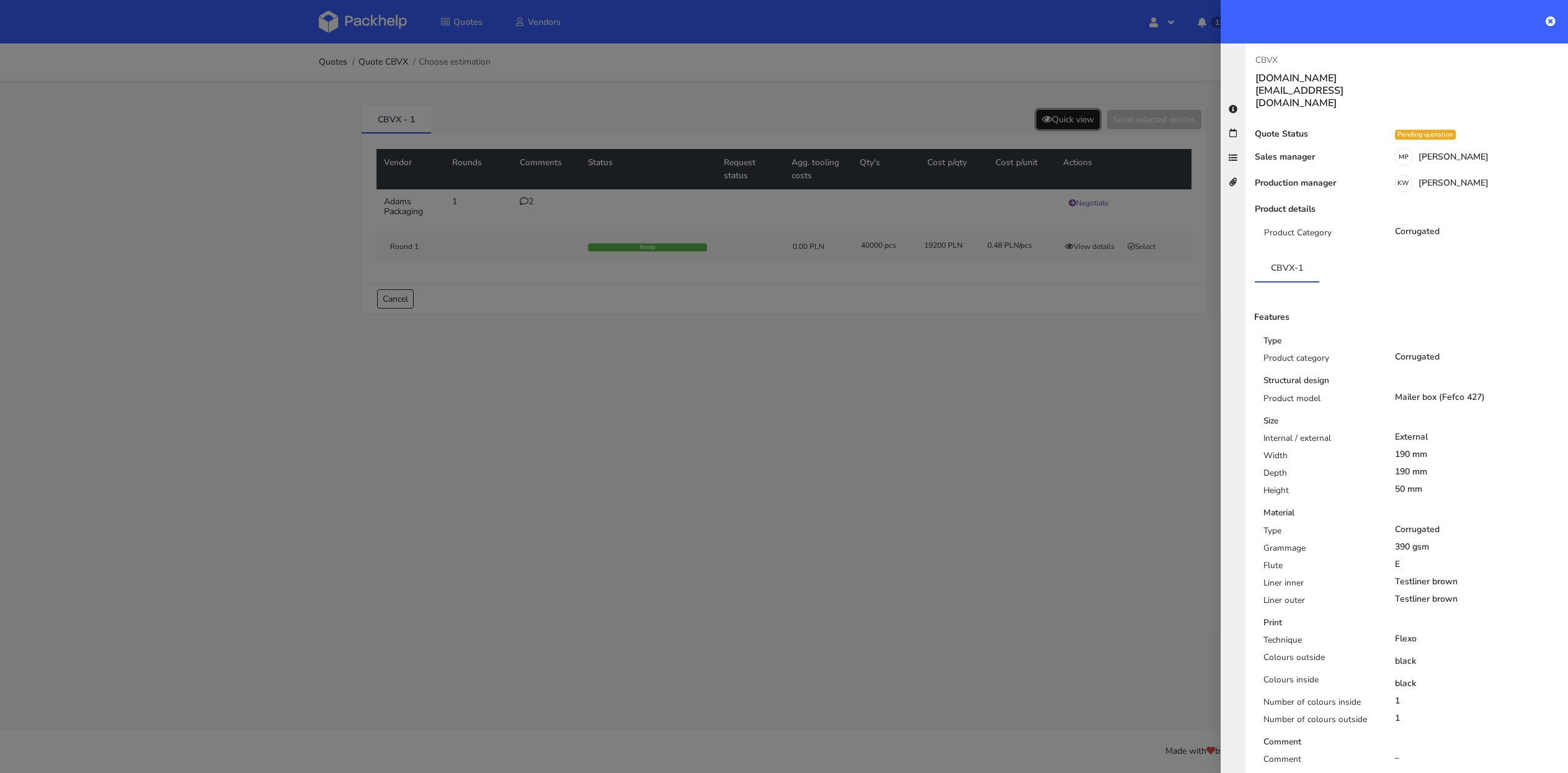
scroll to position [241, 0]
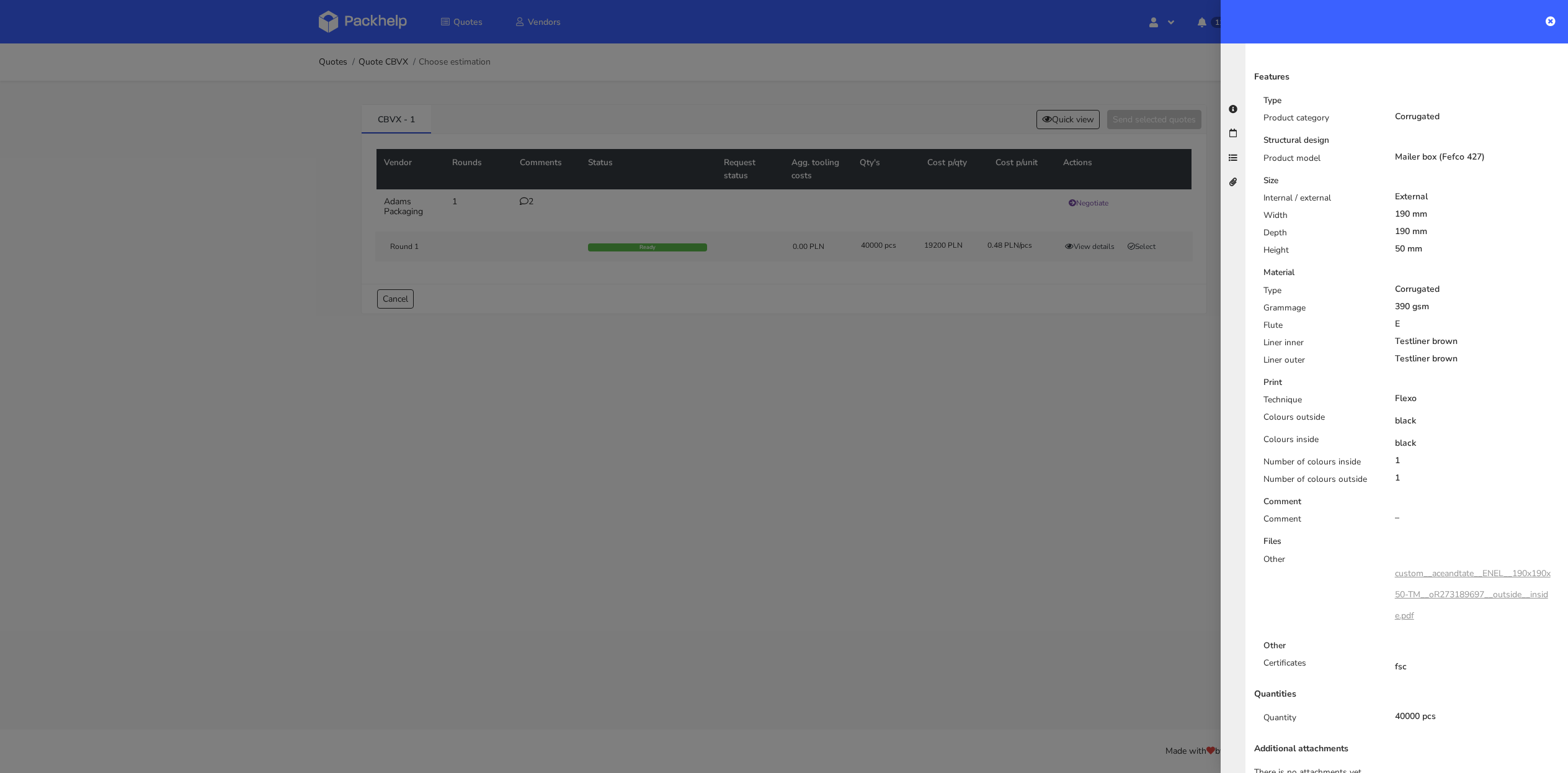
click at [853, 261] on div at bounding box center [784, 386] width 1568 height 773
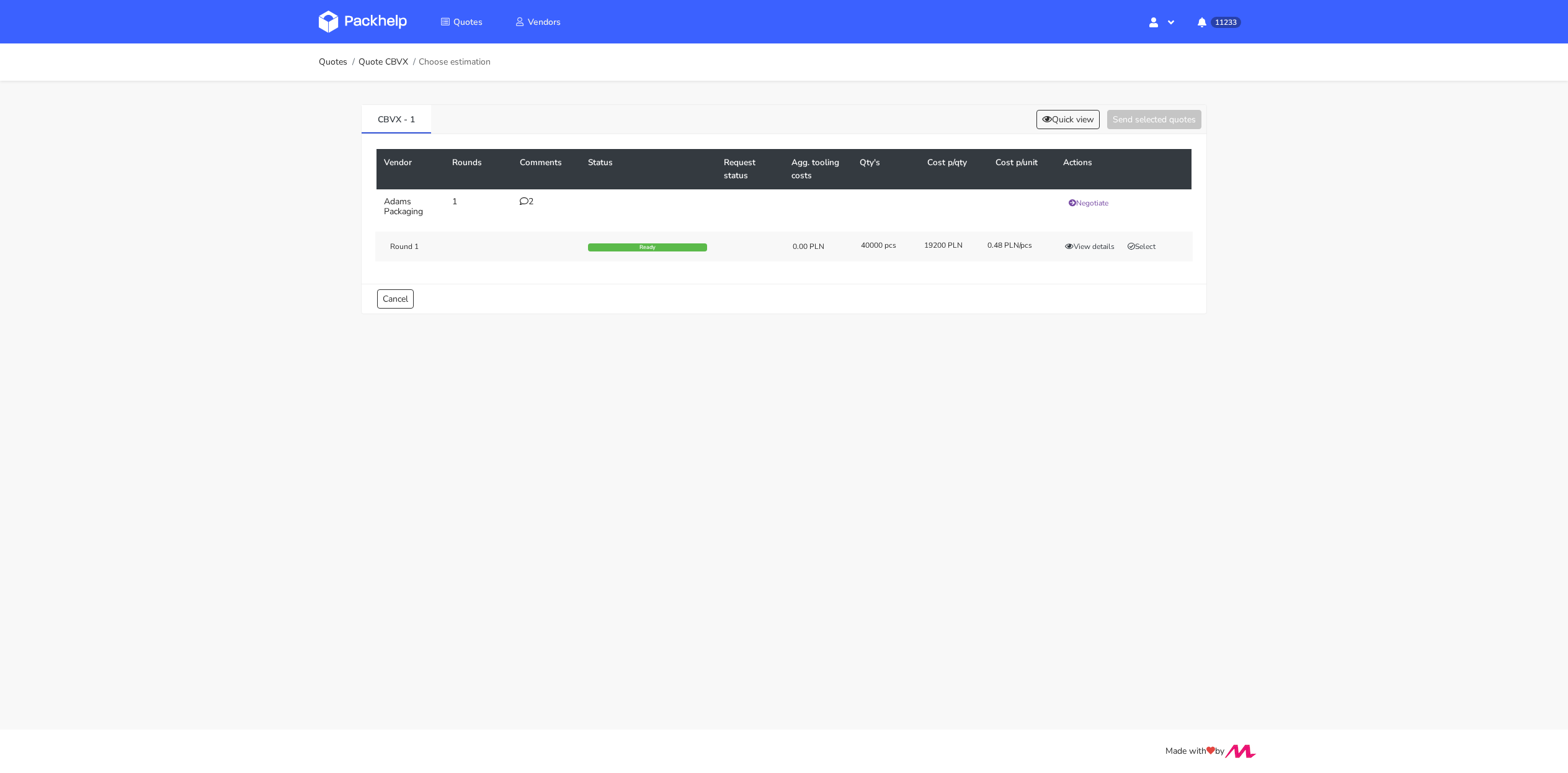
click at [536, 205] on div "2" at bounding box center [546, 202] width 53 height 10
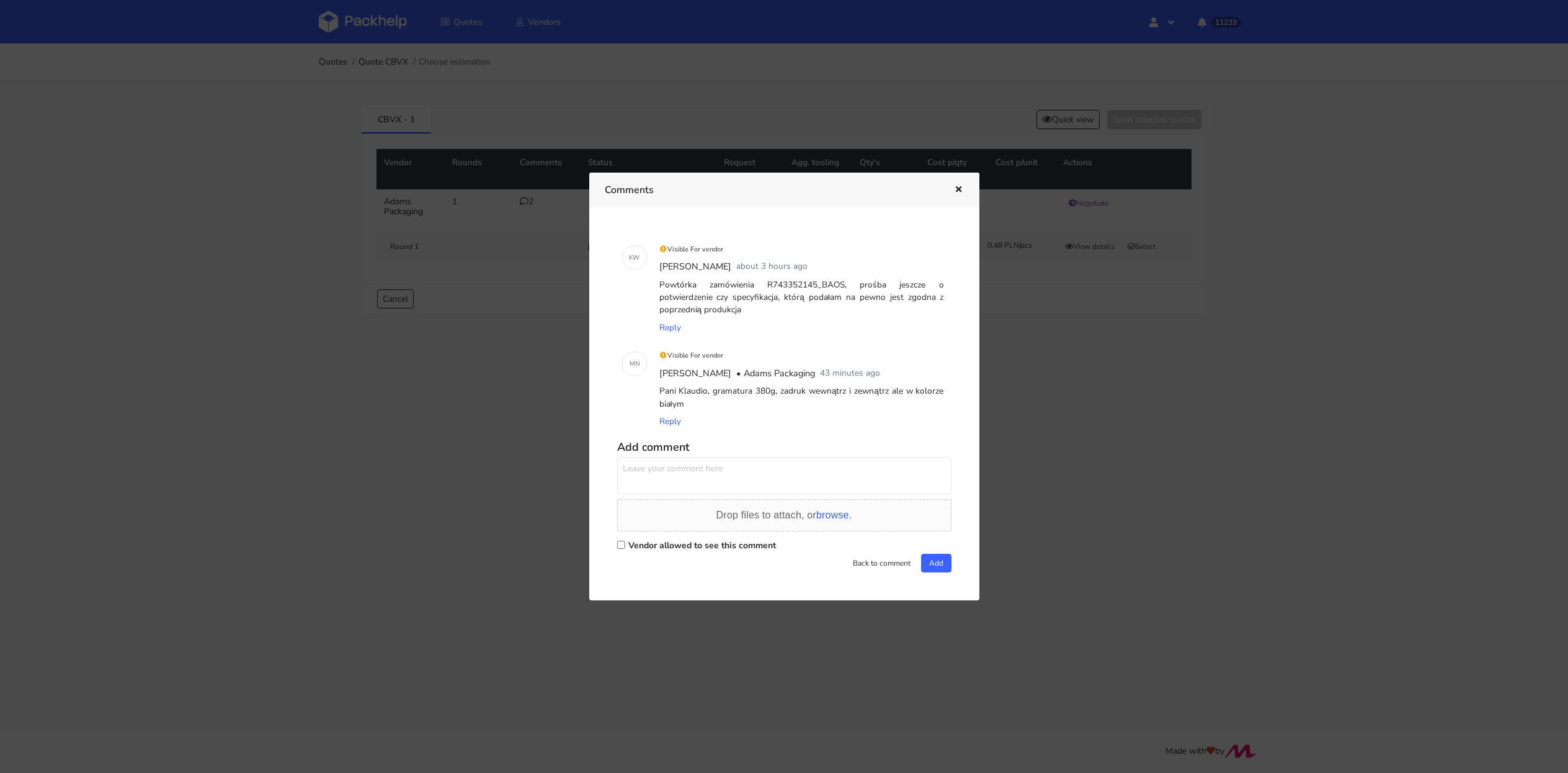
click at [796, 287] on div "Powtórka zamówienia R743352145_BAOS, prośba jeszcze o potwierdzenie czy specyfi…" at bounding box center [802, 298] width 290 height 43
drag, startPoint x: 795, startPoint y: 286, endPoint x: 818, endPoint y: 286, distance: 23.0
click at [819, 286] on div "Powtórka zamówienia R743352145_BAOS, prośba jeszcze o potwierdzenie czy specyfi…" at bounding box center [802, 298] width 290 height 43
copy div "BAOS,"
click at [1084, 373] on div at bounding box center [784, 386] width 1568 height 773
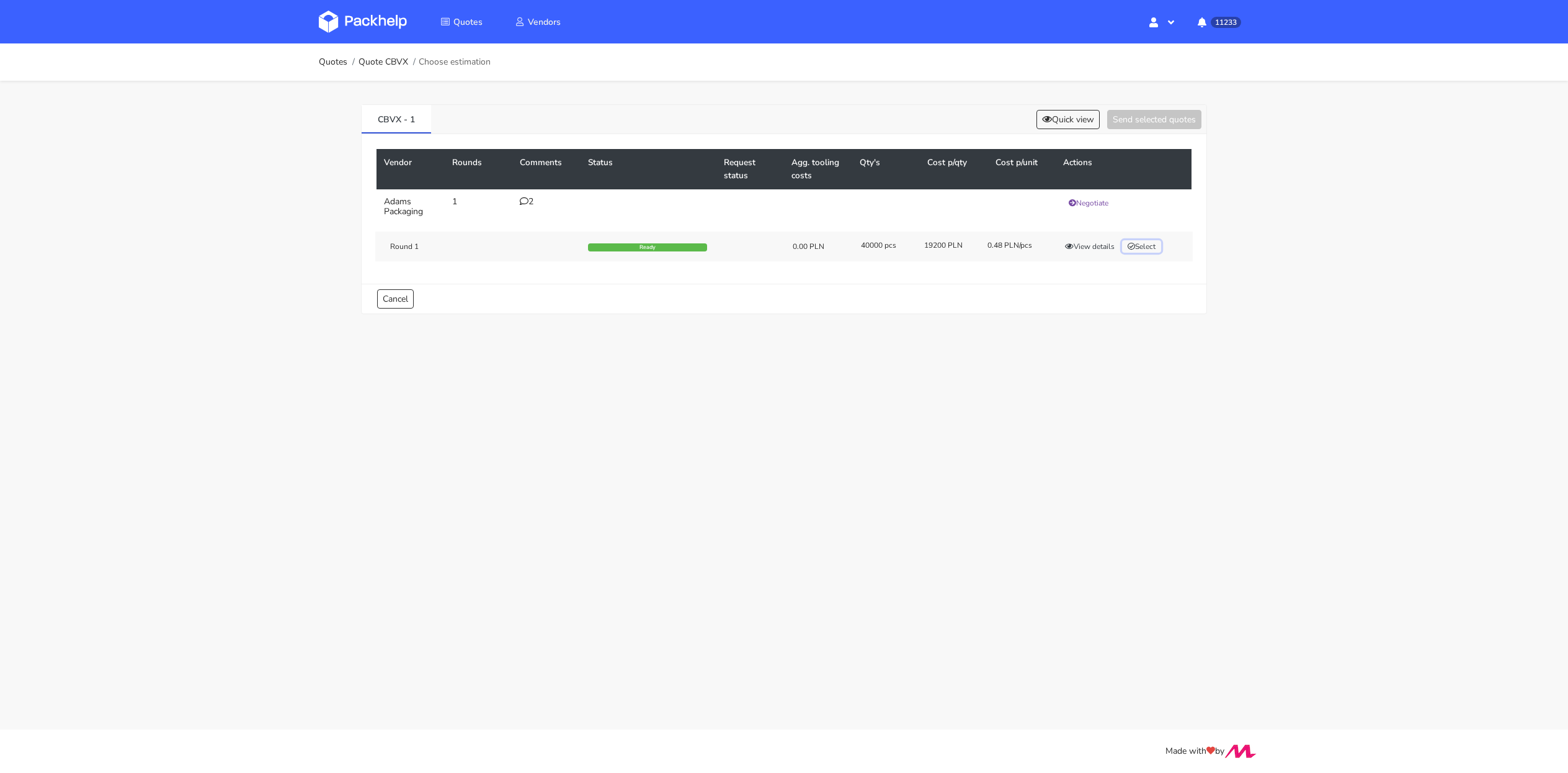
click at [1149, 249] on button "Select" at bounding box center [1141, 246] width 39 height 13
click at [1164, 127] on button "Send selected quotes ( 1 )" at bounding box center [1145, 119] width 112 height 19
drag, startPoint x: 423, startPoint y: 121, endPoint x: 349, endPoint y: 117, distance: 74.1
click at [349, 118] on div "CBVX - 1 Quick view Send selected quotes ( 1 ) Vendor Rounds Comments Status Re…" at bounding box center [784, 285] width 893 height 410
copy link "CBVX - 1"
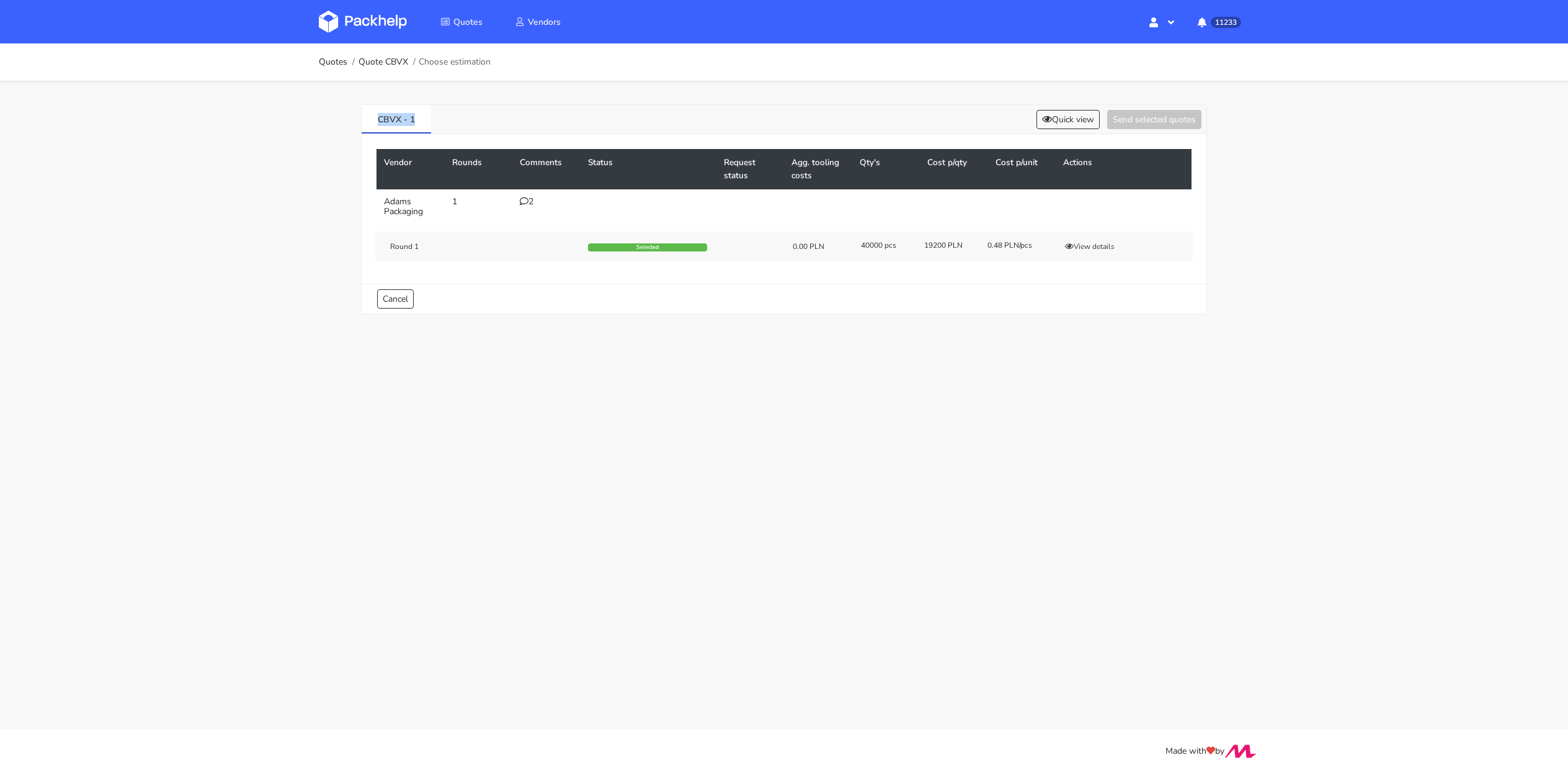
click at [383, 28] on img at bounding box center [363, 21] width 88 height 22
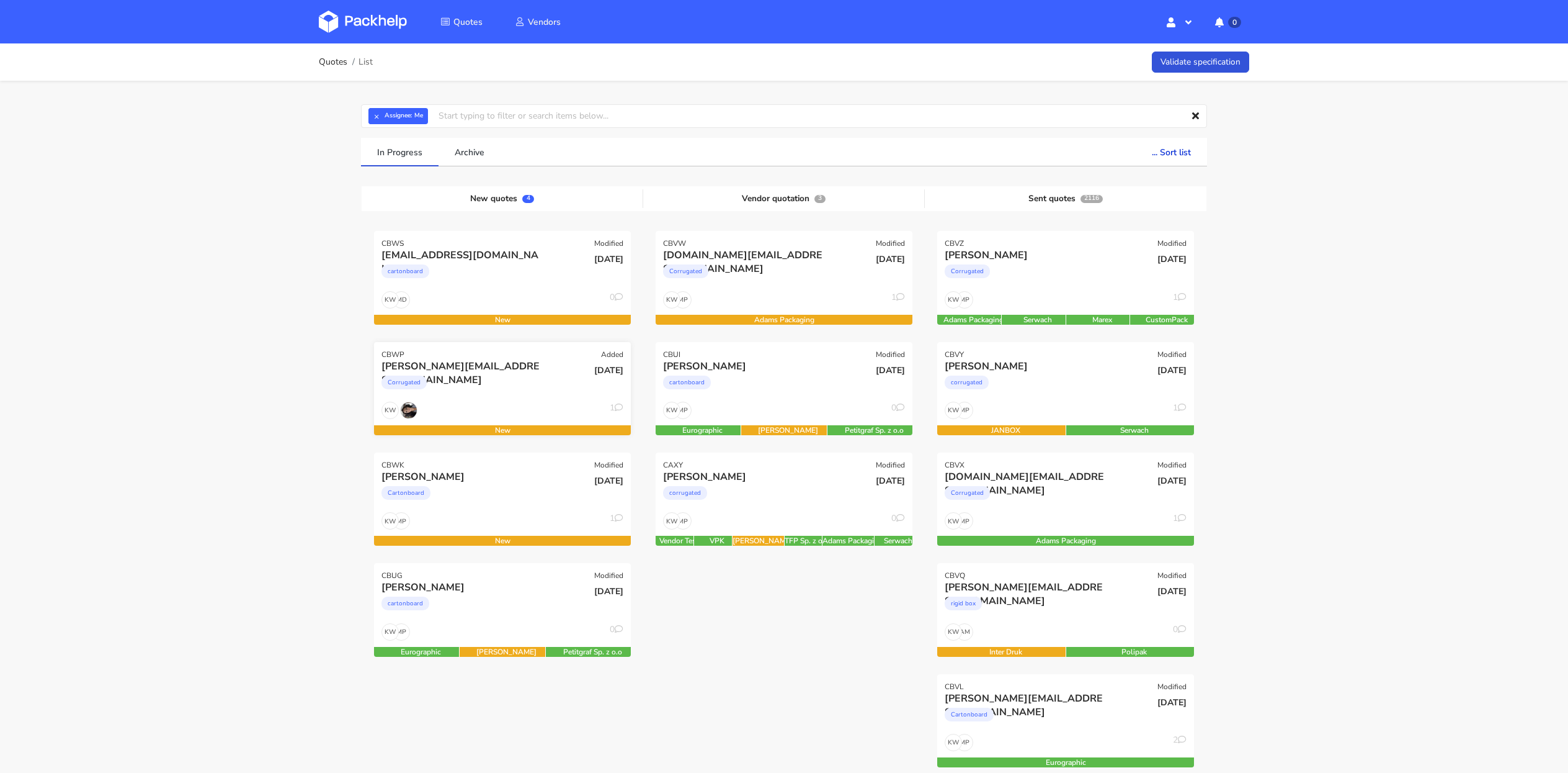
click at [478, 367] on div "[PERSON_NAME][EMAIL_ADDRESS][DOMAIN_NAME]" at bounding box center [464, 366] width 165 height 14
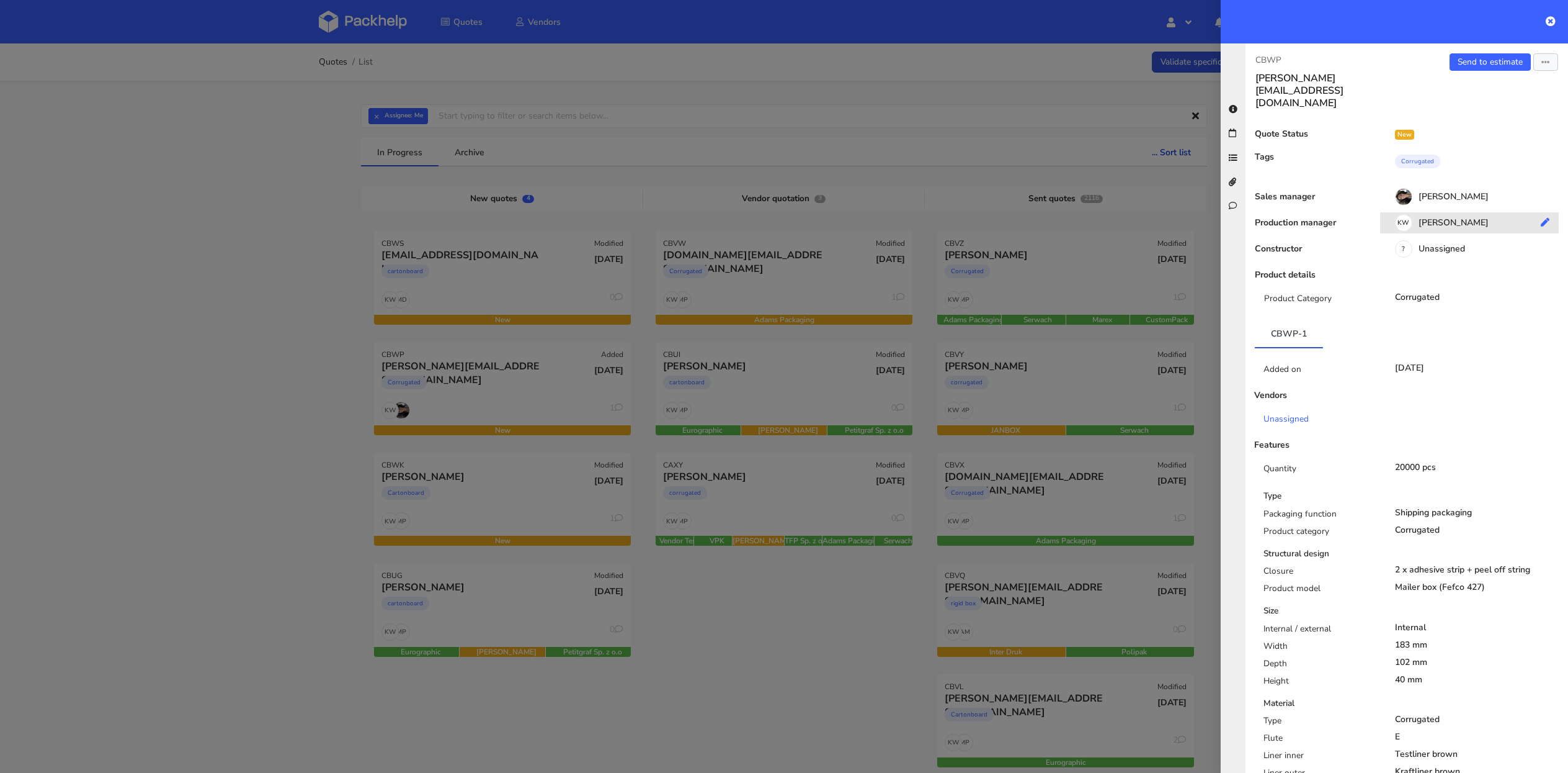
click at [1441, 218] on div "KW Klaudia Wiśniewska" at bounding box center [1474, 225] width 188 height 14
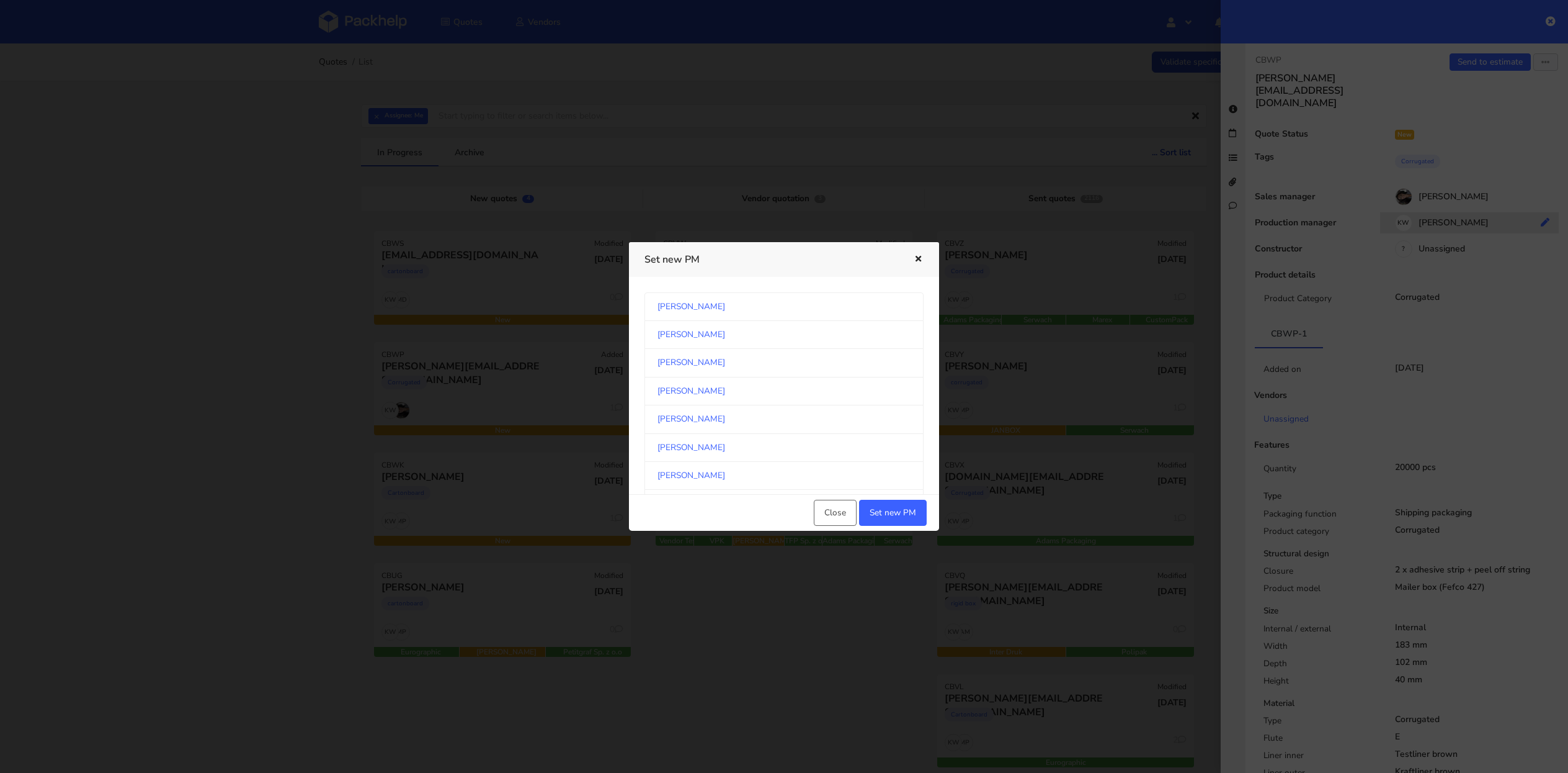
scroll to position [648, 0]
click at [765, 394] on link "[PERSON_NAME]" at bounding box center [784, 391] width 279 height 28
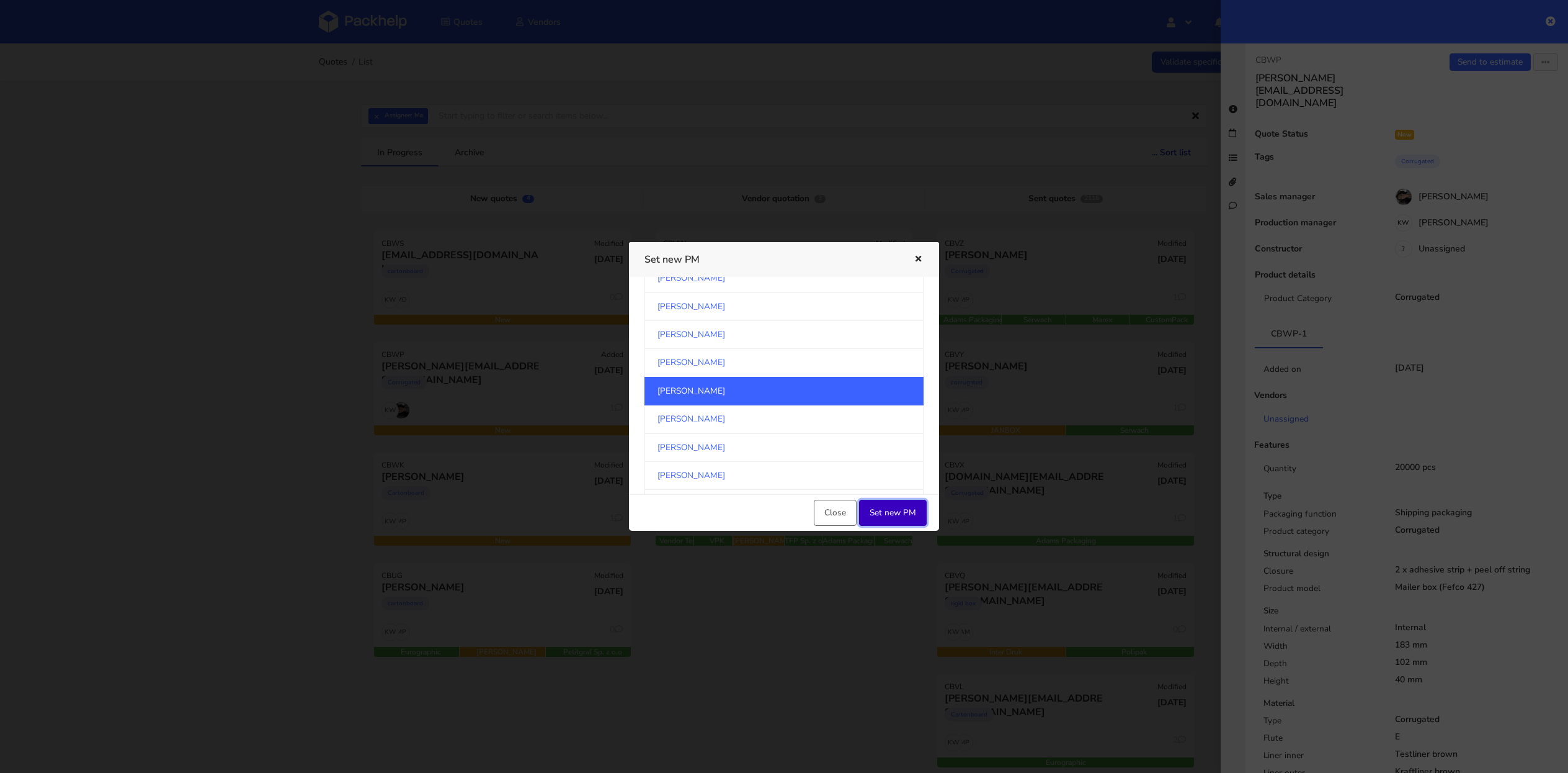
click at [914, 511] on button "Set new PM" at bounding box center [893, 512] width 68 height 26
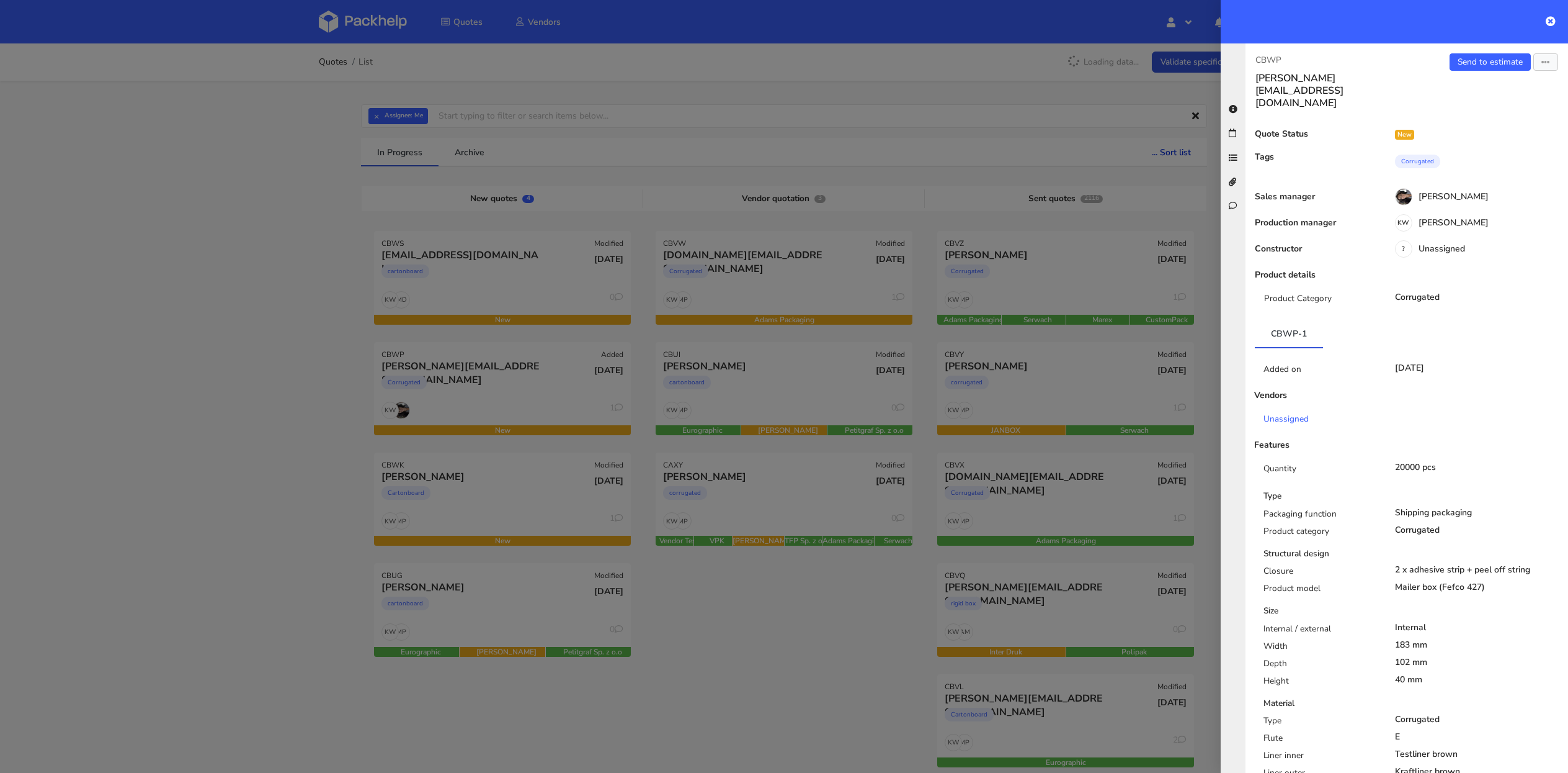
click at [309, 361] on div at bounding box center [784, 386] width 1568 height 773
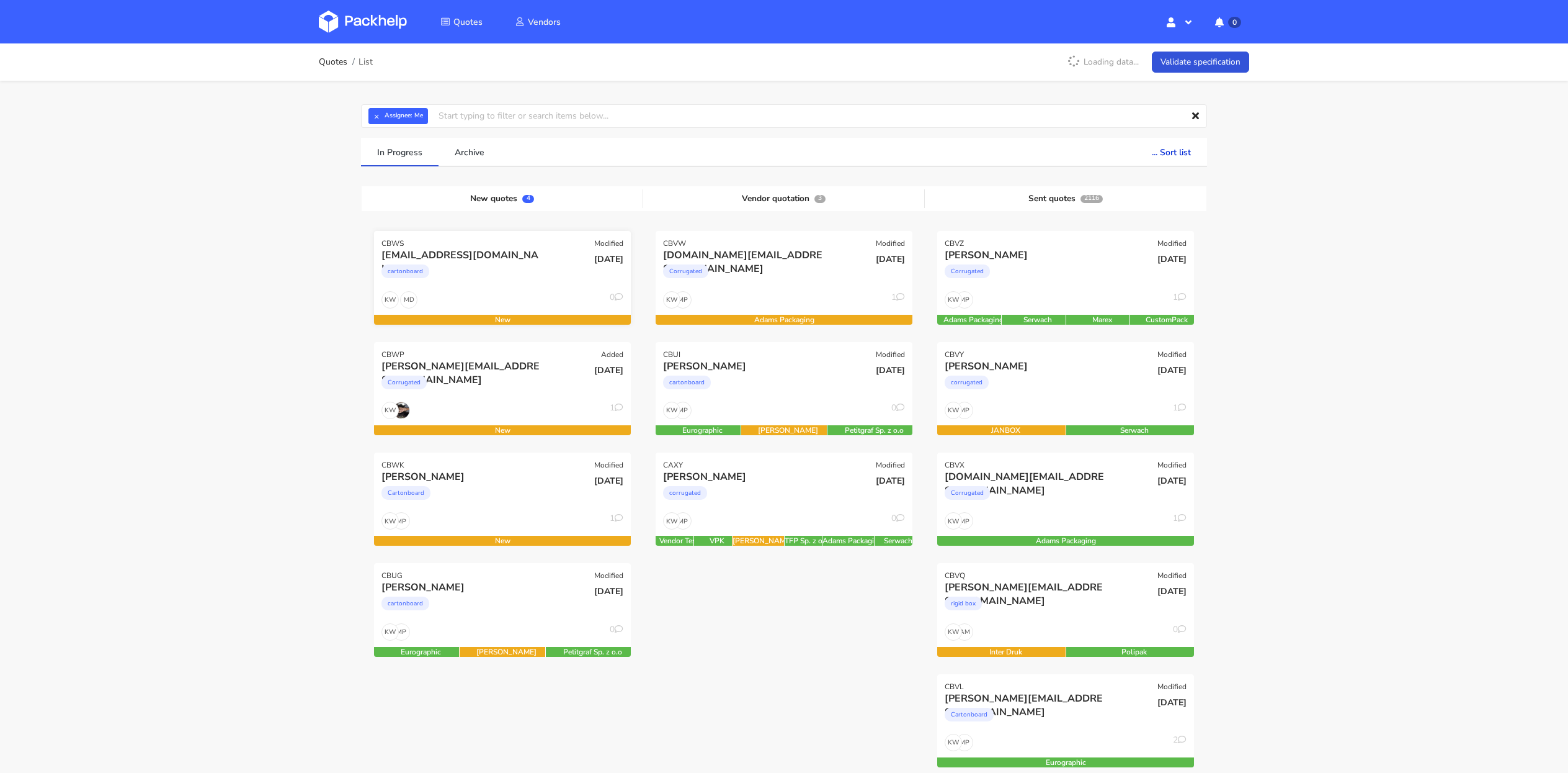
click at [441, 298] on div "MD KW 0" at bounding box center [502, 303] width 257 height 23
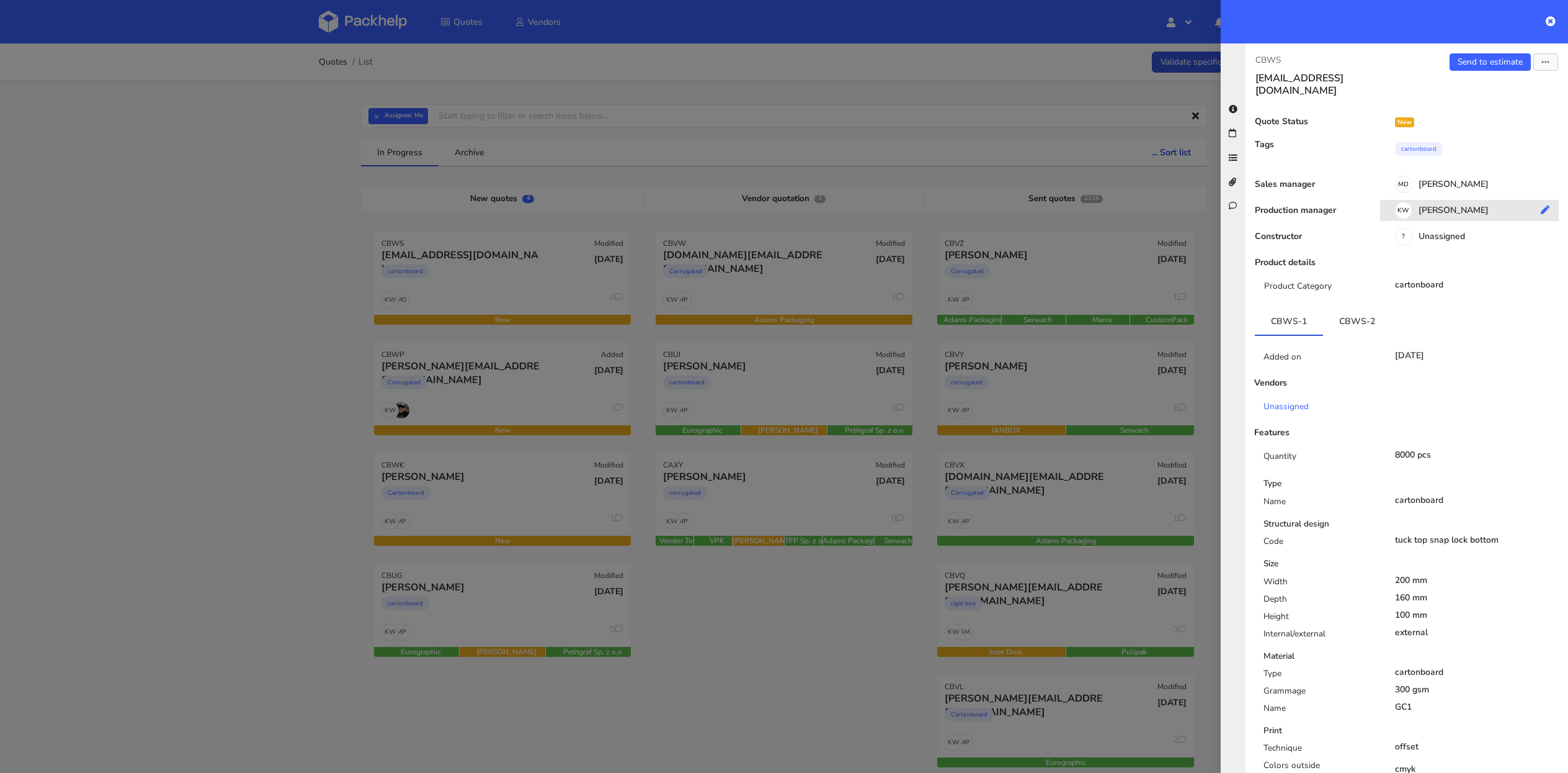
click at [1458, 206] on div "KW Klaudia Wiśniewska" at bounding box center [1474, 212] width 188 height 14
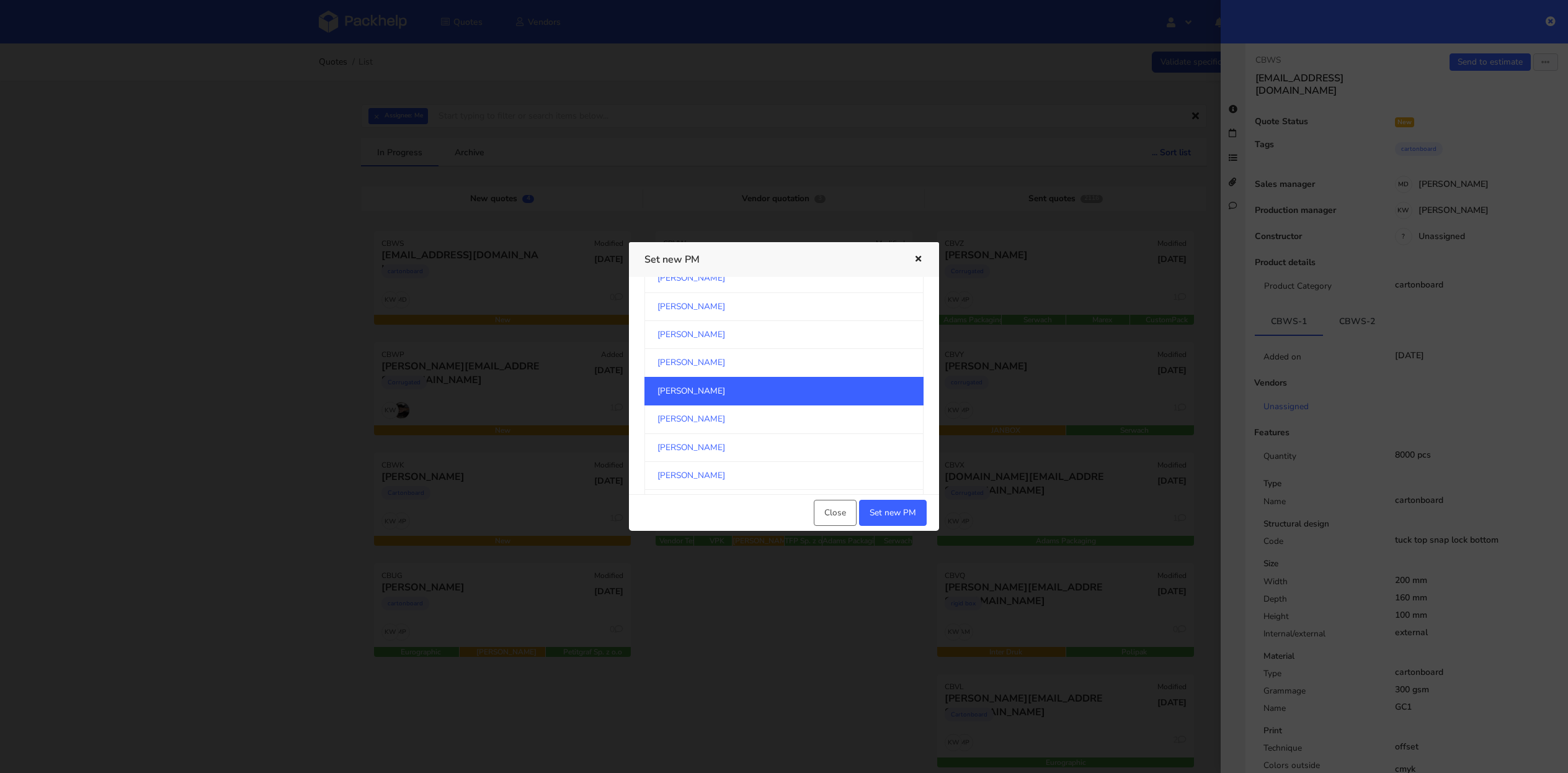
scroll to position [1123, 0]
click at [751, 385] on link "[PERSON_NAME]" at bounding box center [784, 394] width 279 height 28
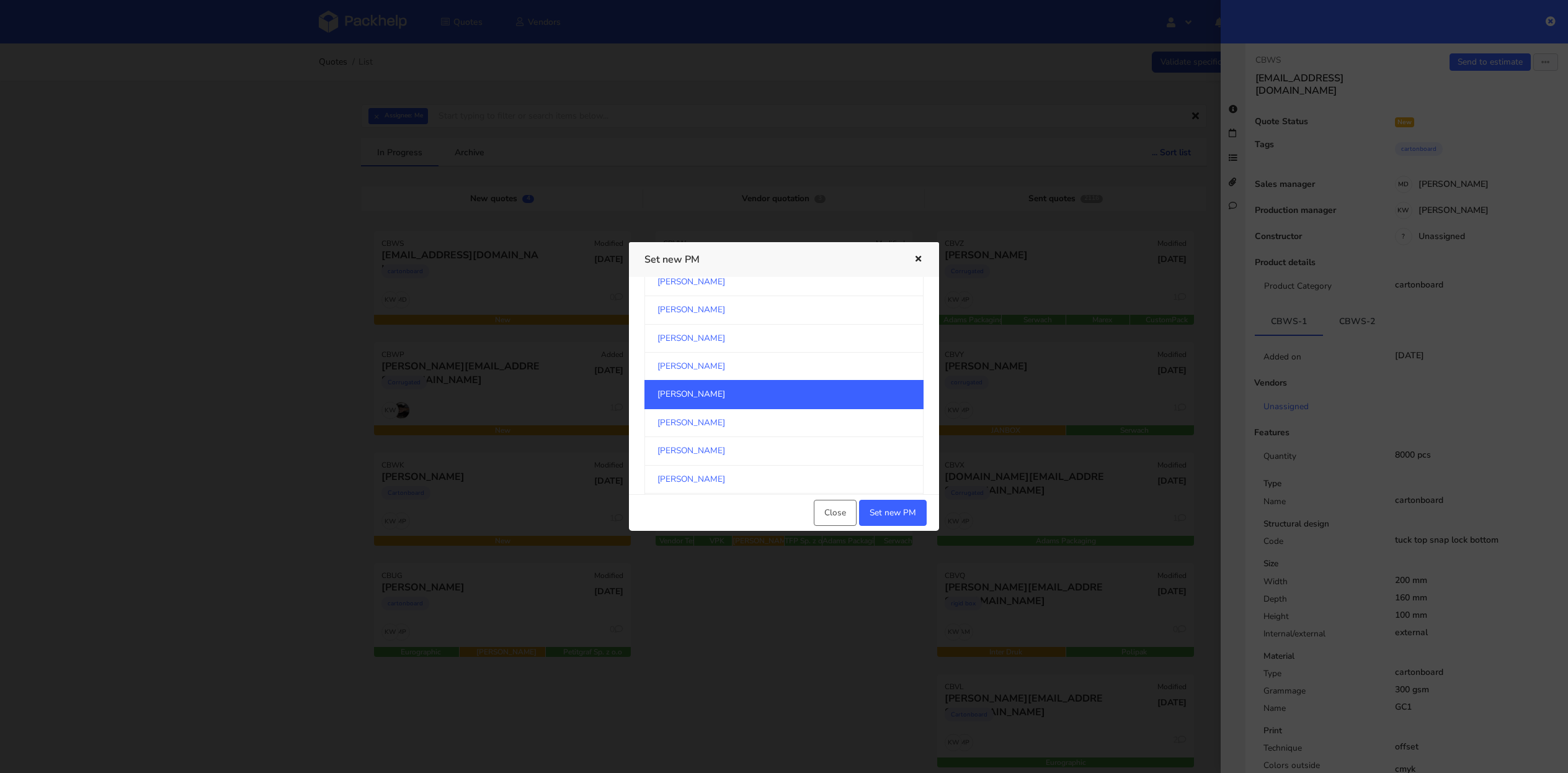
click at [896, 498] on div "Close Set new PM" at bounding box center [784, 512] width 310 height 37
click at [895, 502] on button "Set new PM" at bounding box center [893, 512] width 68 height 26
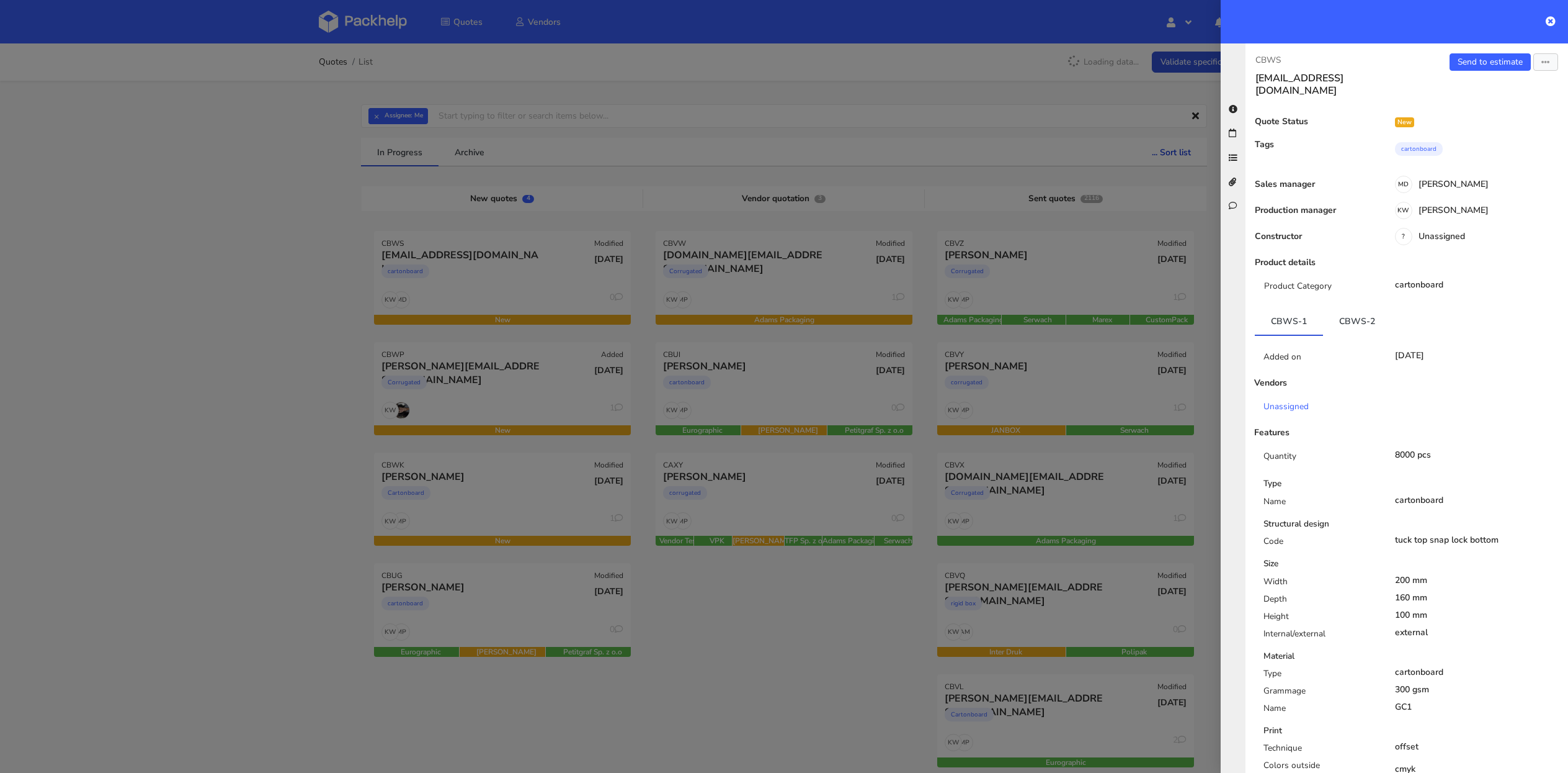
click at [232, 369] on div at bounding box center [784, 386] width 1568 height 773
